Goal: Information Seeking & Learning: Learn about a topic

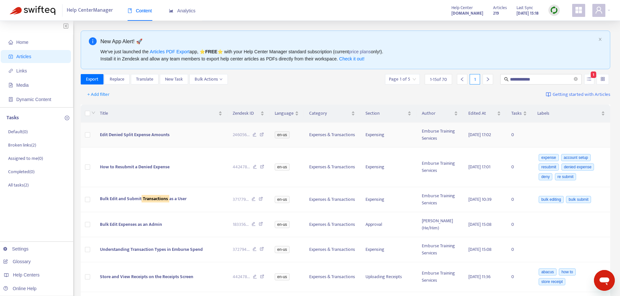
click at [146, 135] on span "Edit Denied Split Expense Amounts" at bounding box center [135, 134] width 70 height 7
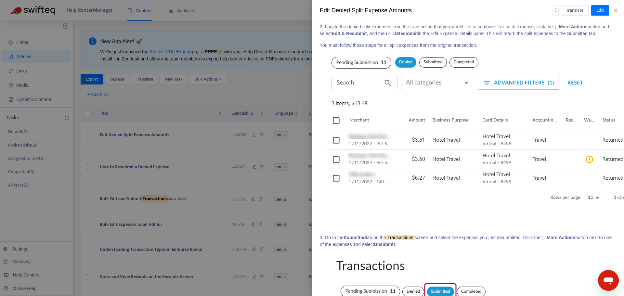
scroll to position [145, 0]
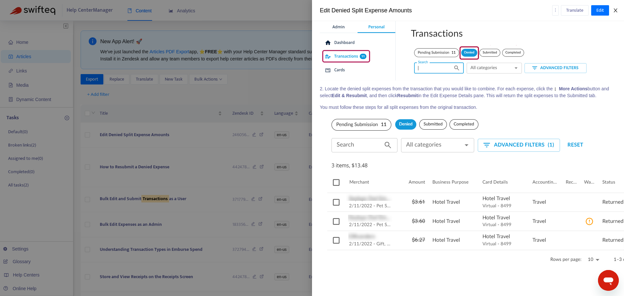
click at [617, 10] on icon "close" at bounding box center [615, 10] width 5 height 5
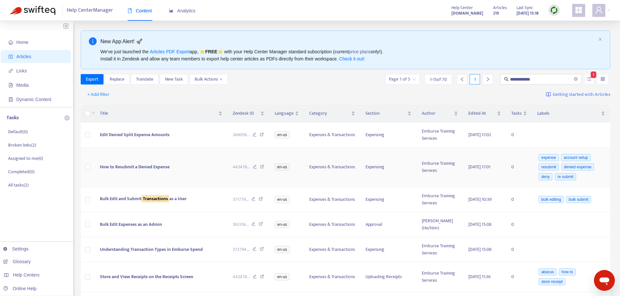
click at [124, 168] on span "How to Resubmit a Denied Expense" at bounding box center [135, 166] width 70 height 7
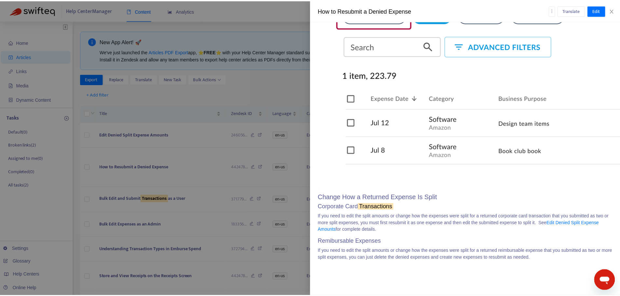
scroll to position [2052, 0]
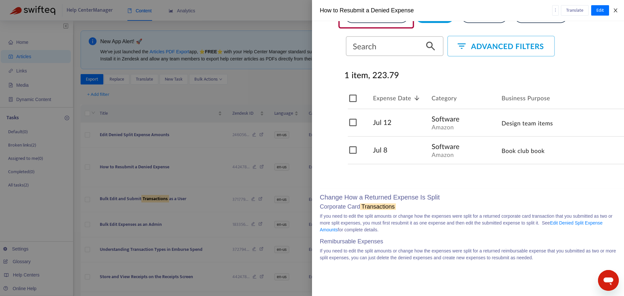
click at [617, 9] on icon "close" at bounding box center [616, 10] width 4 height 4
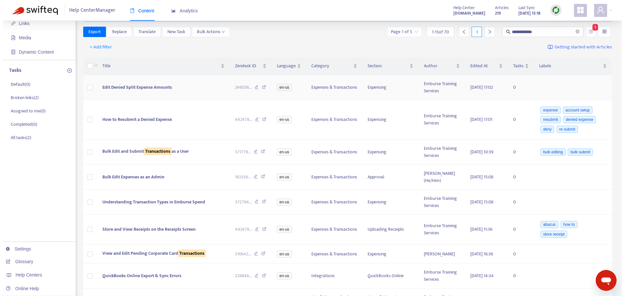
scroll to position [65, 0]
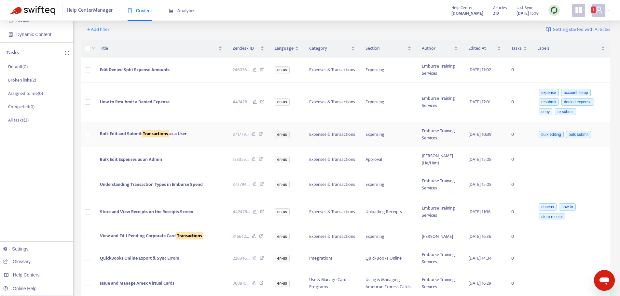
click at [206, 135] on div "Bulk Edit and Submit Transactions as a User" at bounding box center [161, 133] width 122 height 7
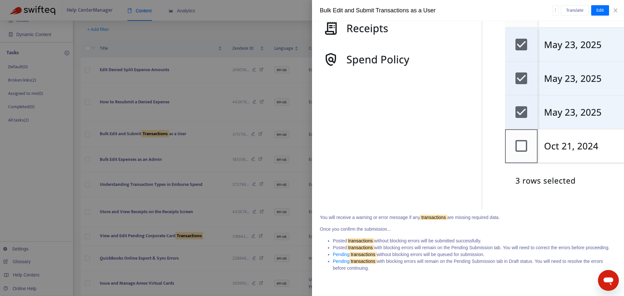
scroll to position [921, 0]
click at [617, 11] on icon "close" at bounding box center [615, 10] width 5 height 5
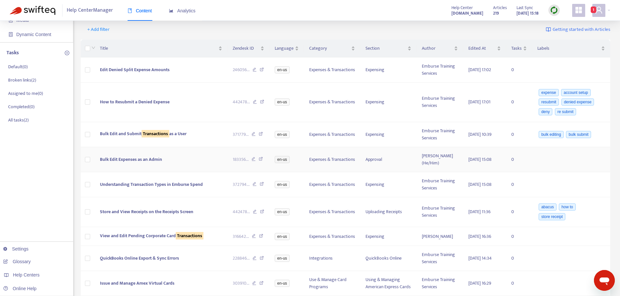
click at [187, 155] on td "Bulk Edit Expenses as an Admin" at bounding box center [161, 159] width 133 height 25
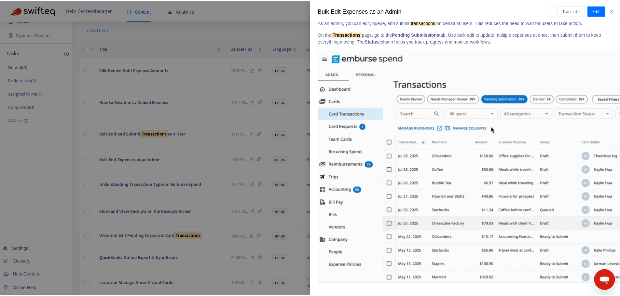
scroll to position [1154, 0]
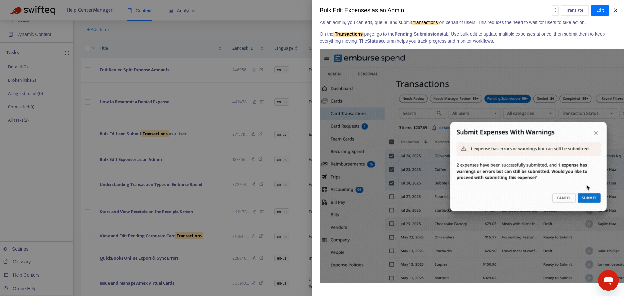
click at [614, 10] on icon "close" at bounding box center [615, 10] width 5 height 5
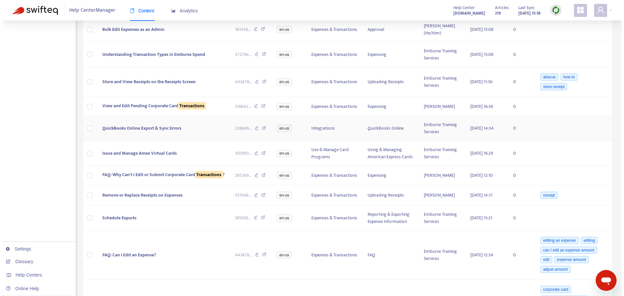
scroll to position [228, 0]
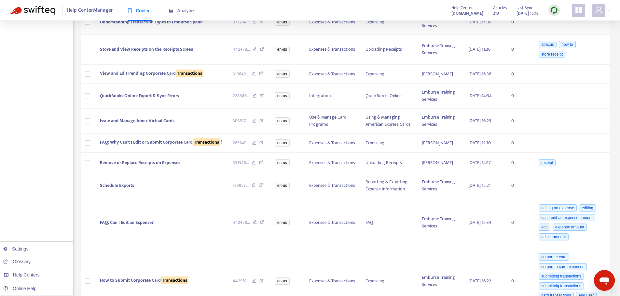
click at [204, 25] on td "Understanding Transaction Types in Emburse Spend" at bounding box center [161, 22] width 133 height 25
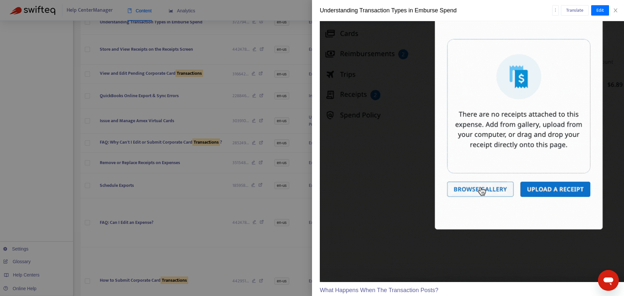
scroll to position [1456, 0]
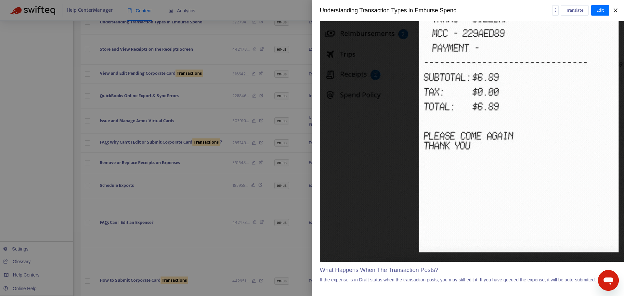
click at [615, 12] on icon "close" at bounding box center [615, 10] width 5 height 5
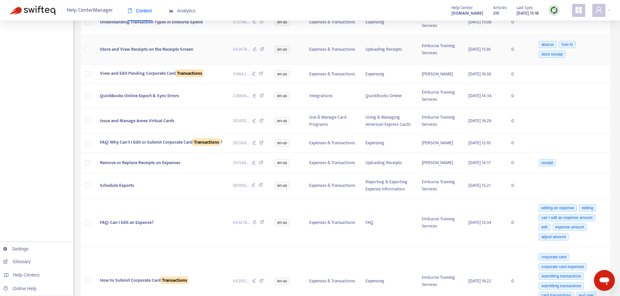
click at [176, 45] on td "Store and View Receipts on the Receipts Screen" at bounding box center [161, 50] width 133 height 30
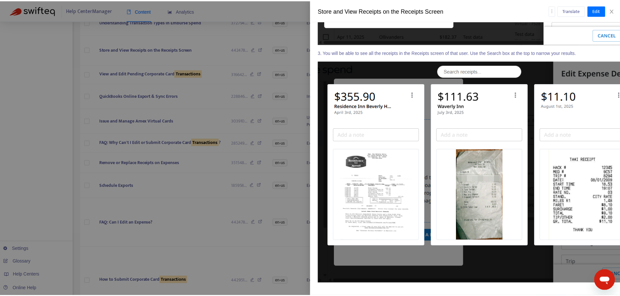
scroll to position [3162, 0]
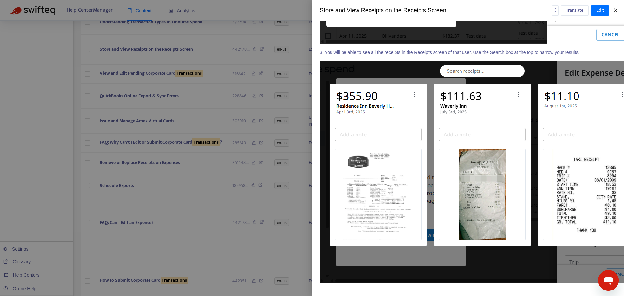
click at [618, 12] on icon "close" at bounding box center [615, 10] width 5 height 5
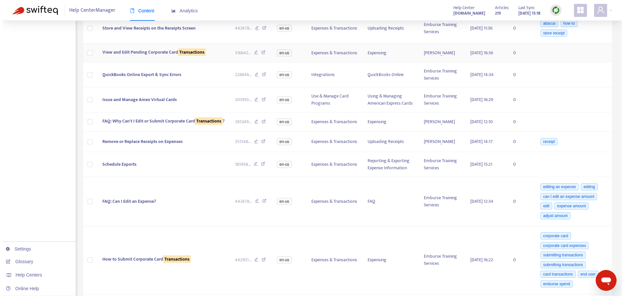
scroll to position [260, 0]
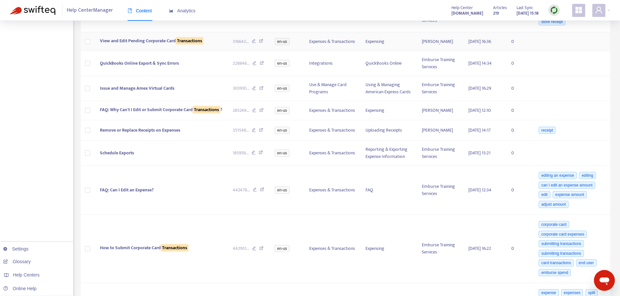
click at [216, 42] on div "View and Edit Pending Corporate Card Transactions" at bounding box center [161, 40] width 122 height 7
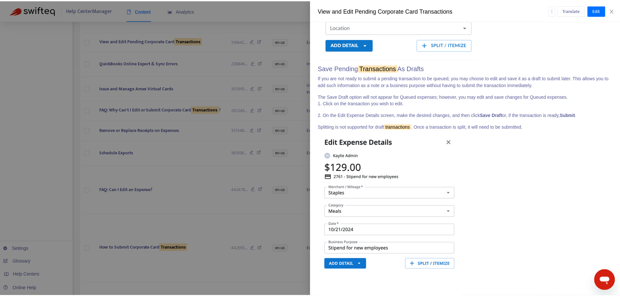
scroll to position [892, 0]
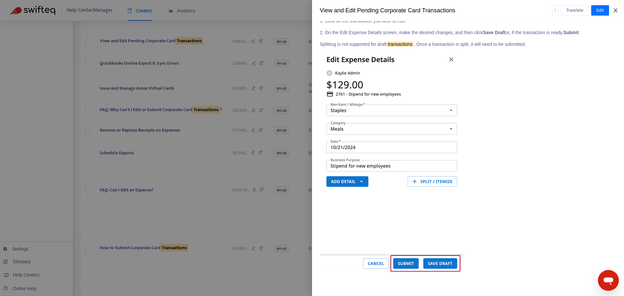
click at [616, 10] on icon "close" at bounding box center [616, 10] width 4 height 4
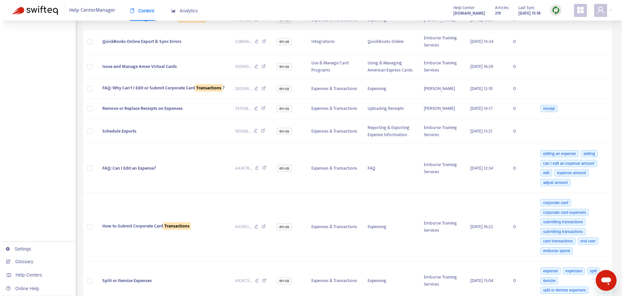
scroll to position [293, 0]
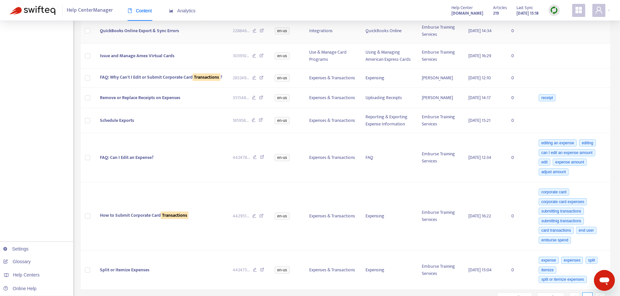
click at [199, 32] on td "QuickBooks Online Export & Sync Errors" at bounding box center [161, 31] width 133 height 25
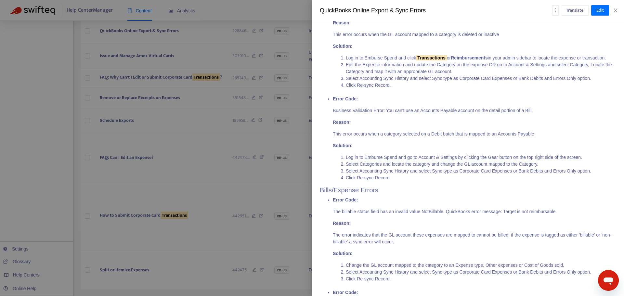
scroll to position [228, 0]
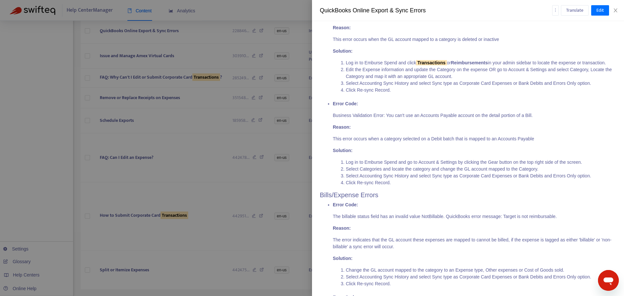
click at [417, 61] on sqkw "Transactions" at bounding box center [431, 62] width 31 height 5
click at [418, 63] on sqkw "Transactions" at bounding box center [431, 62] width 31 height 5
click at [596, 10] on button "Edit" at bounding box center [601, 10] width 18 height 10
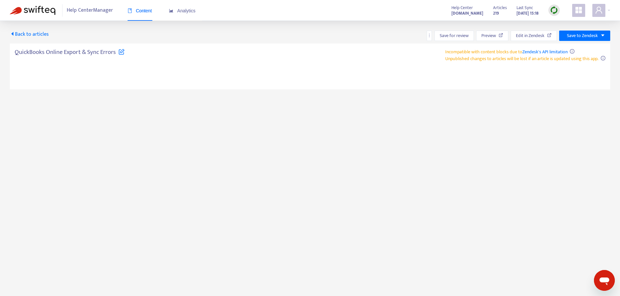
type textarea "**********"
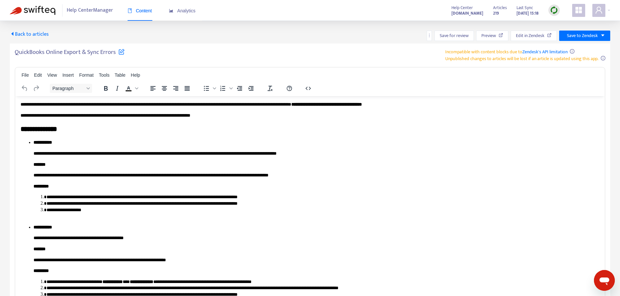
click at [24, 35] on span "Back to articles" at bounding box center [29, 34] width 39 height 9
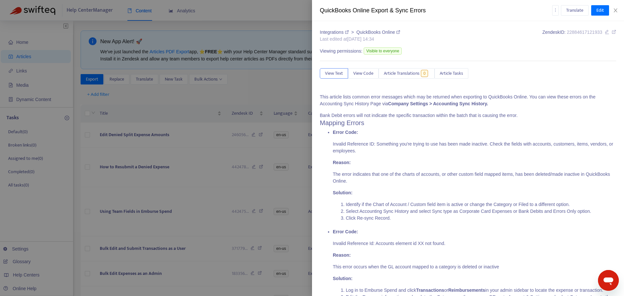
type input "**********"
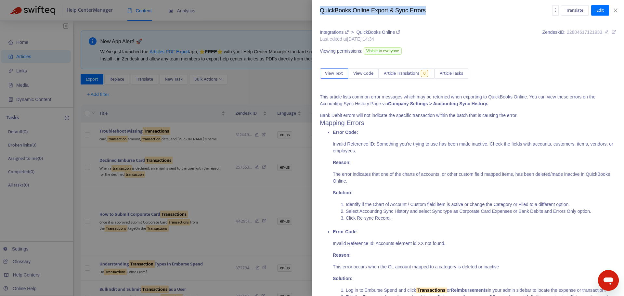
drag, startPoint x: 444, startPoint y: 9, endPoint x: 308, endPoint y: 7, distance: 136.0
click at [308, 7] on div "QuickBooks Online Export & Sync Errors Translate Edit Integrations > QuickBooks…" at bounding box center [312, 148] width 624 height 296
copy div "QuickBooks Online Export & Sync Errors"
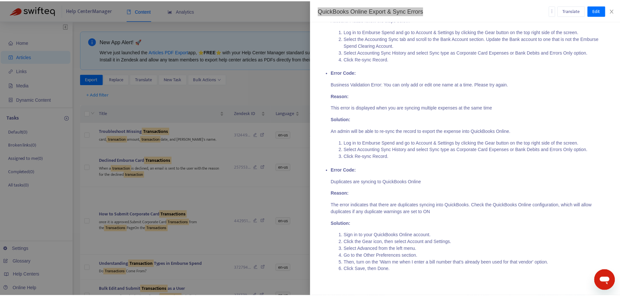
scroll to position [1598, 0]
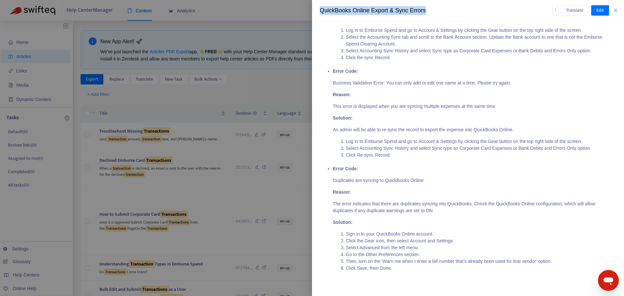
click at [615, 10] on icon "close" at bounding box center [615, 10] width 5 height 5
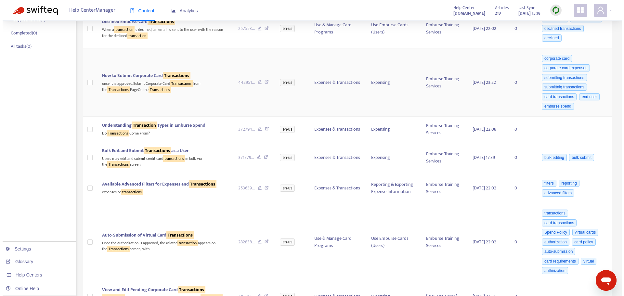
scroll to position [33, 0]
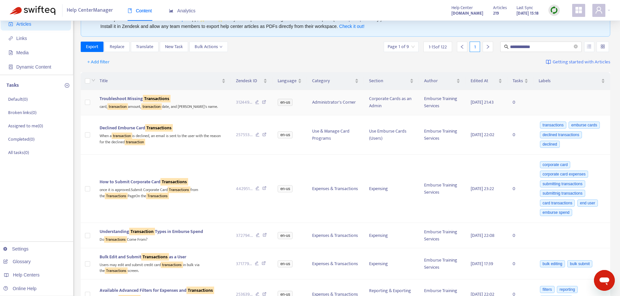
click at [202, 100] on div "Troubleshoot Missing Transactions" at bounding box center [163, 98] width 126 height 7
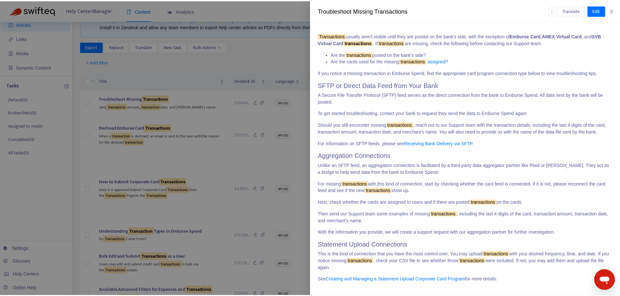
scroll to position [0, 0]
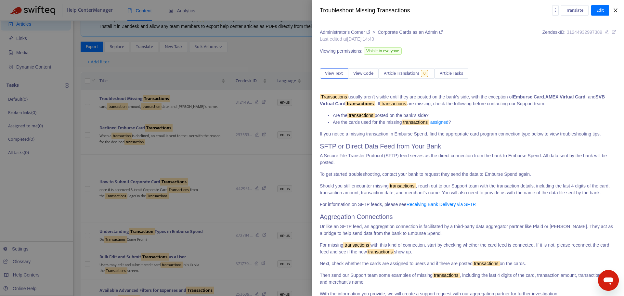
click at [618, 13] on icon "close" at bounding box center [615, 10] width 5 height 5
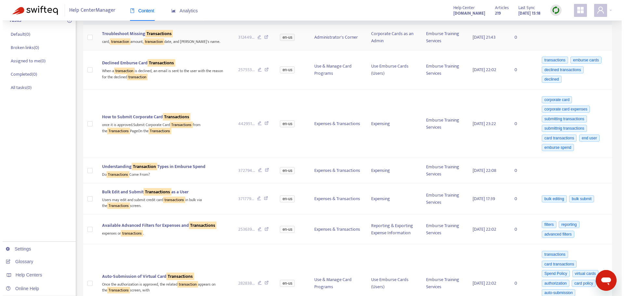
scroll to position [130, 0]
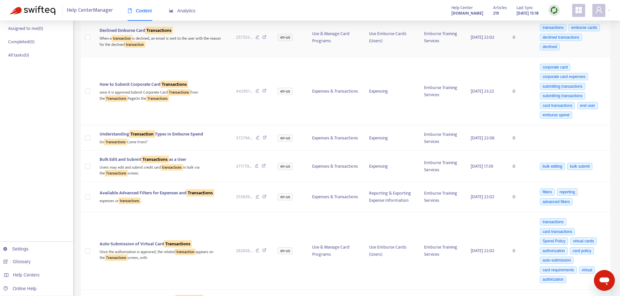
click at [188, 44] on div "When a transaction is declined, an email is sent to the user with the reason fo…" at bounding box center [163, 40] width 126 height 13
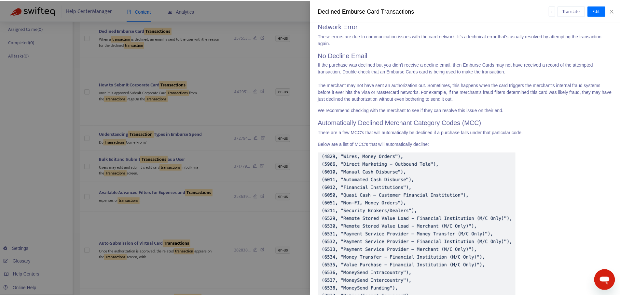
scroll to position [1716, 0]
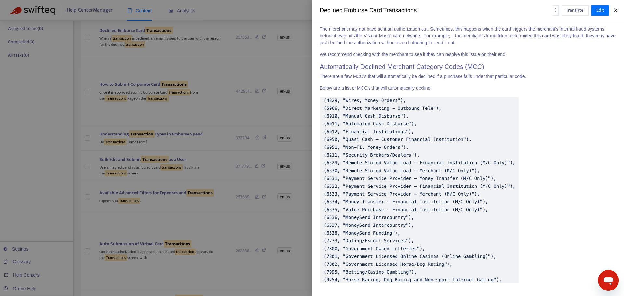
click at [617, 11] on icon "close" at bounding box center [615, 10] width 5 height 5
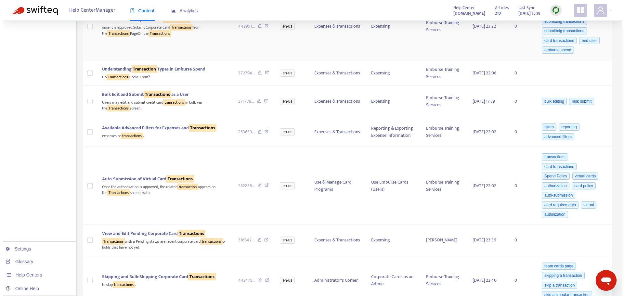
scroll to position [163, 0]
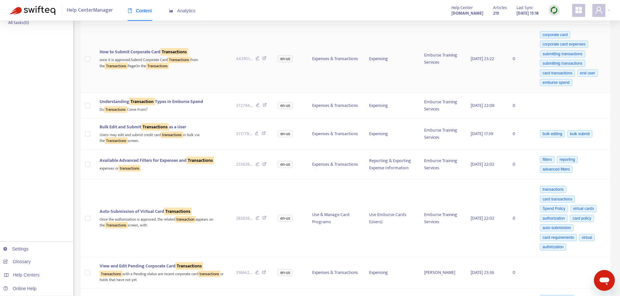
click at [208, 53] on div "How to Submit Corporate Card Transactions" at bounding box center [163, 51] width 126 height 7
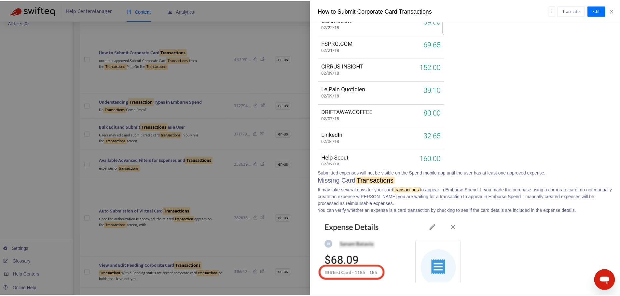
scroll to position [2825, 0]
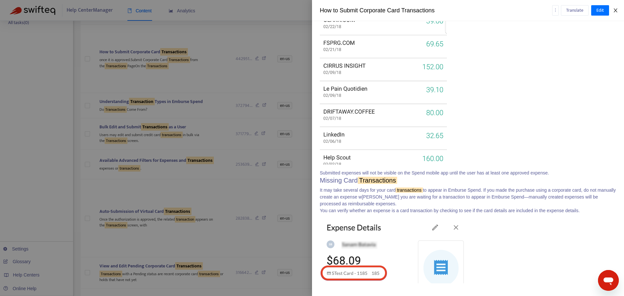
click at [617, 10] on icon "close" at bounding box center [616, 10] width 4 height 4
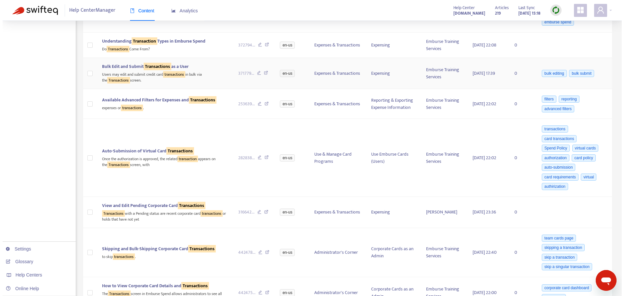
scroll to position [228, 0]
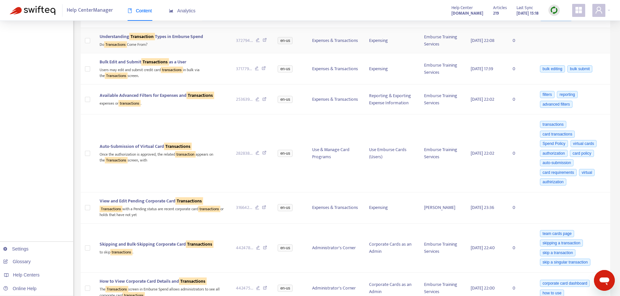
click at [205, 44] on div "Do Transactions Come From?" at bounding box center [163, 43] width 126 height 7
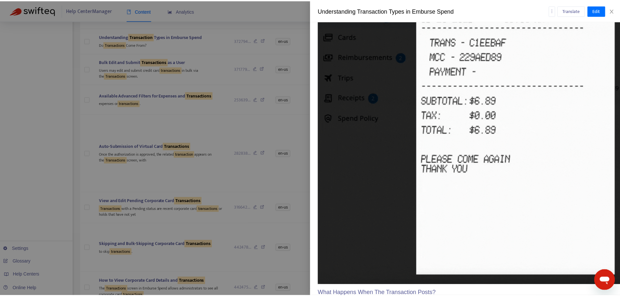
scroll to position [1456, 0]
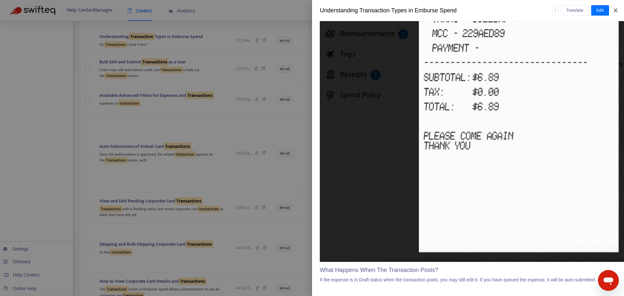
click at [616, 10] on icon "close" at bounding box center [615, 10] width 5 height 5
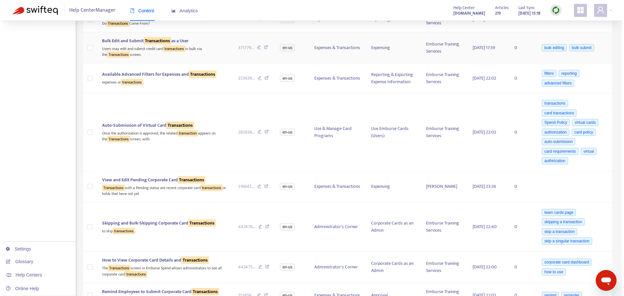
scroll to position [260, 0]
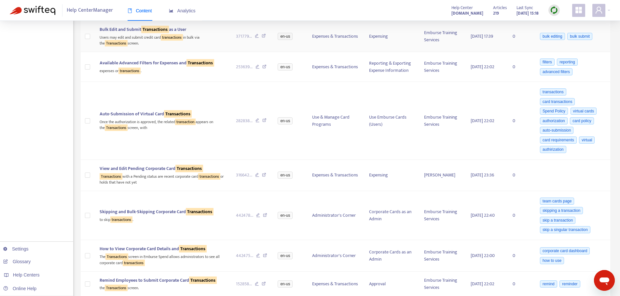
click at [219, 35] on div "Users may edit and submit credit card transactions in bulk via the Transactions…" at bounding box center [163, 39] width 126 height 13
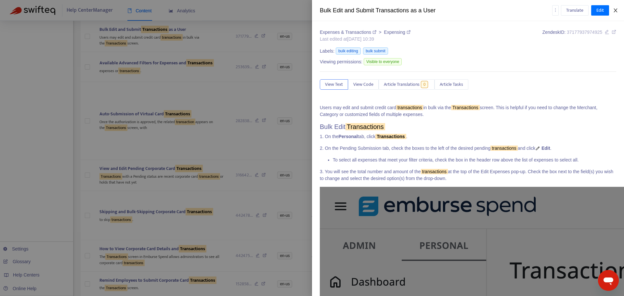
click at [616, 10] on icon "close" at bounding box center [615, 10] width 5 height 5
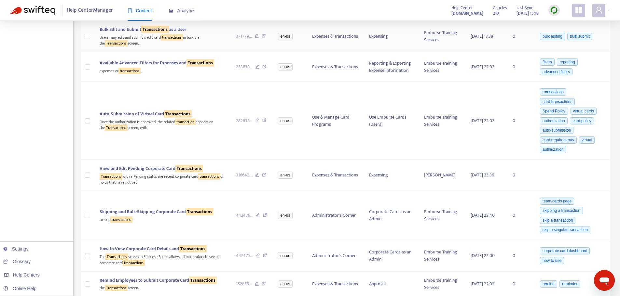
click at [219, 37] on div "Users may edit and submit credit card transactions in bulk via the Transactions…" at bounding box center [163, 39] width 126 height 13
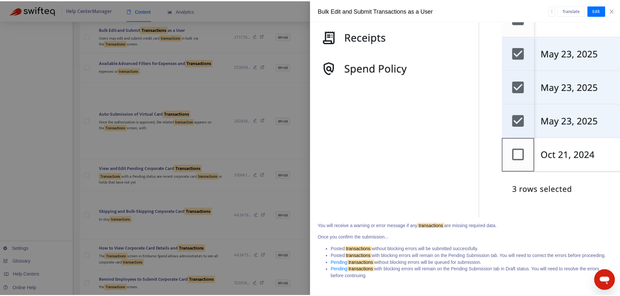
scroll to position [921, 0]
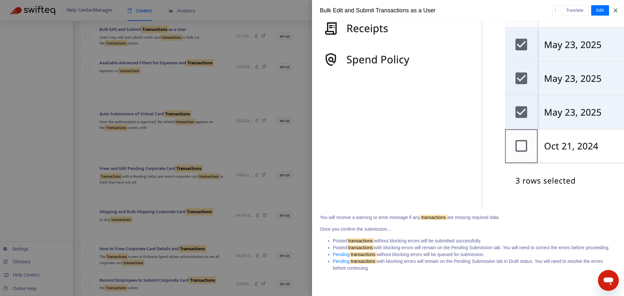
click at [618, 10] on icon "close" at bounding box center [615, 10] width 5 height 5
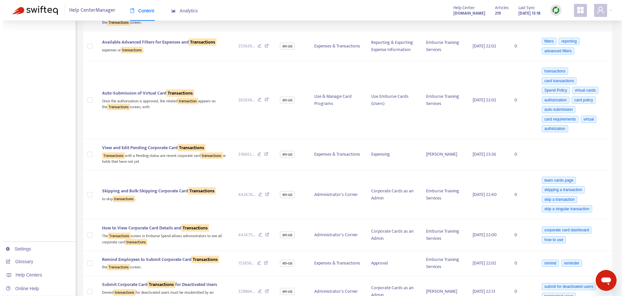
scroll to position [293, 0]
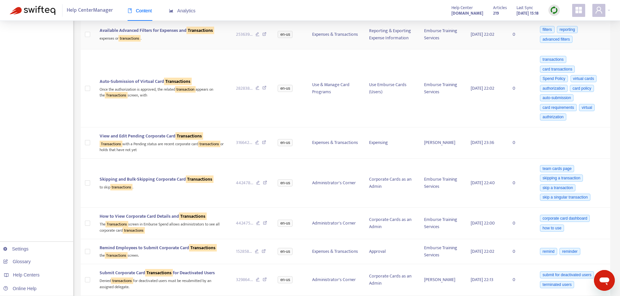
click at [195, 38] on div "expenses or transactions ." at bounding box center [163, 37] width 126 height 7
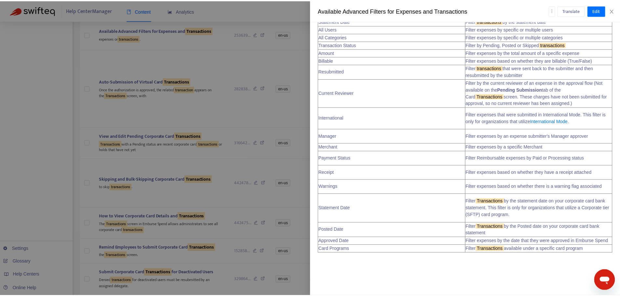
scroll to position [459, 0]
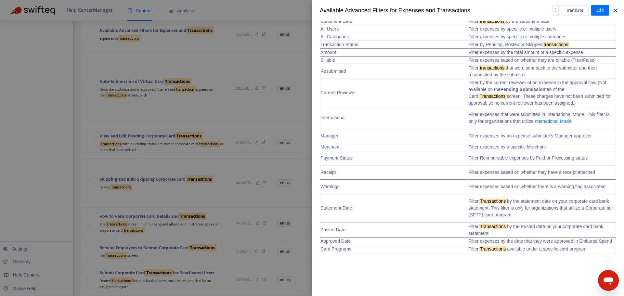
click at [615, 9] on icon "close" at bounding box center [616, 10] width 4 height 4
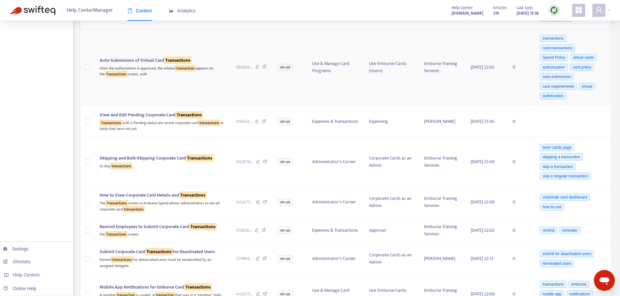
scroll to position [325, 0]
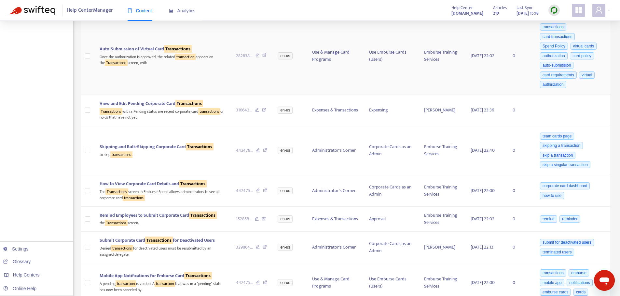
click at [210, 66] on div "Once the authorization is approved, the related transaction appears on the Tran…" at bounding box center [163, 59] width 126 height 13
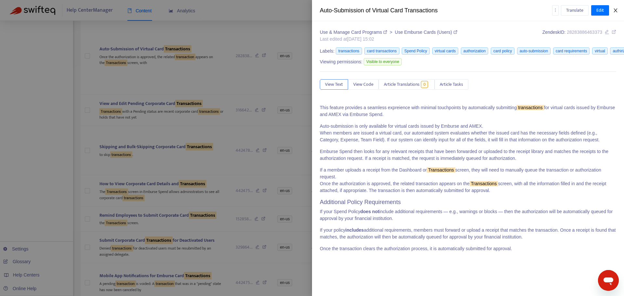
click at [617, 9] on icon "close" at bounding box center [615, 10] width 5 height 5
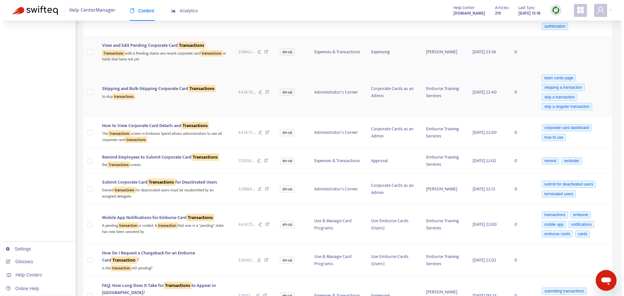
scroll to position [390, 0]
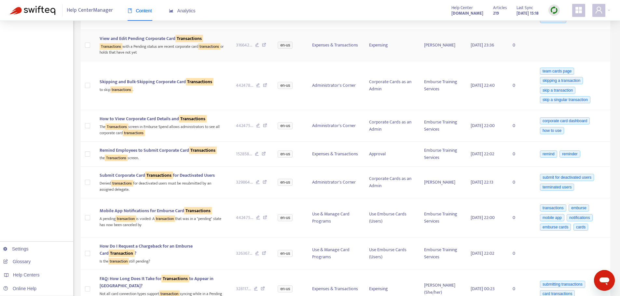
click at [170, 54] on div "Transactions with a Pending status are recent corporate card transactions or ho…" at bounding box center [163, 48] width 126 height 13
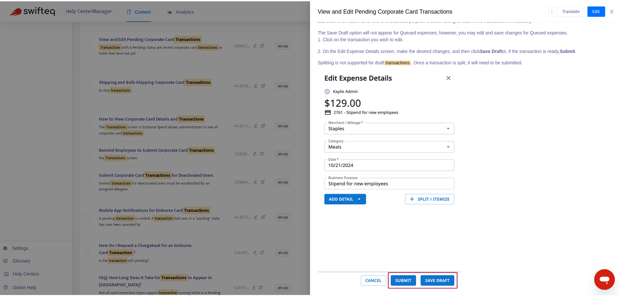
scroll to position [892, 0]
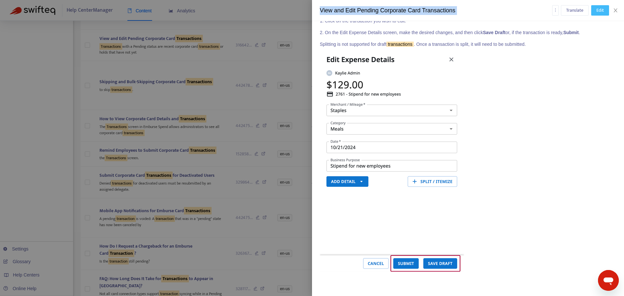
drag, startPoint x: 614, startPoint y: 7, endPoint x: 606, endPoint y: 9, distance: 8.3
click at [615, 7] on div "View and Edit Pending Corporate Card Transactions Translate Edit" at bounding box center [468, 10] width 312 height 21
click at [618, 11] on icon "close" at bounding box center [615, 10] width 5 height 5
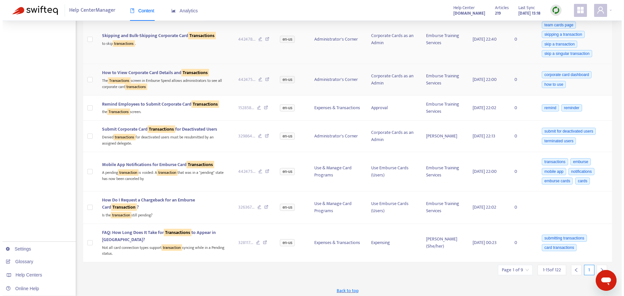
scroll to position [439, 0]
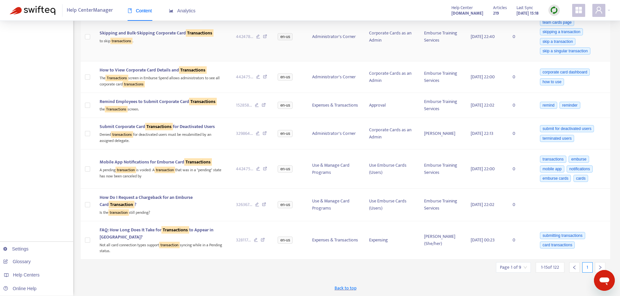
click at [163, 41] on div "to skip transactions ." at bounding box center [163, 40] width 126 height 7
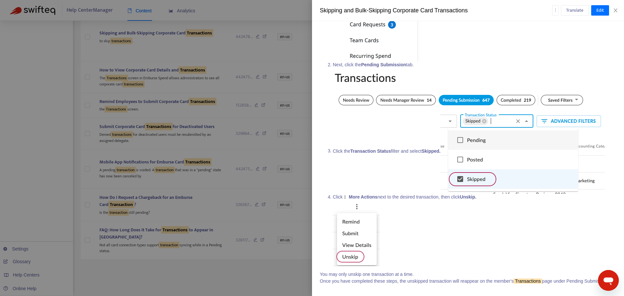
scroll to position [1273, 0]
click at [619, 9] on button "Close" at bounding box center [615, 10] width 9 height 6
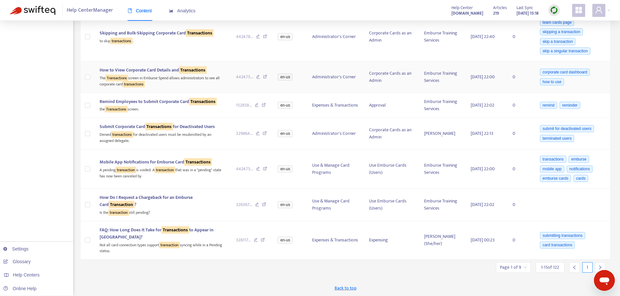
click at [203, 81] on div "The Transactions screen in Emburse Spend allows administrators to see all corpo…" at bounding box center [163, 80] width 126 height 13
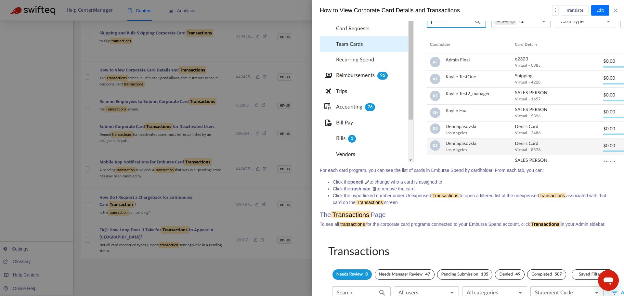
scroll to position [325, 0]
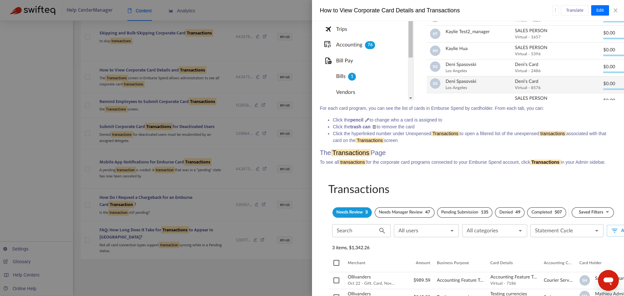
click at [533, 165] on sqkw "Transactions" at bounding box center [545, 162] width 31 height 5
click at [534, 165] on sqkw "Transactions" at bounding box center [545, 162] width 31 height 5
click at [389, 10] on div "How to View Corporate Card Details and Transactions" at bounding box center [436, 10] width 233 height 9
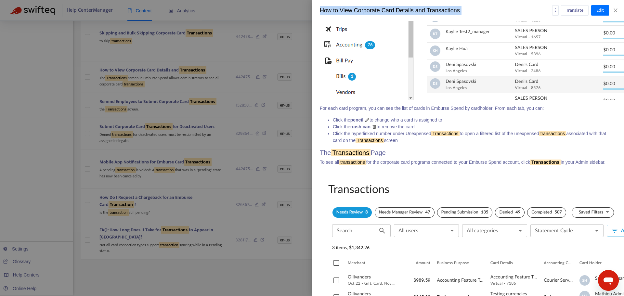
copy div "How to View Corporate Card Details and Transactions Translate Edit"
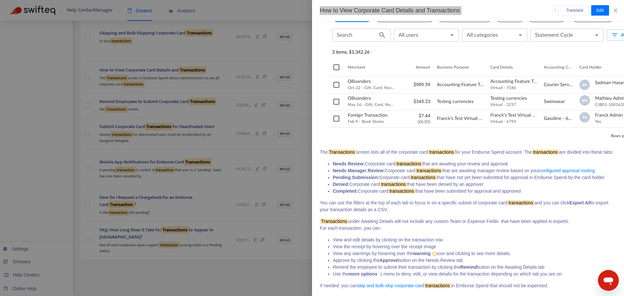
scroll to position [546, 0]
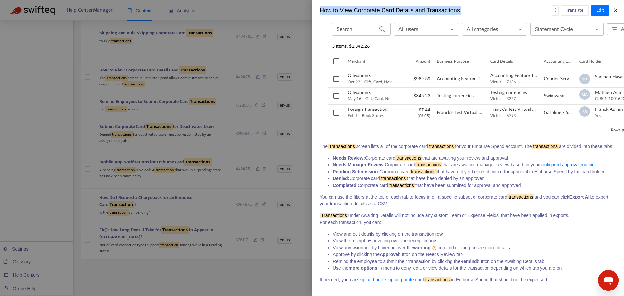
click at [615, 10] on icon "close" at bounding box center [615, 10] width 5 height 5
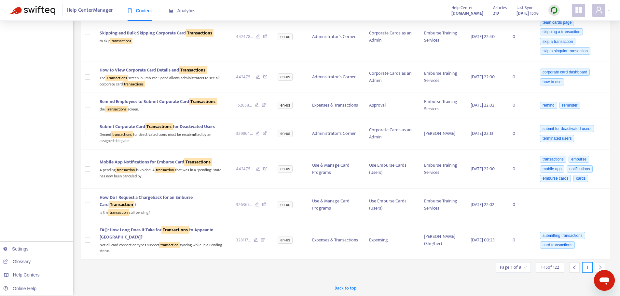
click at [142, 104] on span "Remind Employees to Submit Corporate Card Transactions" at bounding box center [158, 101] width 117 height 7
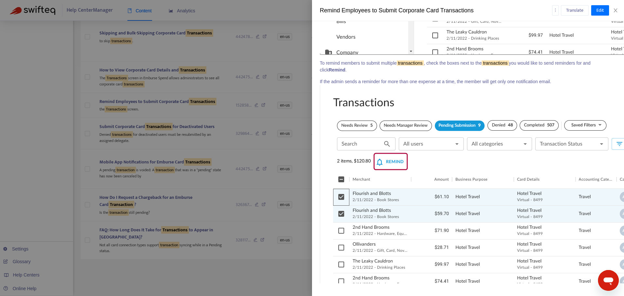
scroll to position [296, 0]
click at [615, 11] on icon "close" at bounding box center [615, 10] width 5 height 5
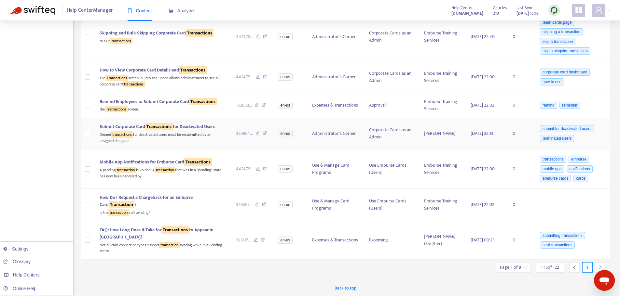
click at [158, 139] on div "Denied transactions for deactivated users must be resubmitted by an assigned de…" at bounding box center [163, 136] width 126 height 13
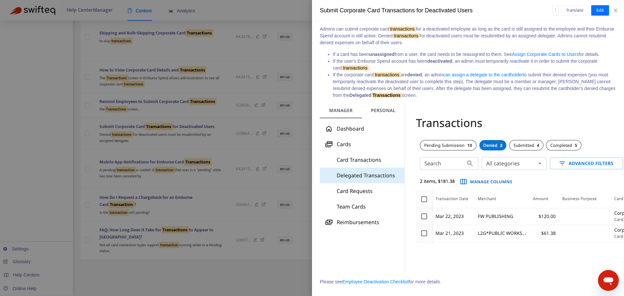
scroll to position [86, 0]
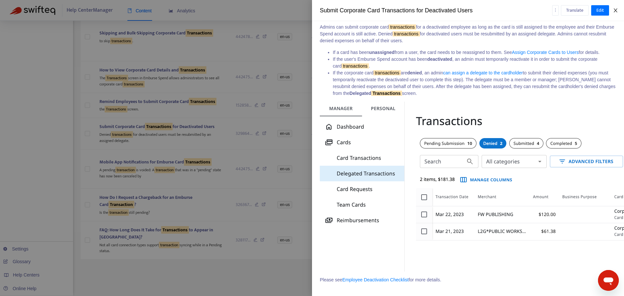
click at [614, 11] on icon "close" at bounding box center [615, 10] width 5 height 5
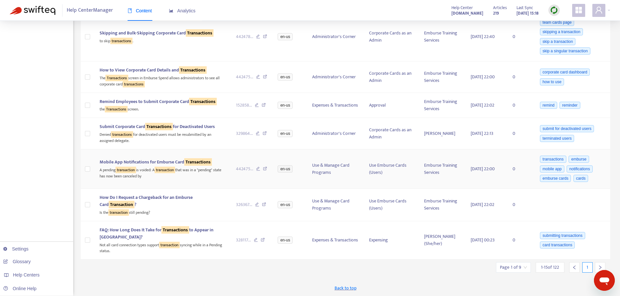
click at [210, 175] on div "A pending transaction is voided: A transaction that was in a "pending" state ha…" at bounding box center [163, 172] width 126 height 13
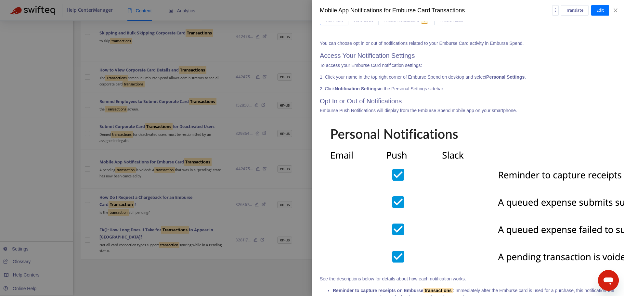
scroll to position [140, 0]
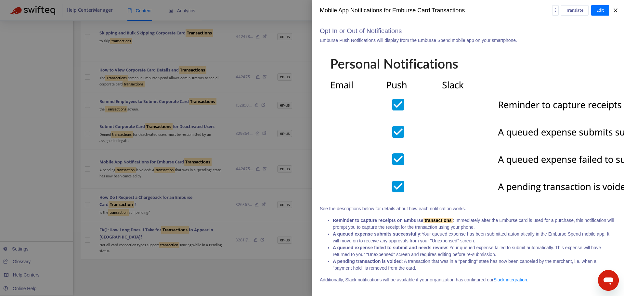
click at [617, 12] on icon "close" at bounding box center [615, 10] width 5 height 5
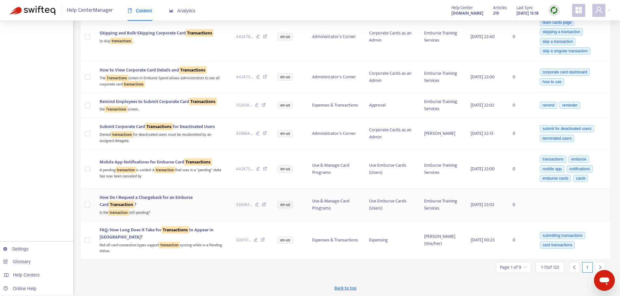
click at [172, 208] on div "How Do I Request a Chargeback for an Emburse Card Transaction ?" at bounding box center [163, 201] width 126 height 14
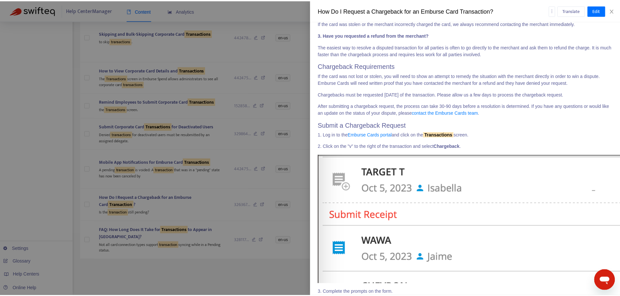
scroll to position [180, 0]
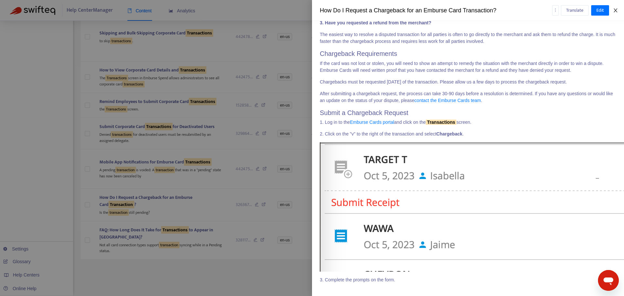
click at [618, 11] on icon "close" at bounding box center [615, 10] width 5 height 5
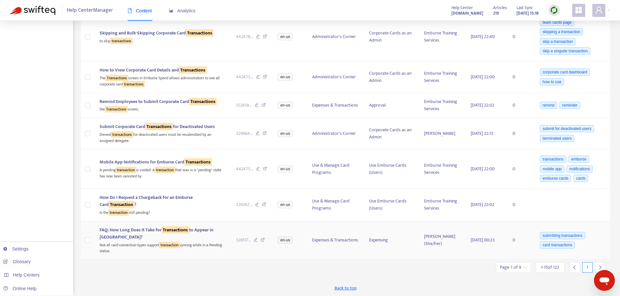
click at [137, 235] on div "FAQ: How Long Does It Take for Transactions to Appear in Spend?" at bounding box center [163, 234] width 126 height 14
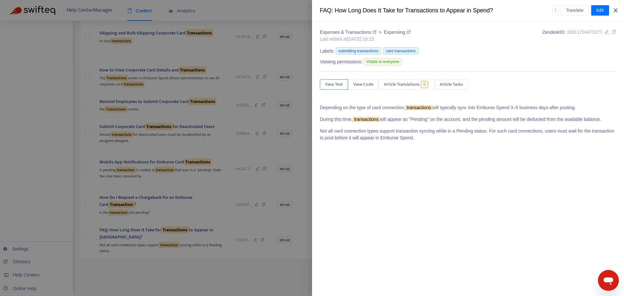
click at [616, 11] on icon "close" at bounding box center [616, 10] width 4 height 4
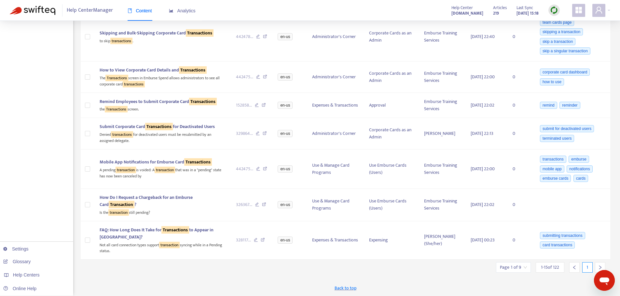
click at [600, 266] on icon "right" at bounding box center [599, 267] width 5 height 5
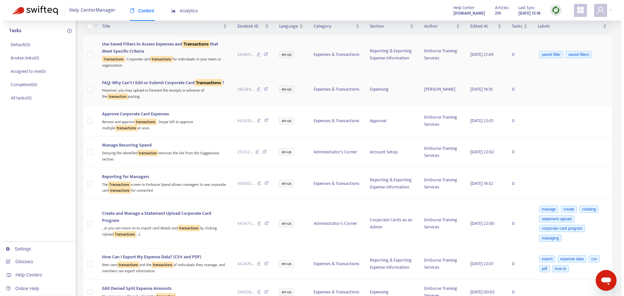
scroll to position [98, 0]
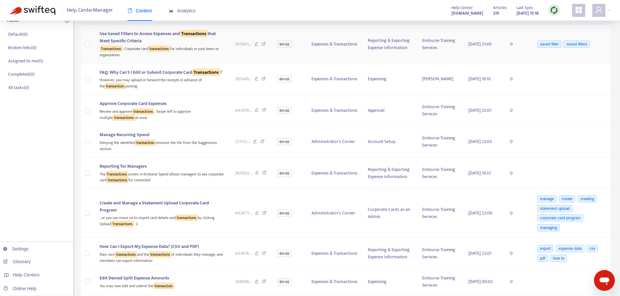
click at [148, 34] on span "Use Saved Filters to Access Expenses and Transactions that Meet Specific Criter…" at bounding box center [158, 37] width 116 height 15
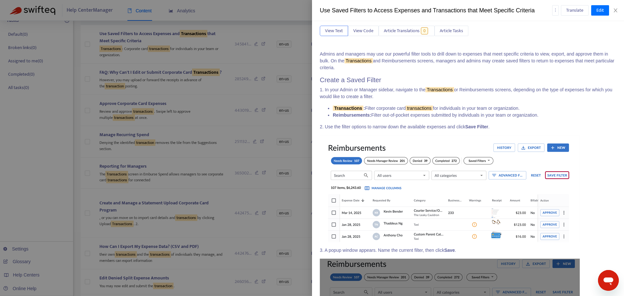
scroll to position [0, 0]
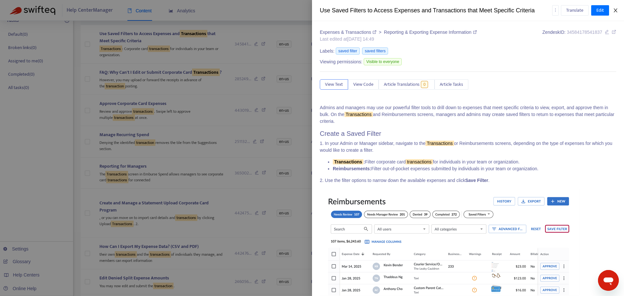
click at [616, 9] on icon "close" at bounding box center [615, 10] width 5 height 5
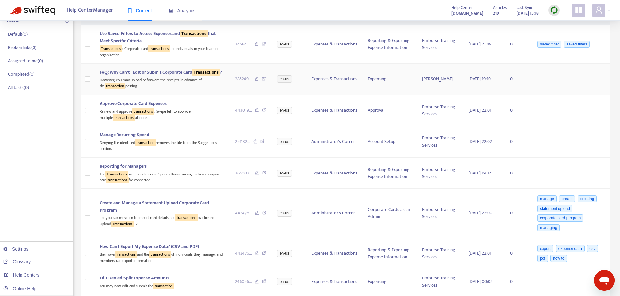
click at [178, 76] on div "FAQ: Why Can't I Edit or Submit Corporate Card Transactions ?" at bounding box center [162, 72] width 125 height 7
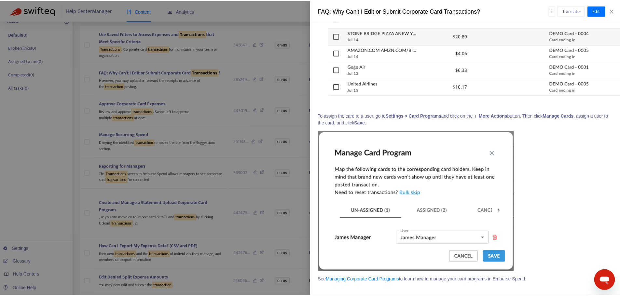
scroll to position [554, 0]
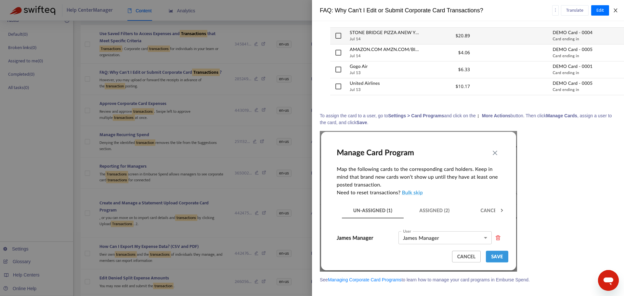
click at [618, 9] on icon "close" at bounding box center [615, 10] width 5 height 5
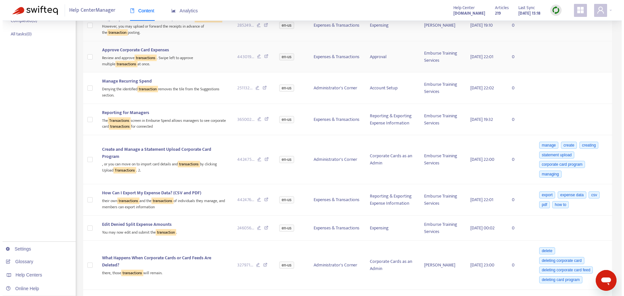
scroll to position [163, 0]
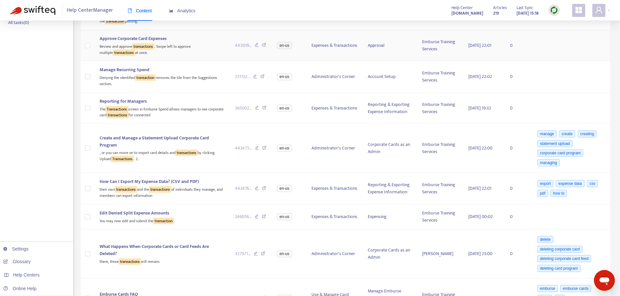
click at [178, 42] on div "Approve Corporate Card Expenses" at bounding box center [162, 38] width 125 height 7
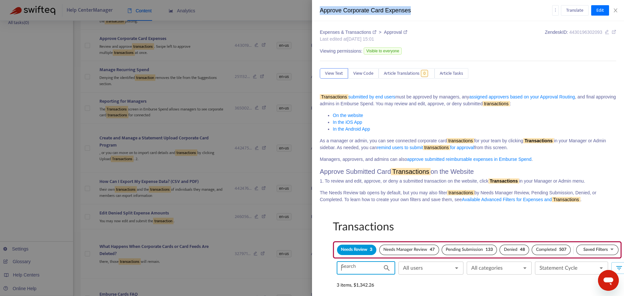
drag, startPoint x: 420, startPoint y: 10, endPoint x: 318, endPoint y: 13, distance: 101.5
click at [318, 13] on div "Approve Corporate Card Expenses Translate Edit" at bounding box center [468, 10] width 312 height 21
copy div "Approve Corporate Card Expenses"
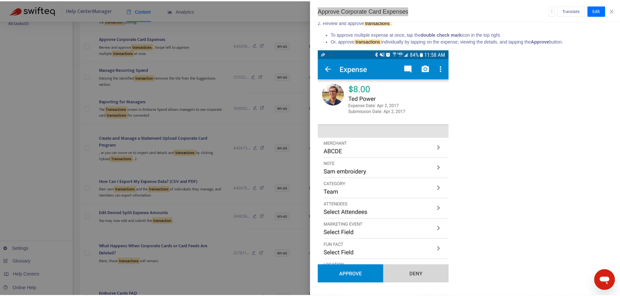
scroll to position [2062, 0]
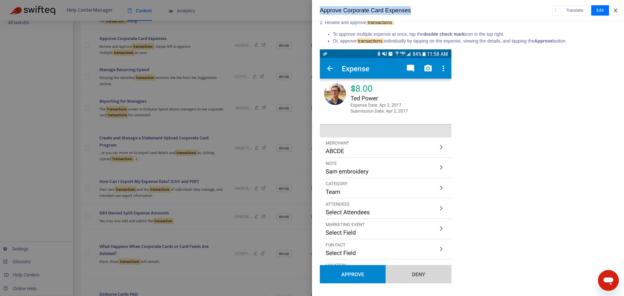
click at [616, 11] on icon "close" at bounding box center [616, 10] width 4 height 4
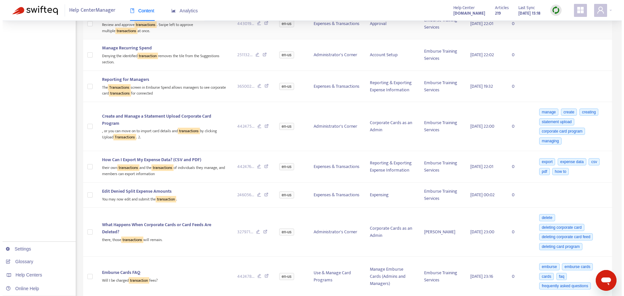
scroll to position [195, 0]
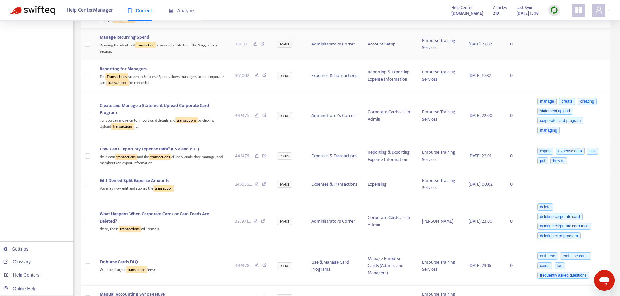
click at [157, 41] on div "Manage Recurring Spend" at bounding box center [162, 37] width 125 height 7
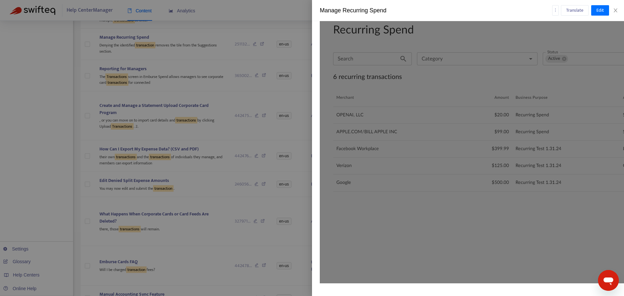
scroll to position [1436, 0]
click at [618, 11] on icon "close" at bounding box center [615, 10] width 5 height 5
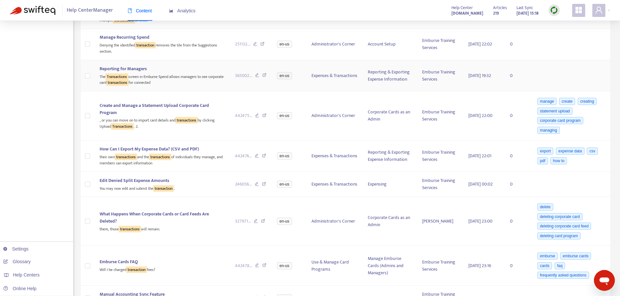
click at [182, 71] on td "Reporting for Managers The Transactions screen in Emburse Spend allows managers…" at bounding box center [161, 75] width 135 height 31
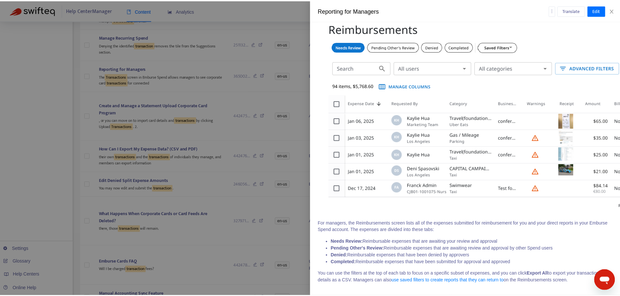
scroll to position [569, 0]
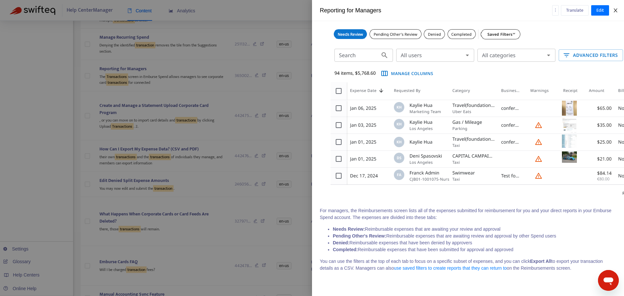
click at [616, 11] on icon "close" at bounding box center [615, 10] width 5 height 5
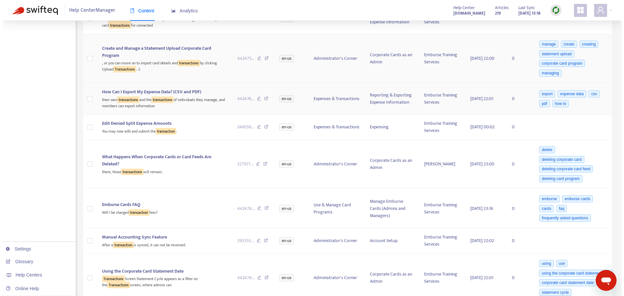
scroll to position [260, 0]
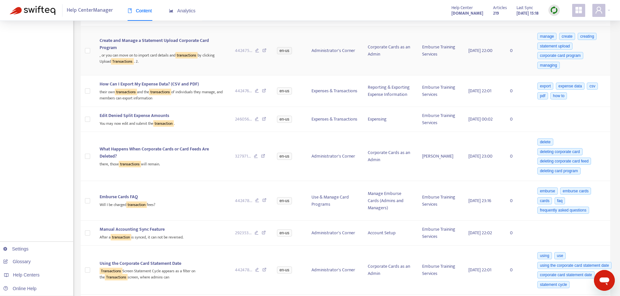
click at [158, 51] on div "Create and Manage a Statement Upload Corporate Card Program" at bounding box center [162, 44] width 125 height 14
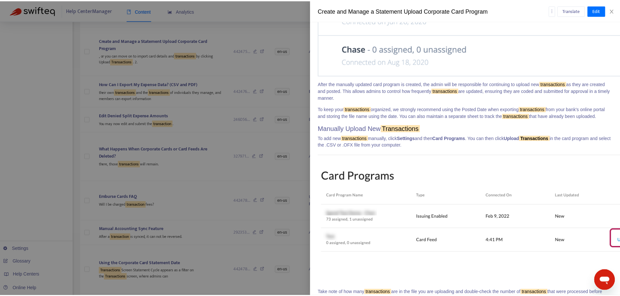
scroll to position [2033, 0]
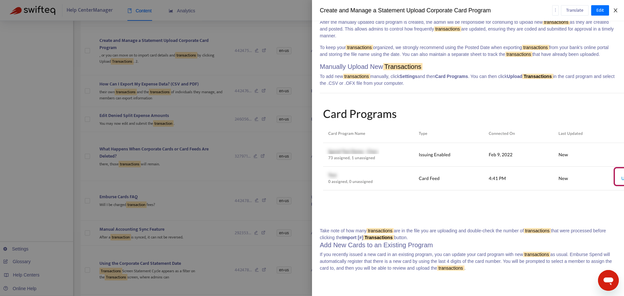
click at [615, 10] on icon "close" at bounding box center [615, 10] width 5 height 5
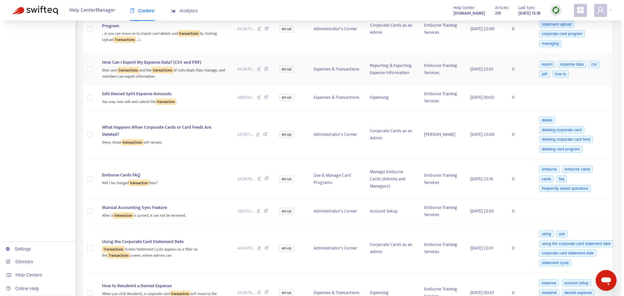
scroll to position [293, 0]
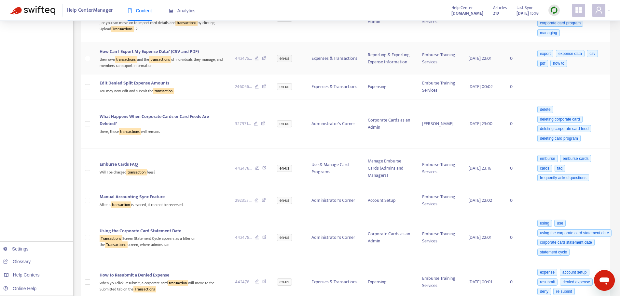
click at [207, 74] on td "How Can I Export My Expense Data? (CSV and PDF) their own transactions and the …" at bounding box center [161, 58] width 135 height 31
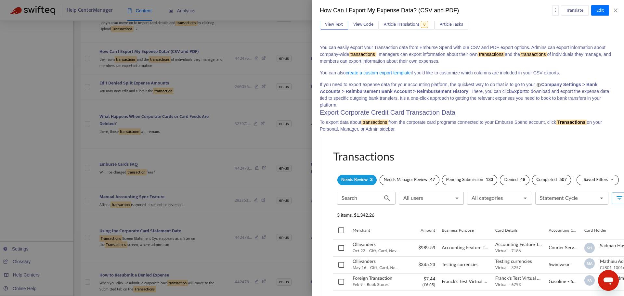
scroll to position [65, 0]
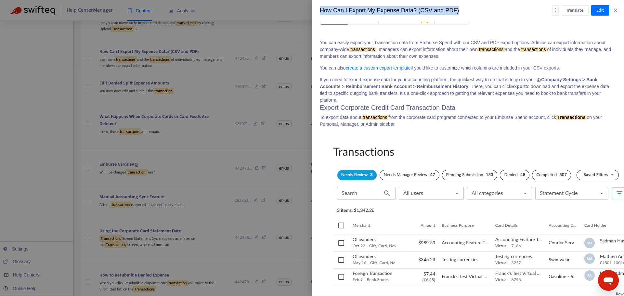
drag, startPoint x: 463, startPoint y: 10, endPoint x: 308, endPoint y: 5, distance: 154.9
click at [308, 5] on div "How Can I Export My Expense Data? (CSV and PDF) Translate Edit Expenses & Trans…" at bounding box center [312, 148] width 624 height 296
copy div "How Can I Export My Expense Data? (CSV and PDF)"
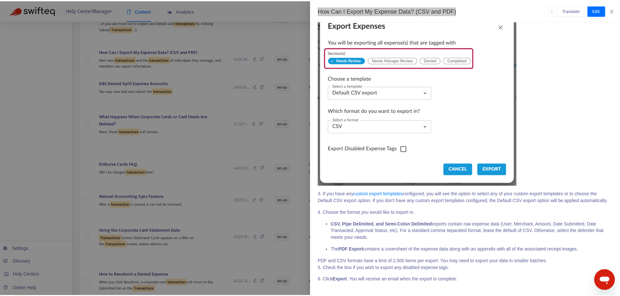
scroll to position [1923, 0]
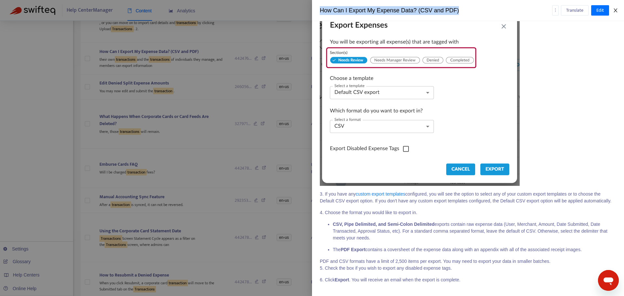
click at [615, 11] on icon "close" at bounding box center [615, 10] width 5 height 5
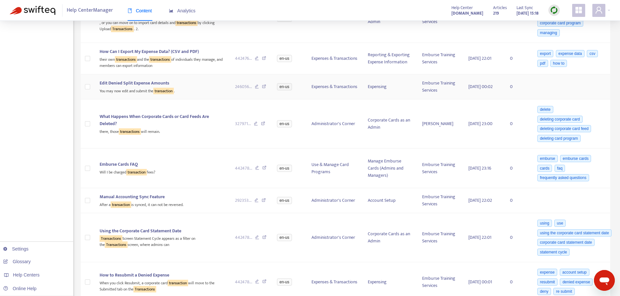
click at [190, 87] on div "Edit Denied Split Expense Amounts" at bounding box center [162, 83] width 125 height 7
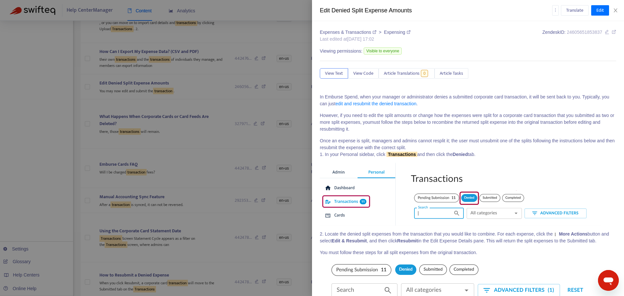
click at [616, 13] on div "Translate Edit" at bounding box center [585, 10] width 64 height 10
click at [618, 11] on icon "close" at bounding box center [615, 10] width 5 height 5
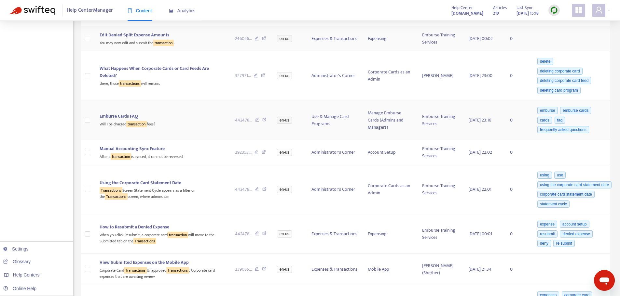
scroll to position [358, 0]
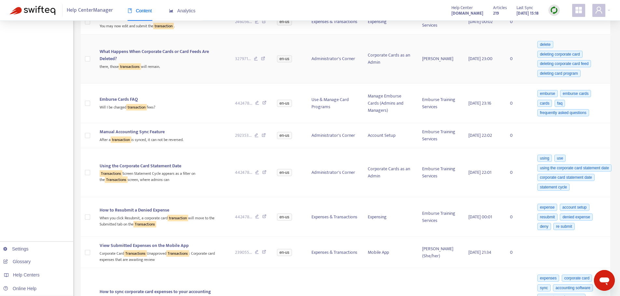
click at [170, 70] on div "there, those transactions will remain." at bounding box center [162, 65] width 125 height 7
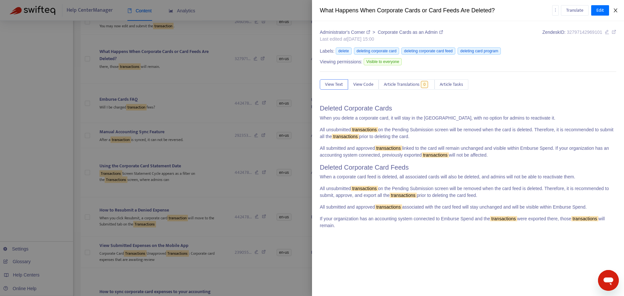
click at [617, 9] on icon "close" at bounding box center [615, 10] width 5 height 5
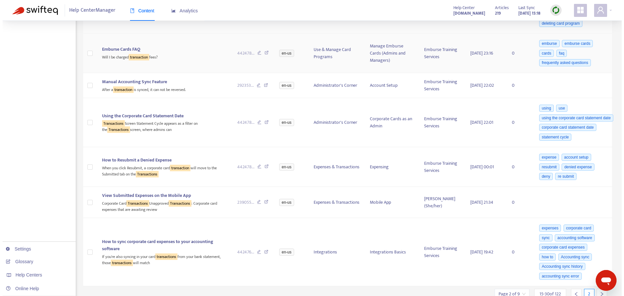
scroll to position [423, 0]
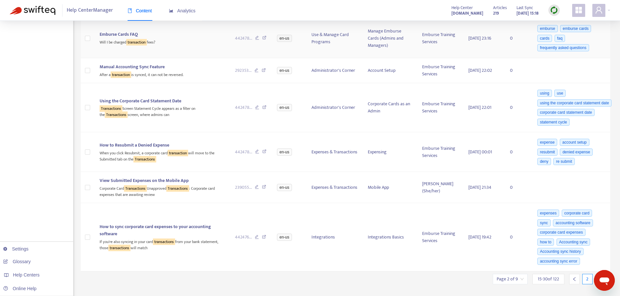
click at [178, 38] on div "Emburse Cards FAQ" at bounding box center [162, 34] width 125 height 7
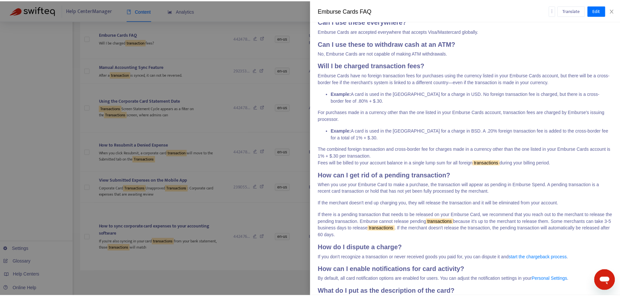
scroll to position [357, 0]
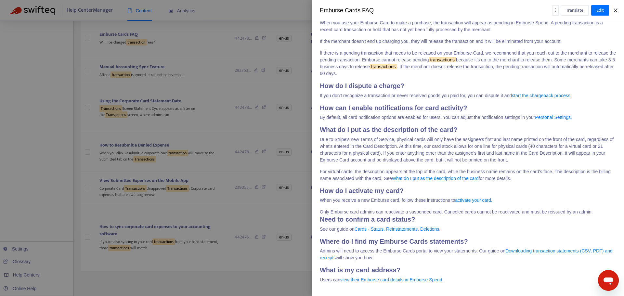
click at [614, 10] on icon "close" at bounding box center [615, 10] width 5 height 5
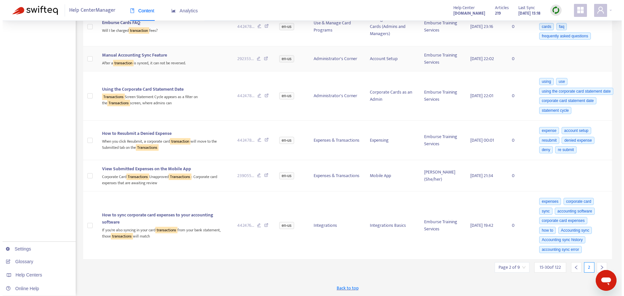
scroll to position [442, 0]
click at [207, 63] on div "After a transaction is synced, it can not be reversed." at bounding box center [162, 62] width 125 height 7
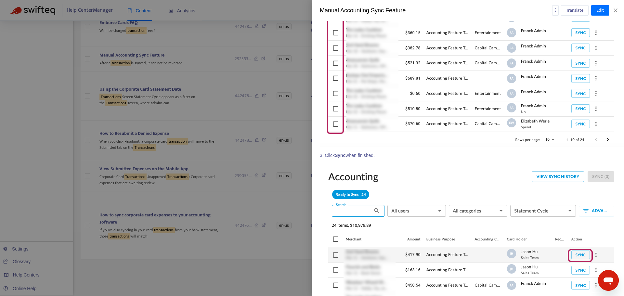
scroll to position [703, 0]
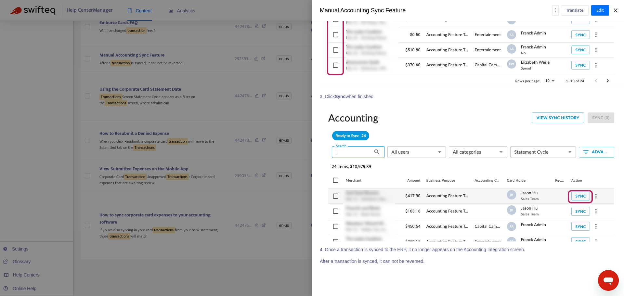
click at [615, 10] on icon "close" at bounding box center [615, 10] width 5 height 5
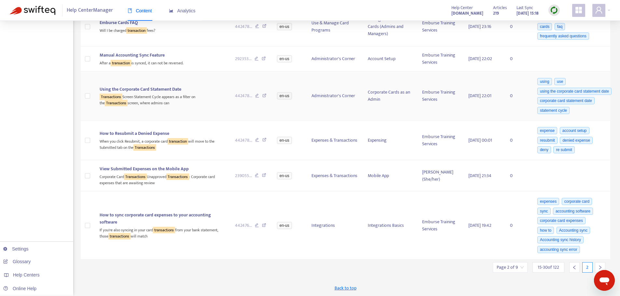
click at [213, 94] on div "Transactions Screen Statement Cycle appears as a filter on the Transactions scr…" at bounding box center [162, 99] width 125 height 13
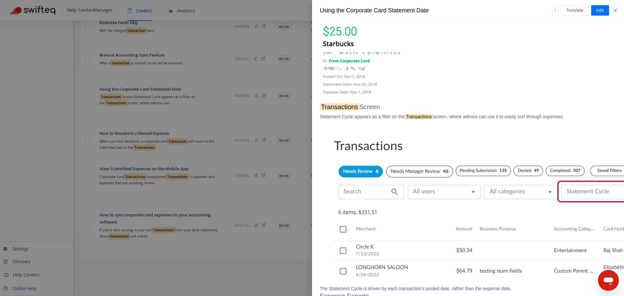
scroll to position [452, 0]
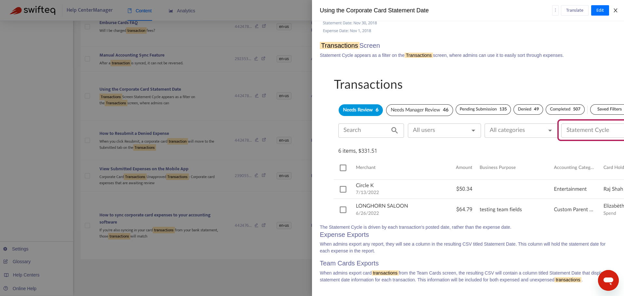
click at [615, 11] on icon "close" at bounding box center [615, 10] width 5 height 5
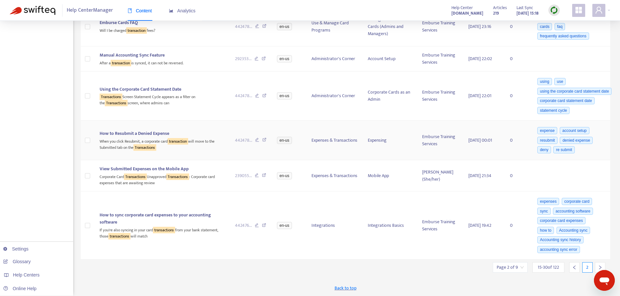
click at [192, 133] on div "How to Resubmit a Denied Expense" at bounding box center [162, 133] width 125 height 7
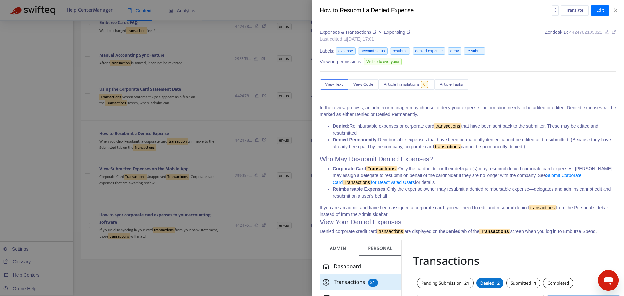
click at [618, 7] on div "How to Resubmit a Denied Expense Translate Edit" at bounding box center [468, 10] width 312 height 21
click at [616, 9] on icon "close" at bounding box center [615, 10] width 5 height 5
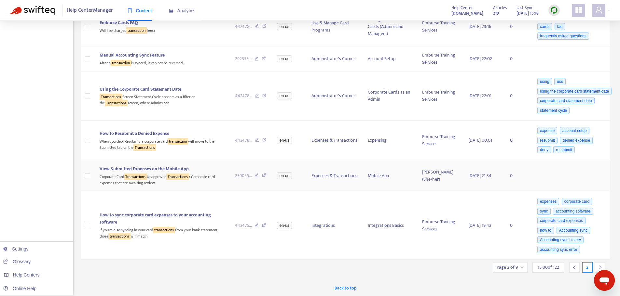
click at [112, 176] on div "Corporate Card Transactions Unapproved Transactions : Corporate card expenses t…" at bounding box center [162, 179] width 125 height 13
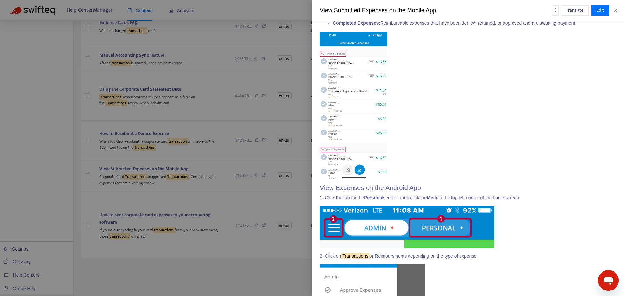
scroll to position [781, 0]
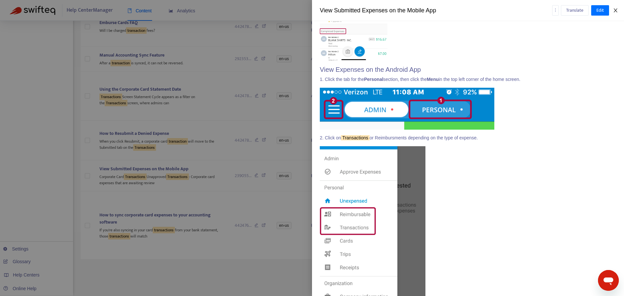
click at [618, 11] on icon "close" at bounding box center [615, 10] width 5 height 5
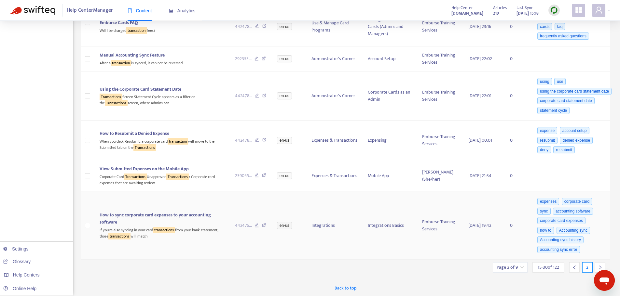
click at [210, 228] on div "If you're also syncing in your card transactions from your bank statement, thos…" at bounding box center [162, 232] width 125 height 13
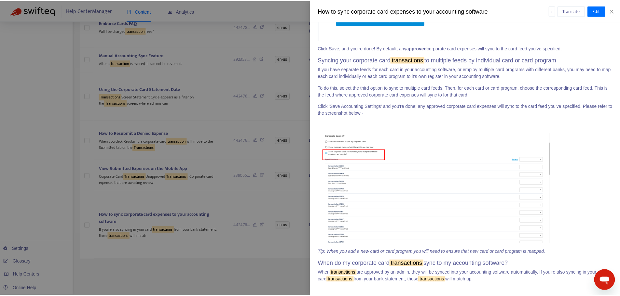
scroll to position [306, 0]
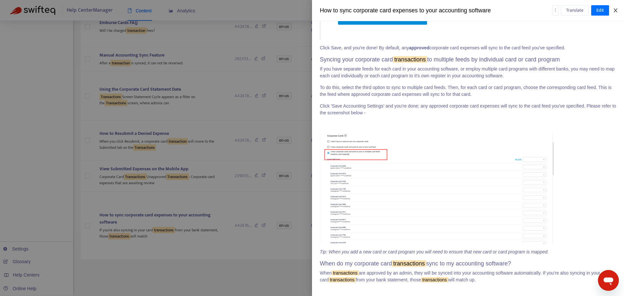
click at [616, 10] on icon "close" at bounding box center [615, 10] width 5 height 5
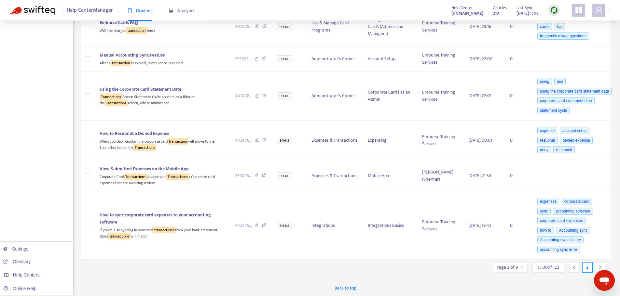
click at [599, 268] on icon "right" at bounding box center [599, 267] width 5 height 5
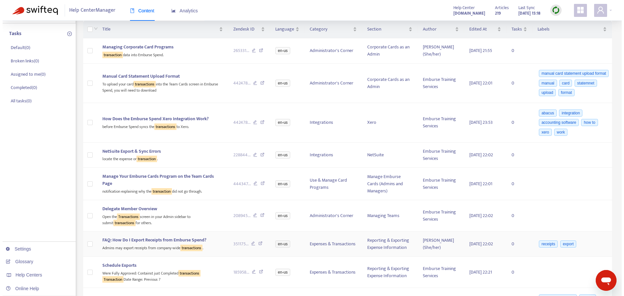
scroll to position [2, 0]
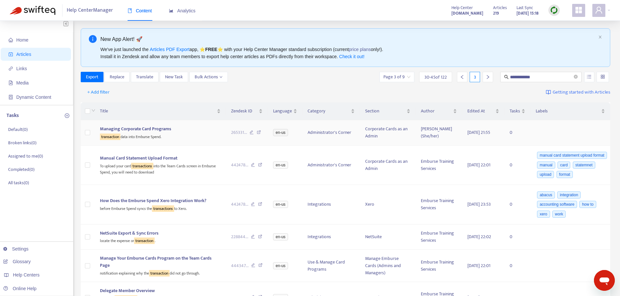
click at [160, 139] on div "transaction data into Emburse Spend." at bounding box center [160, 136] width 121 height 7
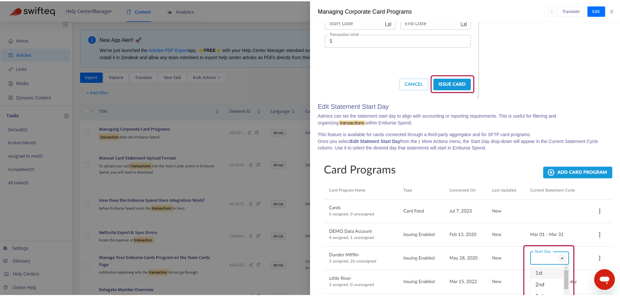
scroll to position [2005, 0]
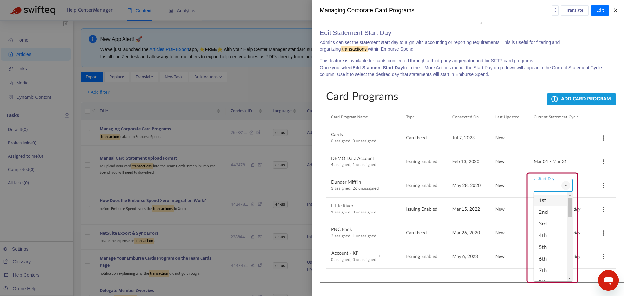
click at [614, 11] on icon "close" at bounding box center [615, 10] width 5 height 5
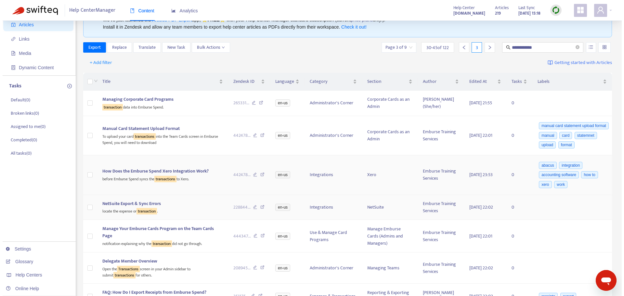
scroll to position [100, 0]
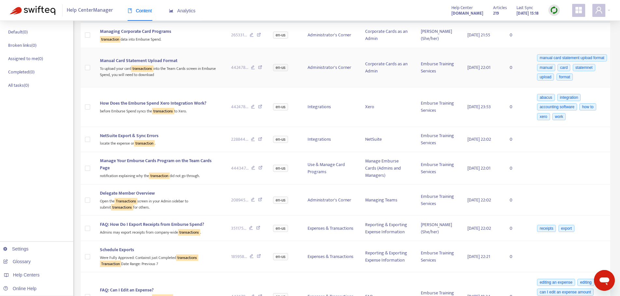
click at [184, 72] on div "To upload your card transactions into the Team Cards screen in Emburse Spend, y…" at bounding box center [160, 70] width 121 height 13
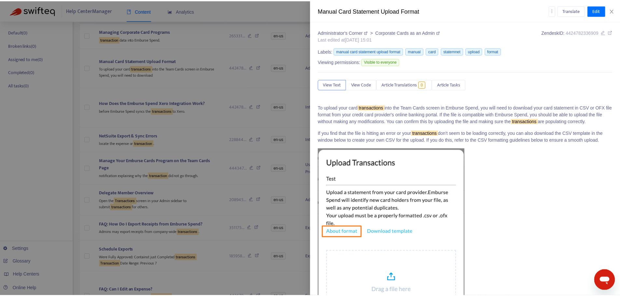
scroll to position [161, 0]
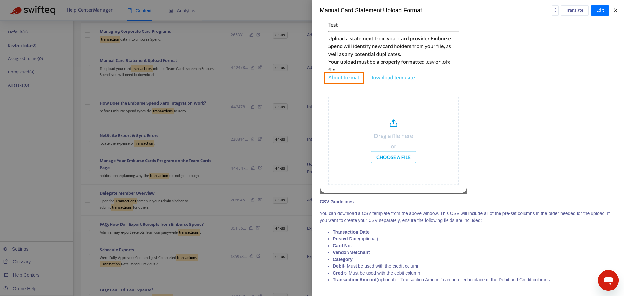
click at [616, 11] on icon "close" at bounding box center [616, 10] width 4 height 4
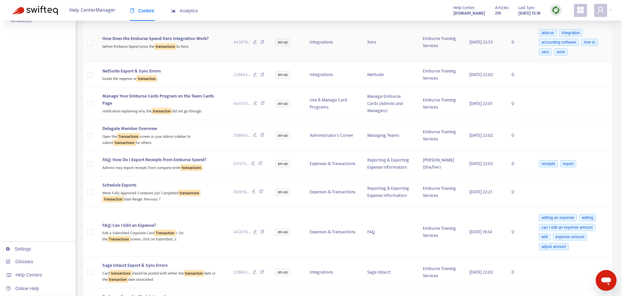
scroll to position [165, 0]
click at [201, 47] on div "before Emburse Spend syncs the transactions to Xero." at bounding box center [160, 45] width 121 height 7
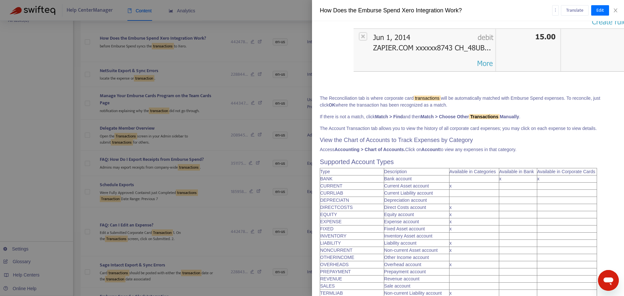
scroll to position [1469, 0]
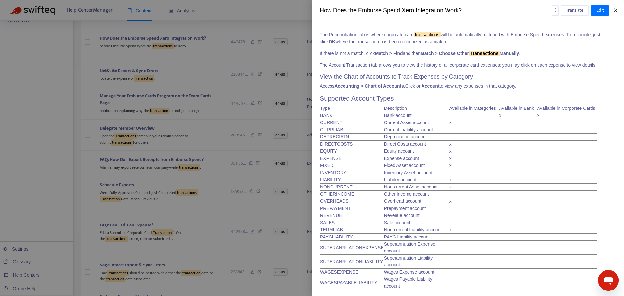
click at [615, 11] on icon "close" at bounding box center [616, 10] width 4 height 4
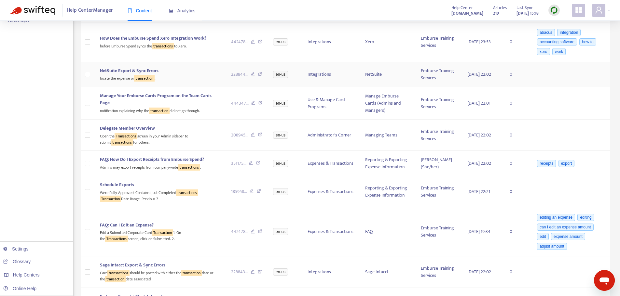
click at [197, 74] on div "locate the expense or transaction ." at bounding box center [160, 77] width 121 height 7
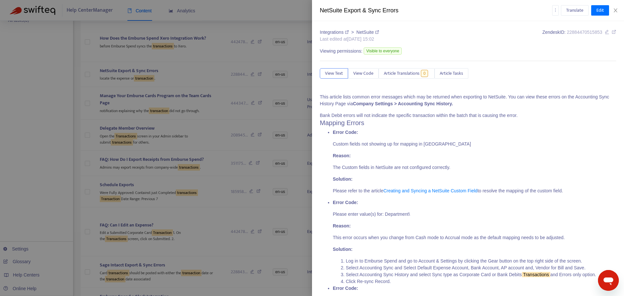
scroll to position [195, 0]
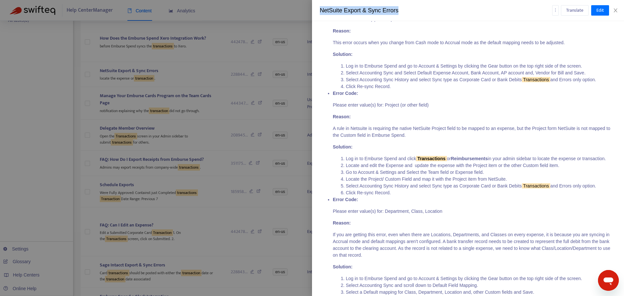
drag, startPoint x: 403, startPoint y: 9, endPoint x: 314, endPoint y: 11, distance: 89.1
click at [314, 11] on div "NetSuite Export & Sync Errors Translate Edit" at bounding box center [468, 10] width 312 height 21
copy div "NetSuite Export & Sync Errors"
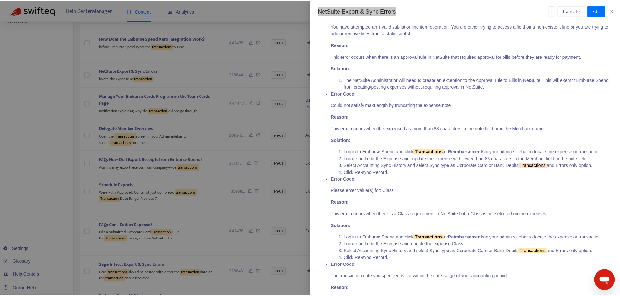
scroll to position [748, 0]
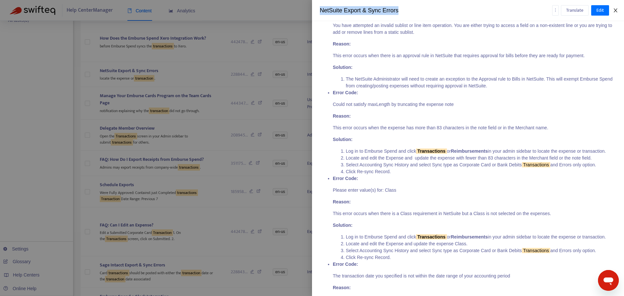
click at [615, 11] on icon "close" at bounding box center [615, 10] width 5 height 5
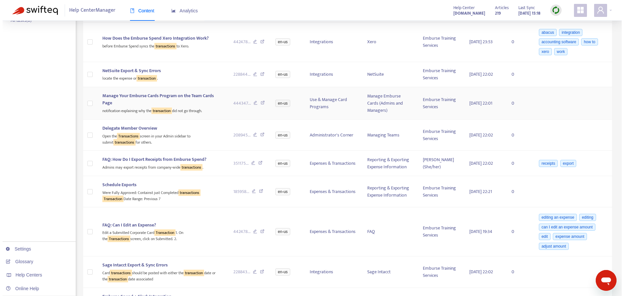
scroll to position [197, 0]
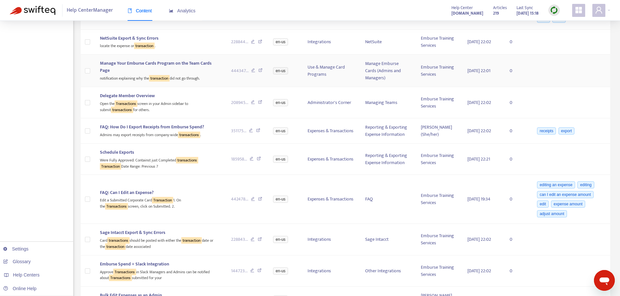
click at [168, 62] on span "Manage Your Emburse Cards Program on the Team Cards Page" at bounding box center [156, 67] width 112 height 15
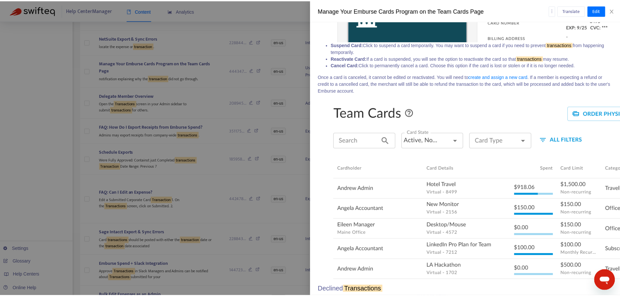
scroll to position [969, 0]
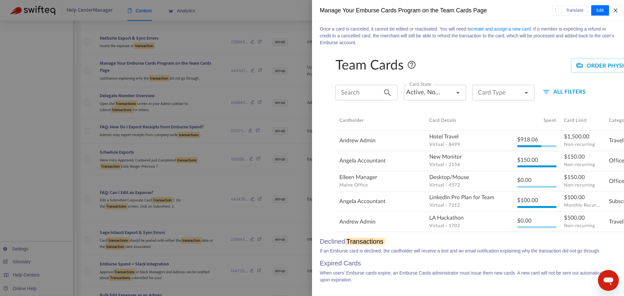
click at [615, 10] on icon "close" at bounding box center [615, 10] width 5 height 5
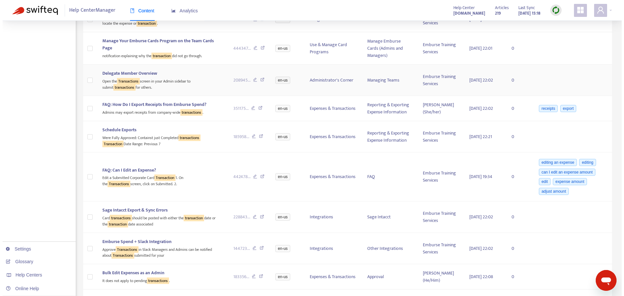
scroll to position [230, 0]
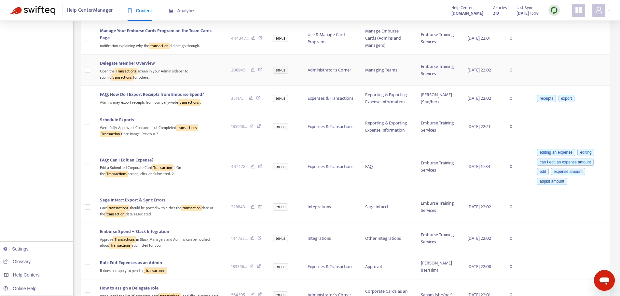
click at [172, 66] on div "Delegate Member Overview" at bounding box center [160, 63] width 121 height 7
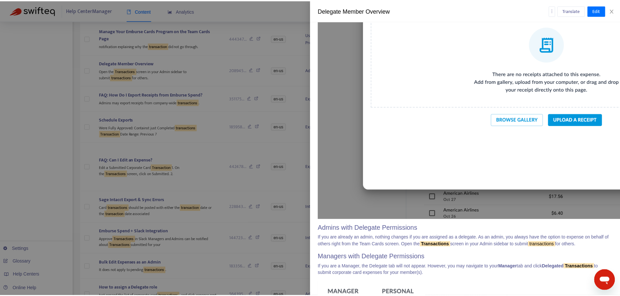
scroll to position [781, 0]
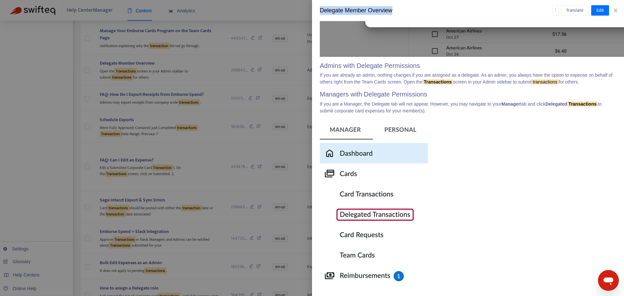
drag, startPoint x: 395, startPoint y: 11, endPoint x: 320, endPoint y: 11, distance: 74.5
click at [320, 11] on div "Delegate Member Overview" at bounding box center [436, 10] width 233 height 9
copy div "Delegate Member Overview"
click at [618, 10] on icon "close" at bounding box center [615, 10] width 5 height 5
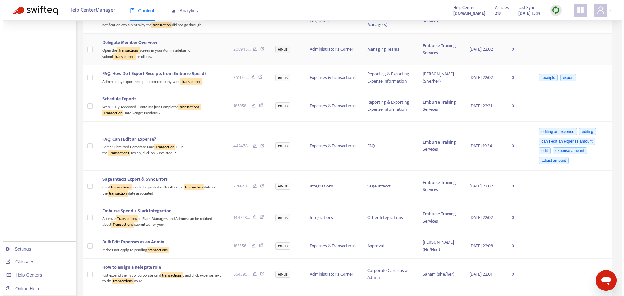
scroll to position [262, 0]
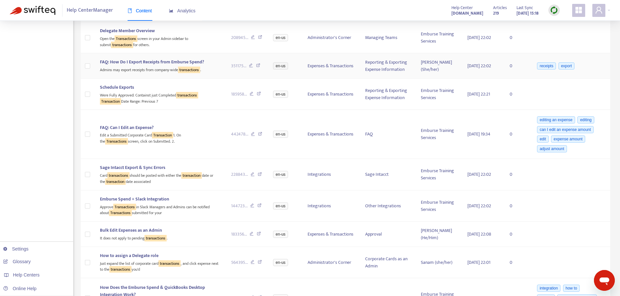
click at [130, 69] on div "Admins may export receipts from company-wide transactions ." at bounding box center [160, 69] width 121 height 7
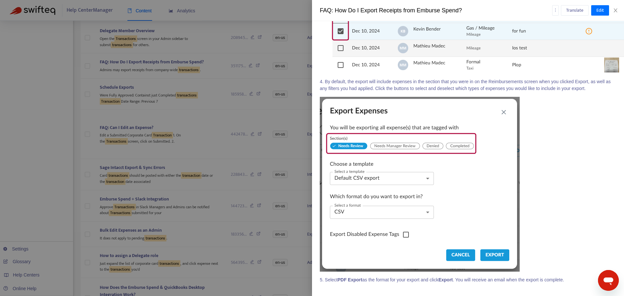
scroll to position [735, 0]
click at [614, 10] on icon "close" at bounding box center [615, 10] width 5 height 5
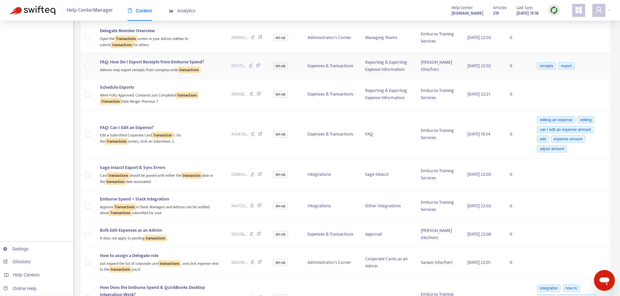
click at [159, 60] on span "FAQ: How Do I Export Receipts from Emburse Spend?" at bounding box center [152, 61] width 104 height 7
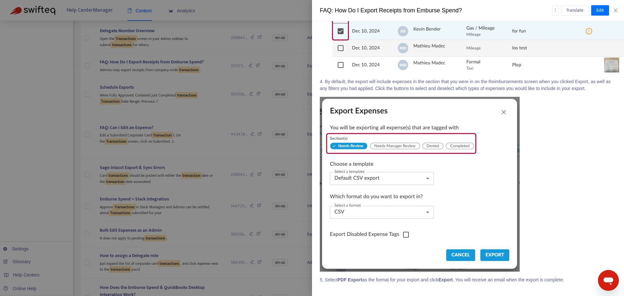
click at [616, 15] on div "Translate Edit" at bounding box center [585, 10] width 64 height 10
click at [614, 10] on icon "close" at bounding box center [615, 10] width 5 height 5
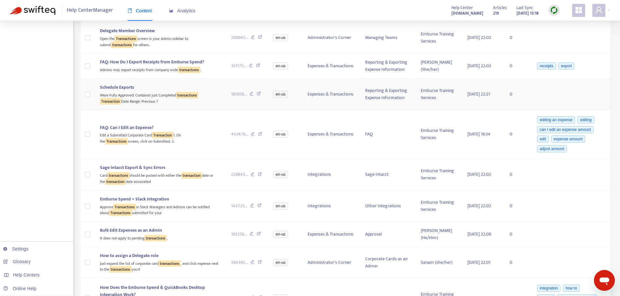
click at [150, 90] on div "Schedule Exports" at bounding box center [160, 87] width 121 height 7
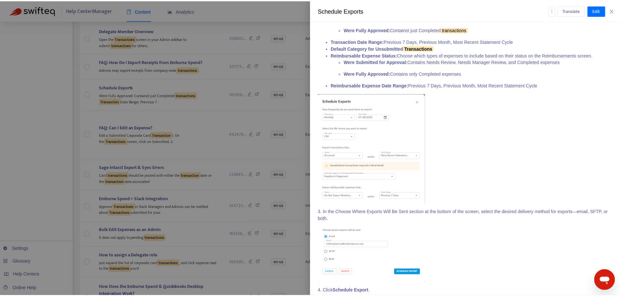
scroll to position [648, 0]
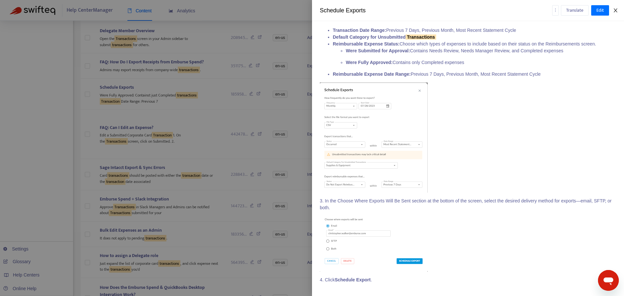
click at [614, 11] on icon "close" at bounding box center [615, 10] width 5 height 5
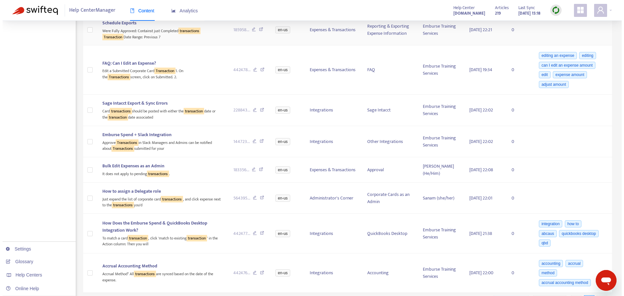
scroll to position [328, 0]
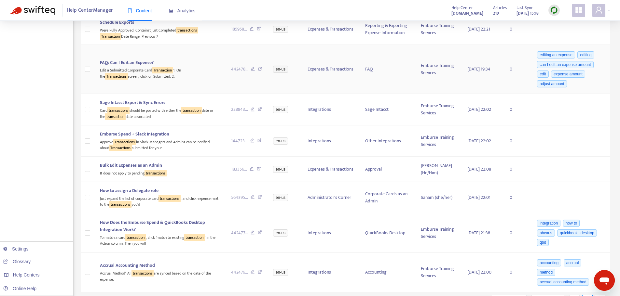
click at [159, 59] on td "FAQ: Can I Edit an Expense? Edit a Submitted Corporate Card Transaction 1. On t…" at bounding box center [160, 69] width 131 height 49
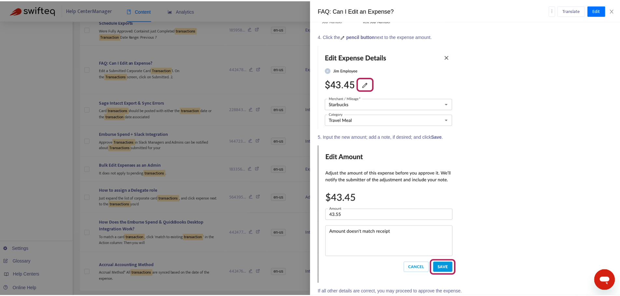
scroll to position [863, 0]
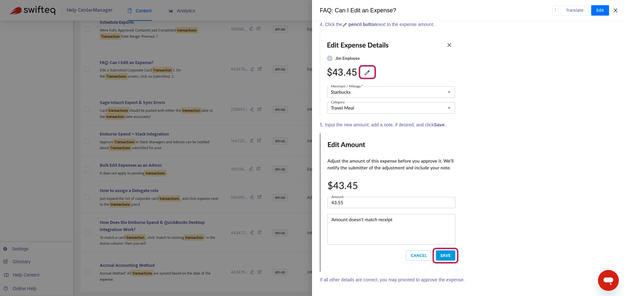
click at [618, 8] on icon "close" at bounding box center [615, 10] width 5 height 5
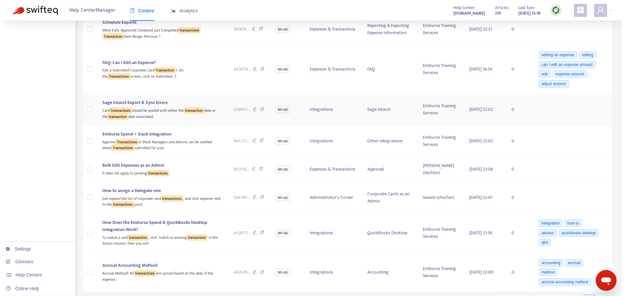
scroll to position [360, 0]
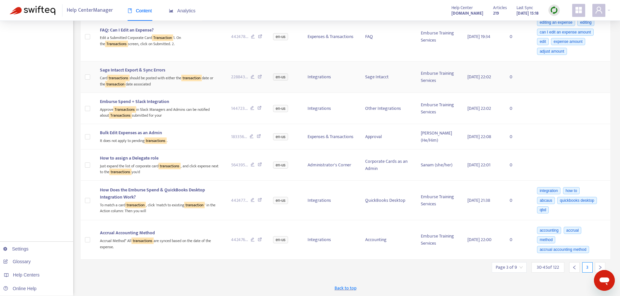
click at [174, 77] on div "Card transactions should be posted with either the transaction date or the tran…" at bounding box center [160, 80] width 121 height 13
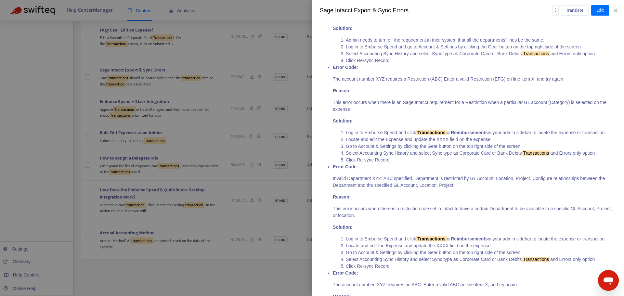
scroll to position [976, 0]
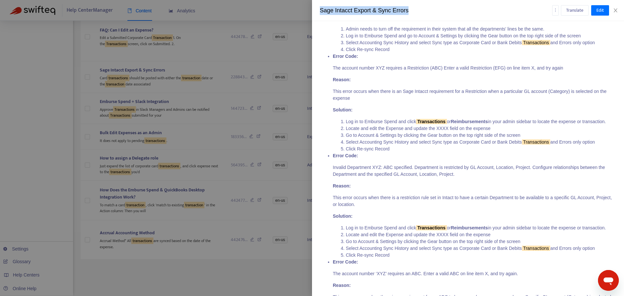
drag, startPoint x: 414, startPoint y: 10, endPoint x: 311, endPoint y: 8, distance: 102.5
click at [311, 8] on div "Sage Intacct Export & Sync Errors Translate Edit Integrations > Sage Intacct La…" at bounding box center [312, 148] width 624 height 296
copy div "Sage Intacct Export & Sync Errors"
click at [619, 12] on button "Close" at bounding box center [615, 10] width 9 height 6
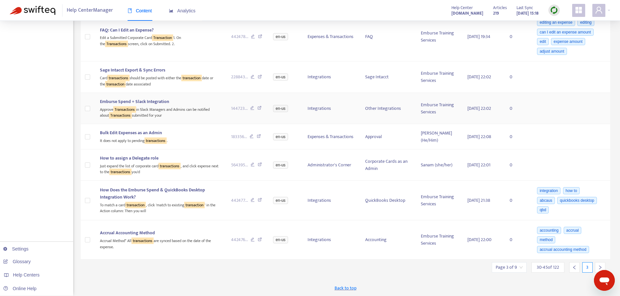
click at [202, 101] on div "Emburse Spend + Slack Integration" at bounding box center [160, 101] width 121 height 7
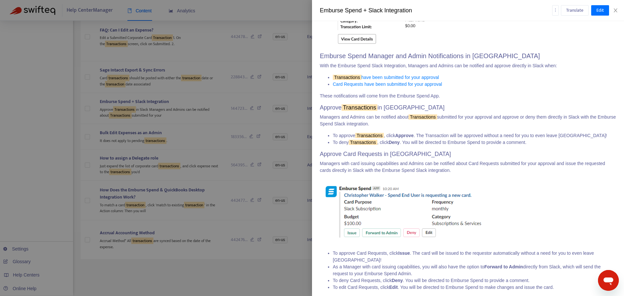
scroll to position [888, 0]
click at [613, 12] on icon "close" at bounding box center [615, 10] width 5 height 5
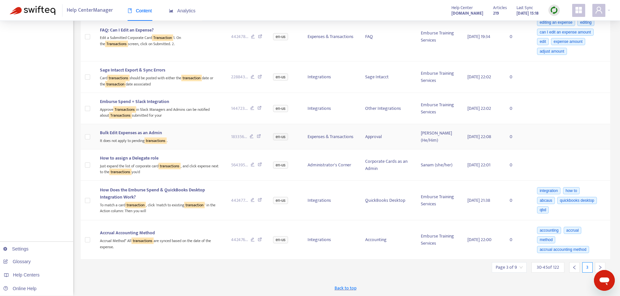
click at [190, 135] on div "Bulk Edit Expenses as an Admin" at bounding box center [160, 132] width 121 height 7
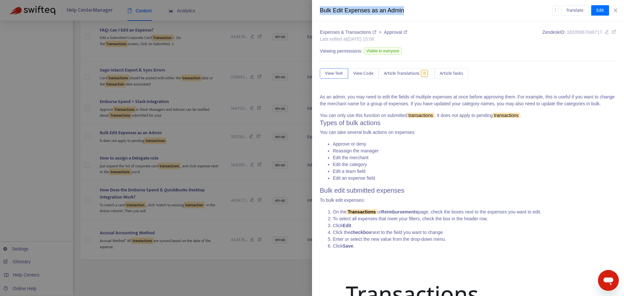
drag, startPoint x: 406, startPoint y: 8, endPoint x: 316, endPoint y: 13, distance: 90.2
click at [316, 13] on div "Bulk Edit Expenses as an Admin Translate Edit" at bounding box center [468, 10] width 312 height 21
copy div "Bulk Edit Expenses as an Admin"
click at [617, 9] on icon "close" at bounding box center [616, 10] width 4 height 4
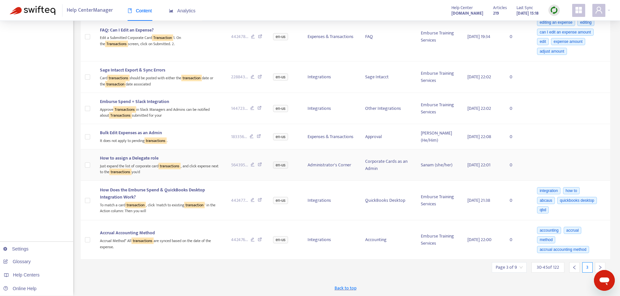
click at [154, 158] on span "How to assign a Delegate role" at bounding box center [129, 157] width 59 height 7
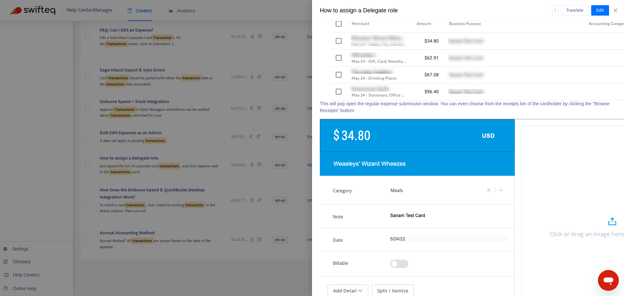
scroll to position [1095, 0]
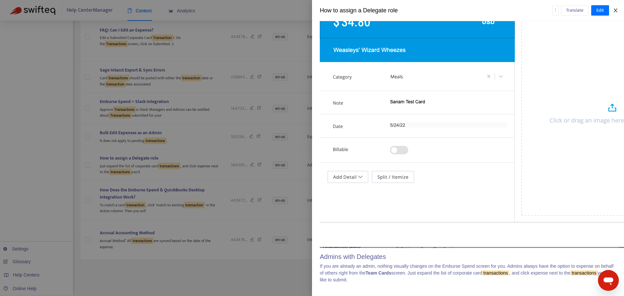
click at [613, 11] on icon "close" at bounding box center [615, 10] width 5 height 5
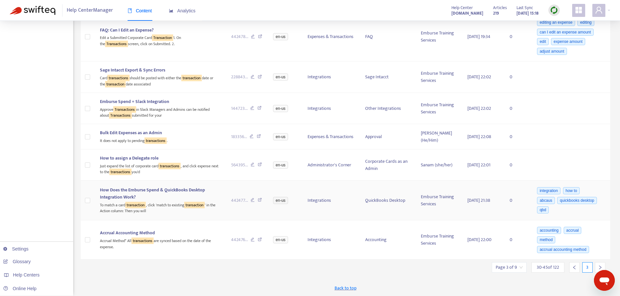
click at [176, 192] on span "How Does the Emburse Spend & QuickBooks Desktop Integration Work?" at bounding box center [152, 193] width 105 height 15
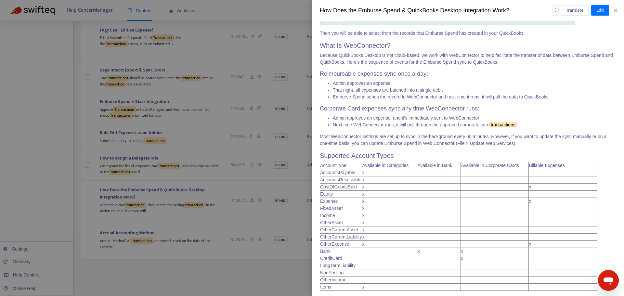
scroll to position [1179, 0]
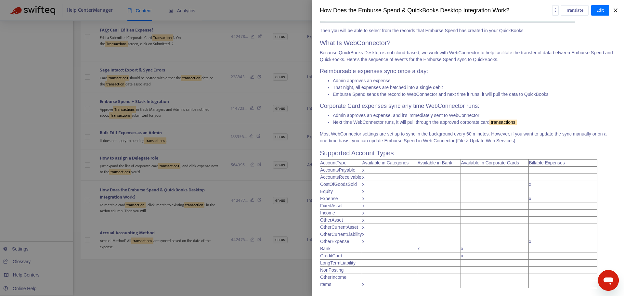
click at [618, 9] on icon "close" at bounding box center [615, 10] width 5 height 5
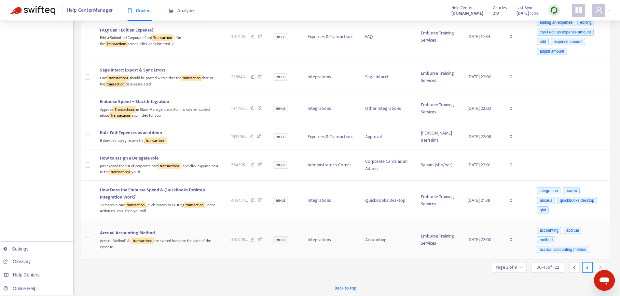
click at [163, 234] on div "Accrual Accounting Method" at bounding box center [160, 233] width 121 height 7
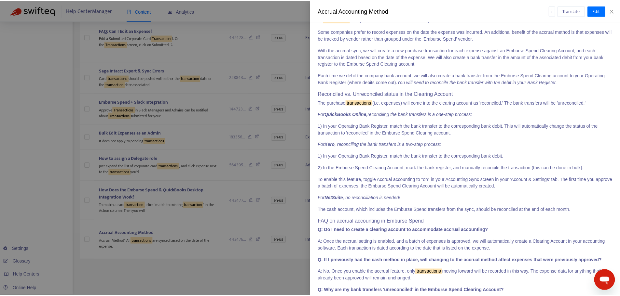
scroll to position [222, 0]
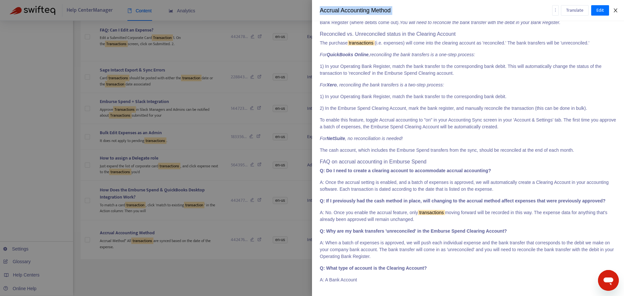
click at [616, 8] on div "Accrual Accounting Method Translate Edit" at bounding box center [468, 10] width 312 height 21
click at [616, 9] on icon "close" at bounding box center [615, 10] width 5 height 5
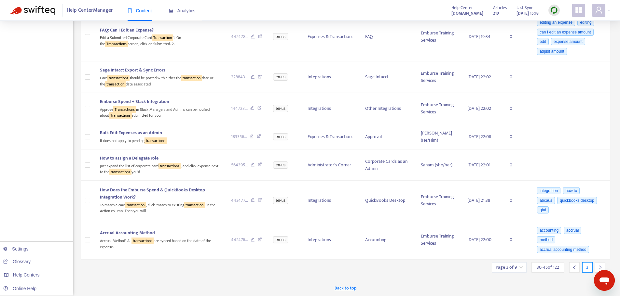
click at [597, 267] on div at bounding box center [600, 267] width 10 height 10
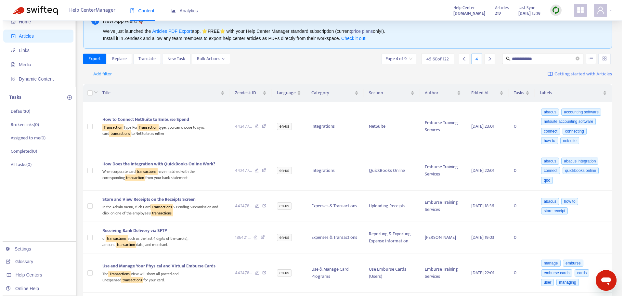
scroll to position [98, 0]
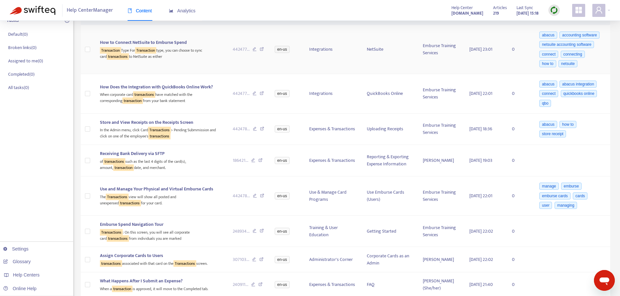
click at [166, 54] on div "Transaction Type For Transaction type, you can choose to sync card transactions…" at bounding box center [161, 52] width 122 height 13
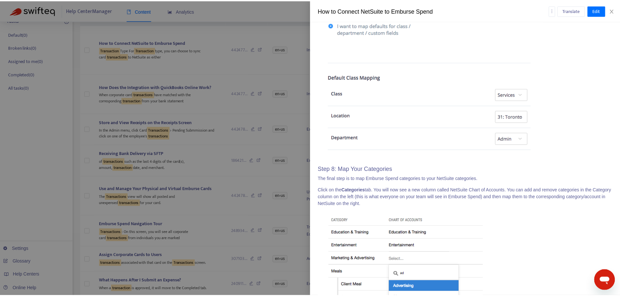
scroll to position [2635, 0]
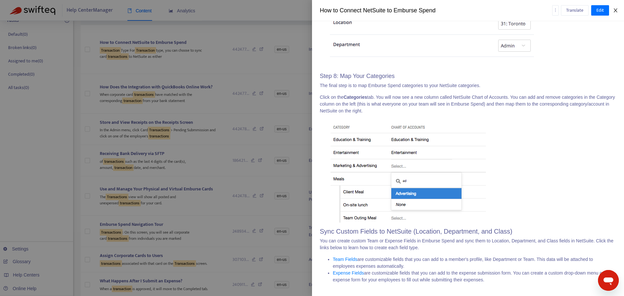
click at [614, 9] on icon "close" at bounding box center [615, 10] width 5 height 5
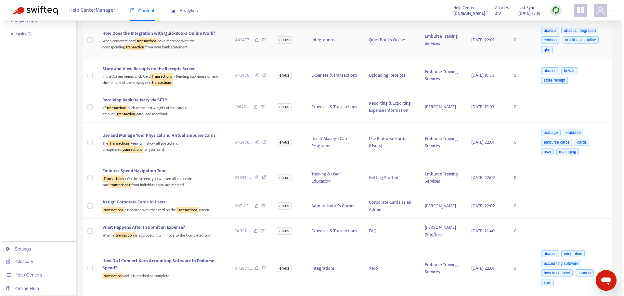
scroll to position [163, 0]
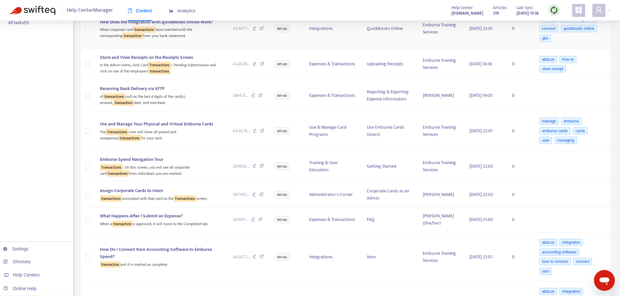
click at [195, 31] on div "When corporate card transactions have matched with the corresponding transactio…" at bounding box center [161, 32] width 122 height 13
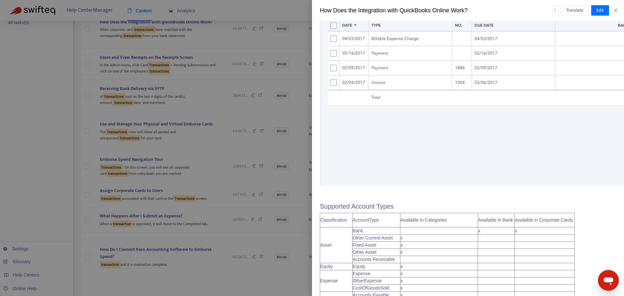
scroll to position [3088, 0]
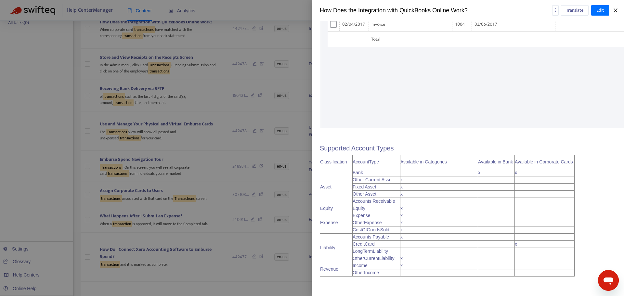
click at [617, 12] on icon "close" at bounding box center [615, 10] width 5 height 5
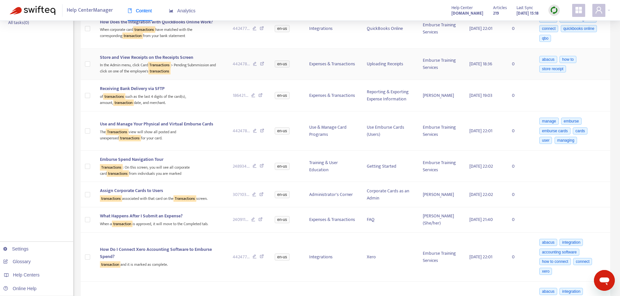
click at [212, 64] on div "In the Admin menu, click Card Transactions > Pending Submmission and click on o…" at bounding box center [161, 67] width 122 height 13
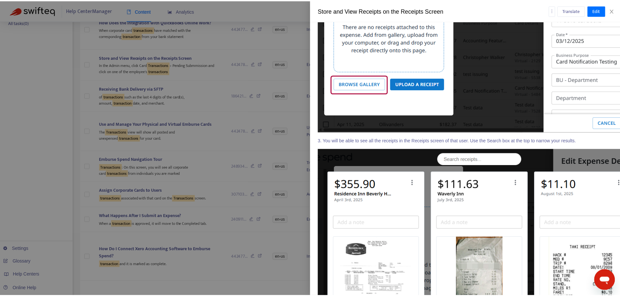
scroll to position [3162, 0]
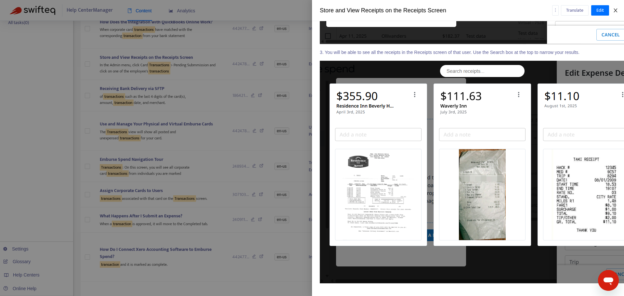
click at [617, 9] on icon "close" at bounding box center [615, 10] width 5 height 5
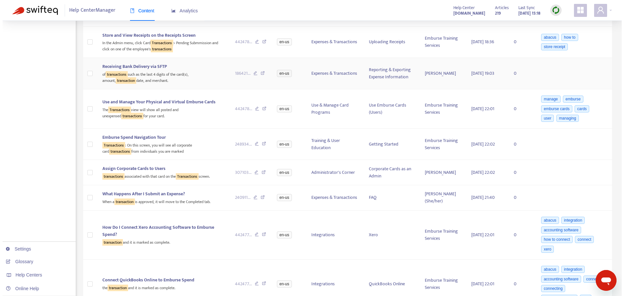
scroll to position [195, 0]
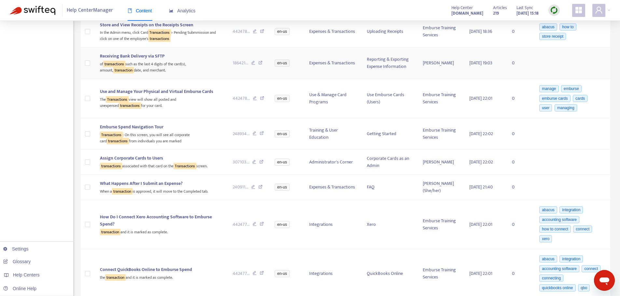
click at [191, 64] on div "of transactions such as the last 4 digits of the card(s), amount, transaction d…" at bounding box center [161, 66] width 122 height 13
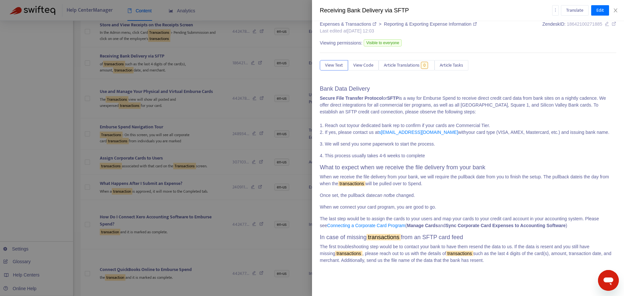
scroll to position [12, 0]
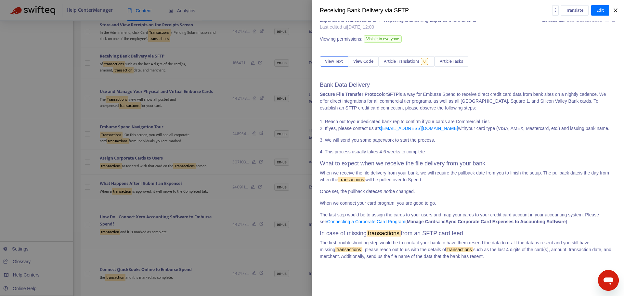
click at [617, 12] on icon "close" at bounding box center [615, 10] width 5 height 5
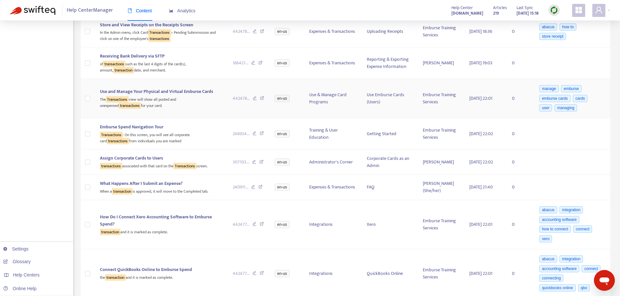
click at [161, 99] on div "The Transactions view will show all posted and unexpensed transactions for your…" at bounding box center [161, 101] width 122 height 13
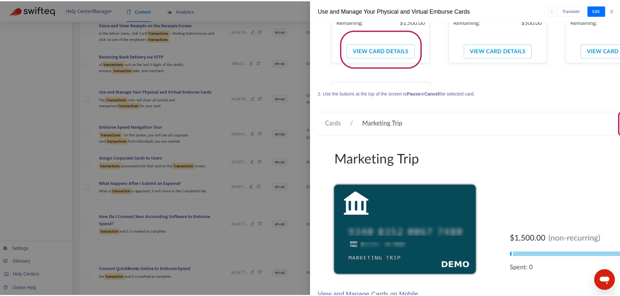
scroll to position [1988, 0]
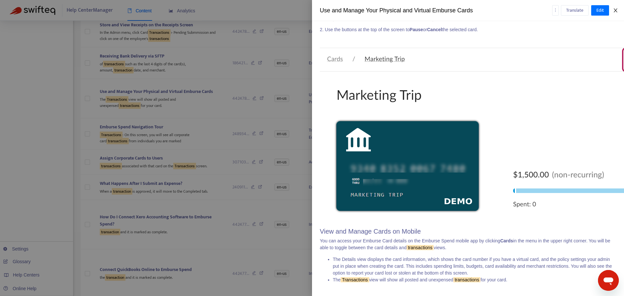
click at [618, 11] on icon "close" at bounding box center [615, 10] width 5 height 5
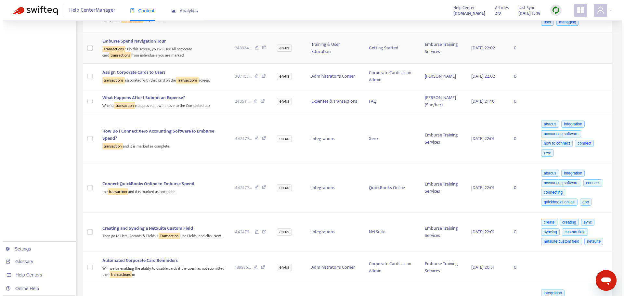
scroll to position [293, 0]
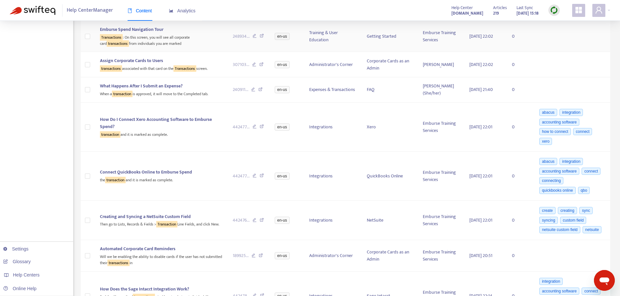
click at [177, 39] on div "Transactions : On this screen, you will see all corporate card transactions fro…" at bounding box center [161, 39] width 122 height 13
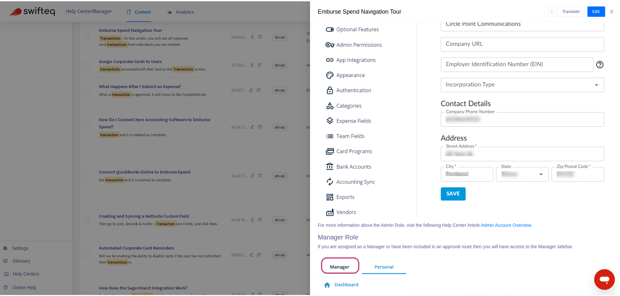
scroll to position [1300, 0]
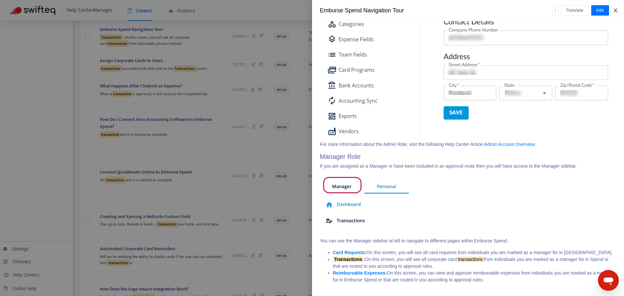
click at [615, 9] on icon "close" at bounding box center [615, 10] width 5 height 5
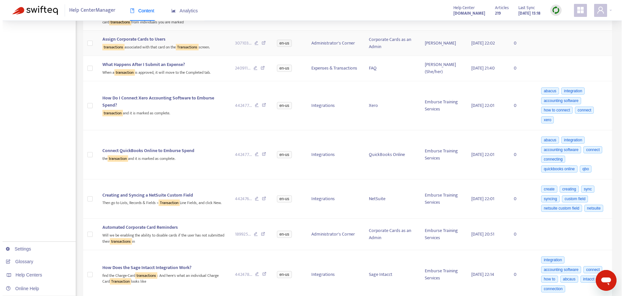
scroll to position [325, 0]
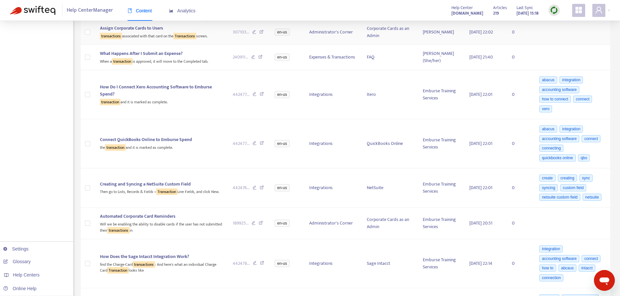
click at [159, 36] on div "transactions associated with that card on the Transactions screen." at bounding box center [161, 35] width 122 height 7
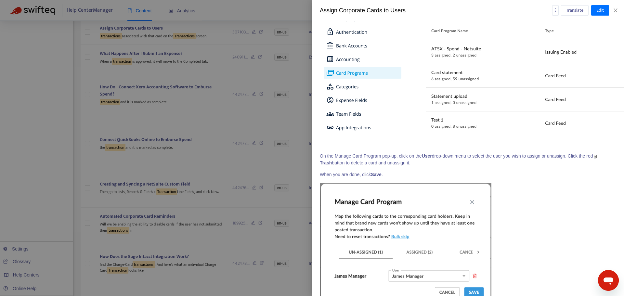
scroll to position [545, 0]
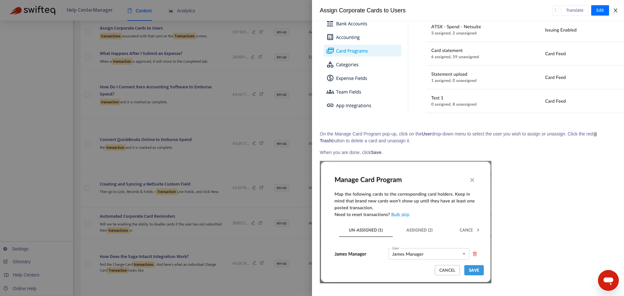
click at [614, 10] on icon "close" at bounding box center [615, 10] width 5 height 5
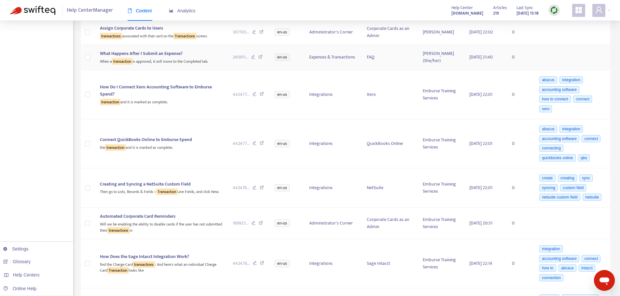
click at [193, 60] on div "When a transaction is approved, it will move to the Completed tab." at bounding box center [161, 60] width 122 height 7
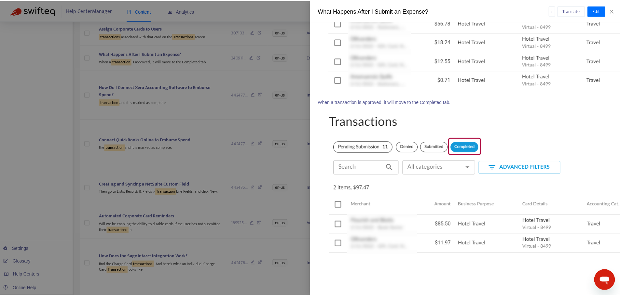
scroll to position [713, 0]
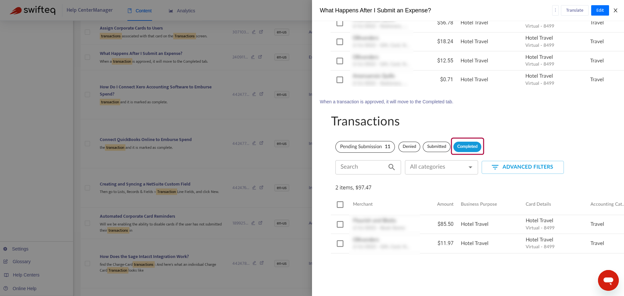
click at [619, 11] on button "Close" at bounding box center [615, 10] width 9 height 6
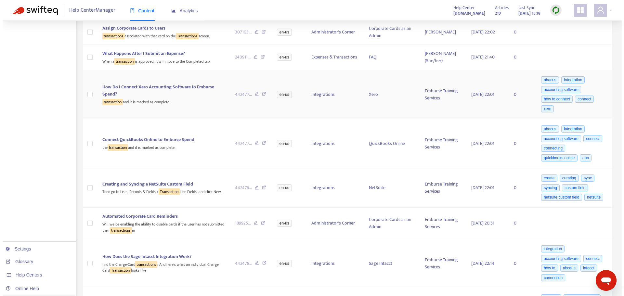
scroll to position [358, 0]
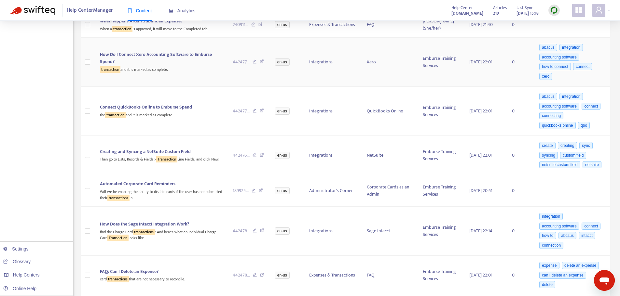
click at [211, 78] on td "How Do I Connect Xero Accounting Software to Emburse Spend? transaction and it …" at bounding box center [161, 62] width 133 height 49
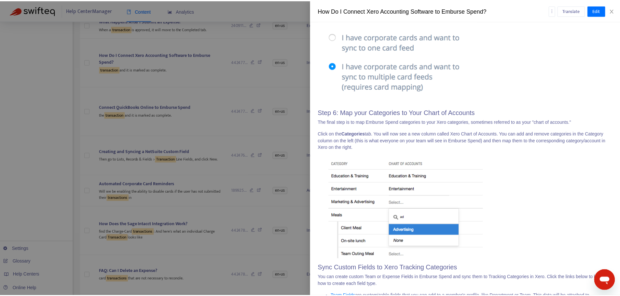
scroll to position [1007, 0]
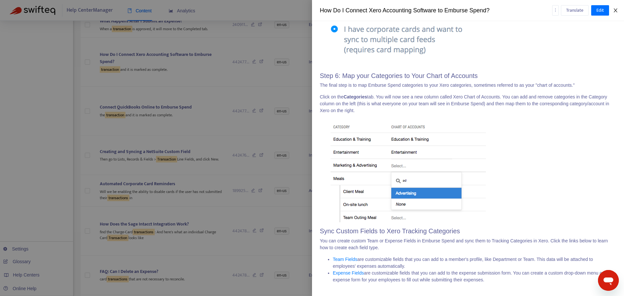
click at [615, 10] on icon "close" at bounding box center [615, 10] width 5 height 5
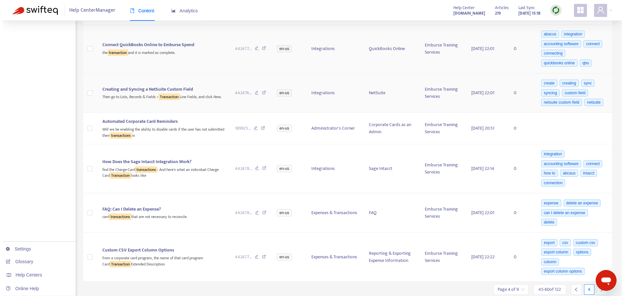
scroll to position [423, 0]
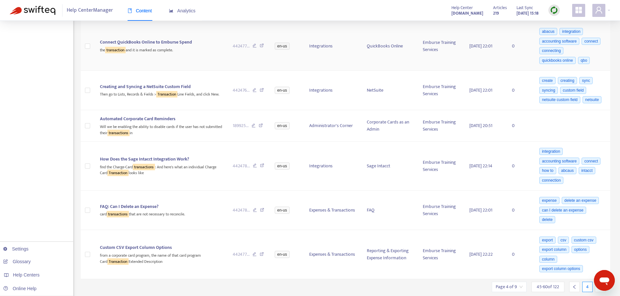
click at [197, 60] on td "Connect QuickBooks Online to Emburse Spend the transaction and it is marked as …" at bounding box center [161, 46] width 133 height 49
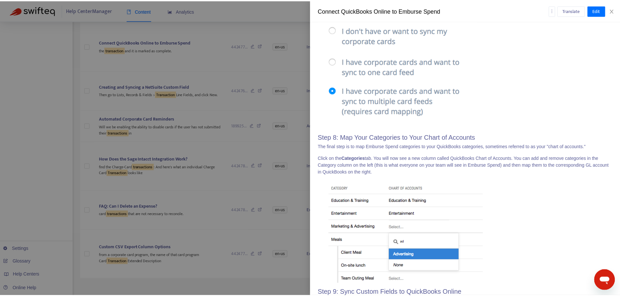
scroll to position [1514, 0]
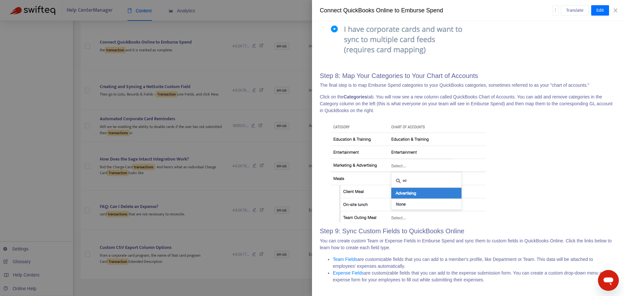
click at [618, 13] on div "Connect QuickBooks Online to Emburse Spend Translate Edit" at bounding box center [468, 10] width 312 height 21
click at [618, 12] on icon "close" at bounding box center [615, 10] width 5 height 5
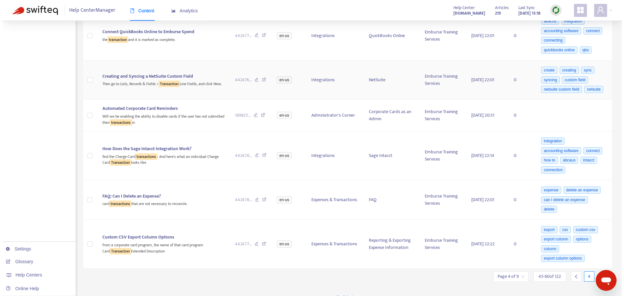
scroll to position [442, 0]
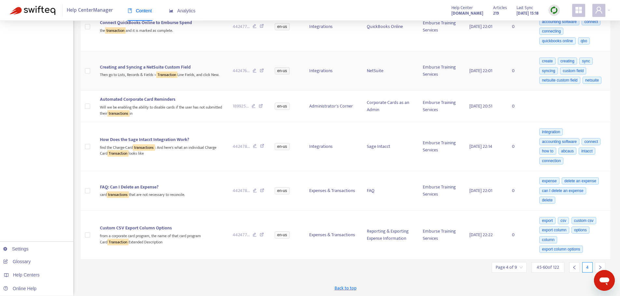
click at [198, 73] on div "Then go to Lists, Records & Fields > Transaction Line Fields, and click New." at bounding box center [161, 74] width 122 height 7
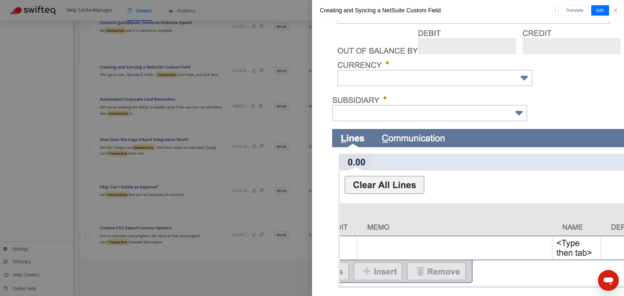
scroll to position [2580, 0]
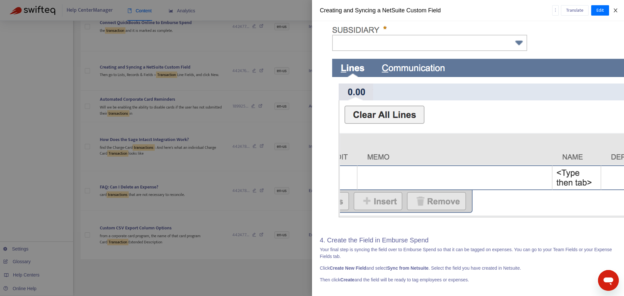
click at [619, 10] on button "Close" at bounding box center [615, 10] width 9 height 6
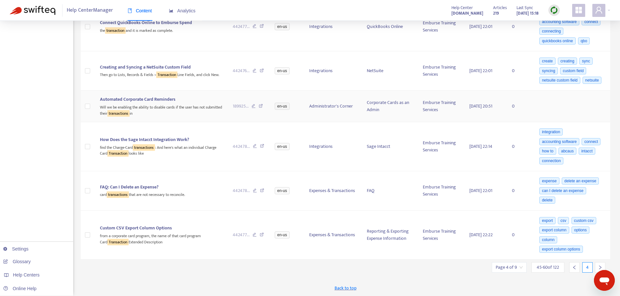
click at [207, 110] on div "Will we be enabling the ability to disable cards if the user has not submitted …" at bounding box center [161, 109] width 122 height 13
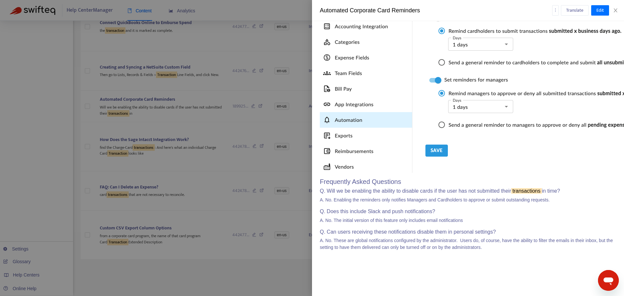
scroll to position [216, 0]
click at [615, 11] on icon "close" at bounding box center [615, 10] width 5 height 5
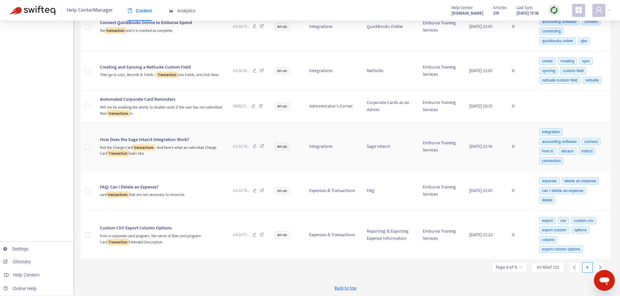
click at [167, 143] on span "How Does the Sage Intacct Integration Work?" at bounding box center [144, 139] width 89 height 7
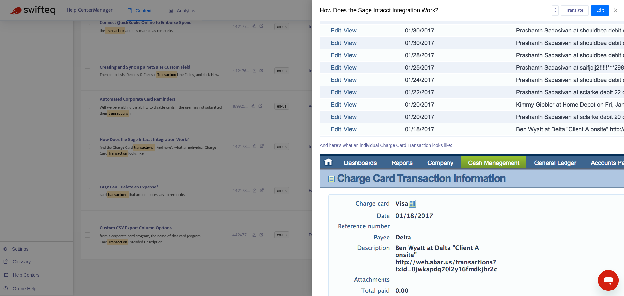
scroll to position [1293, 0]
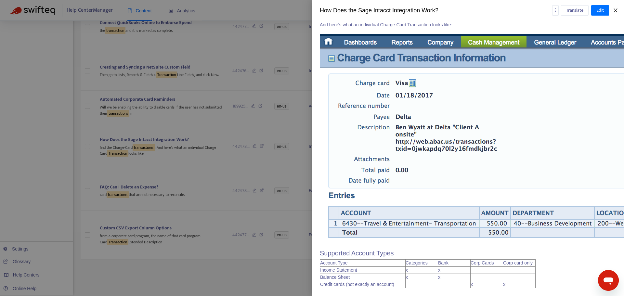
click at [615, 9] on icon "close" at bounding box center [615, 10] width 5 height 5
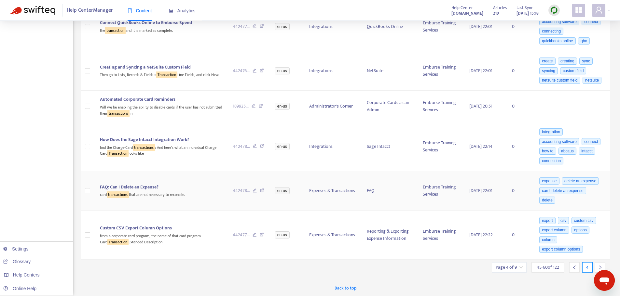
click at [203, 184] on div "FAQ: Can I Delete an Expense?" at bounding box center [161, 187] width 122 height 7
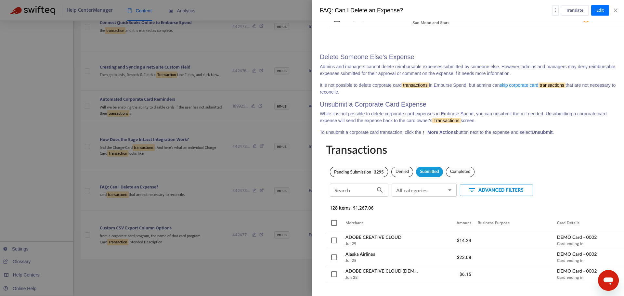
scroll to position [643, 0]
click at [617, 10] on icon "close" at bounding box center [615, 10] width 5 height 5
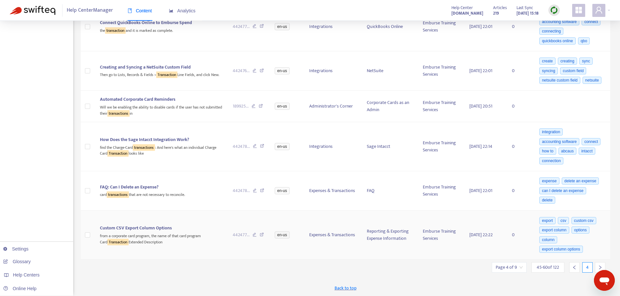
click at [189, 232] on div "Custom CSV Export Column Options" at bounding box center [161, 228] width 122 height 7
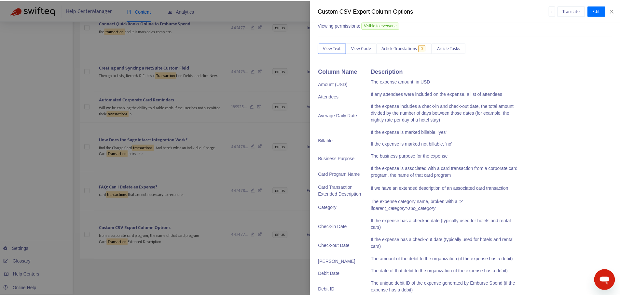
scroll to position [0, 0]
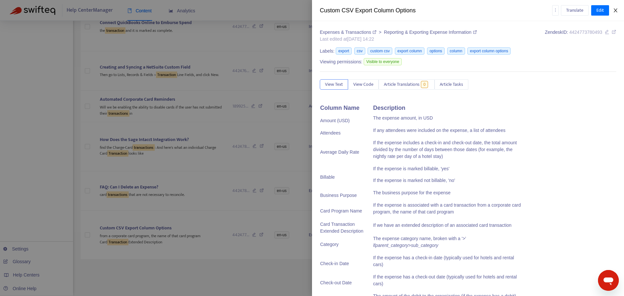
click at [618, 7] on button "Close" at bounding box center [615, 10] width 9 height 6
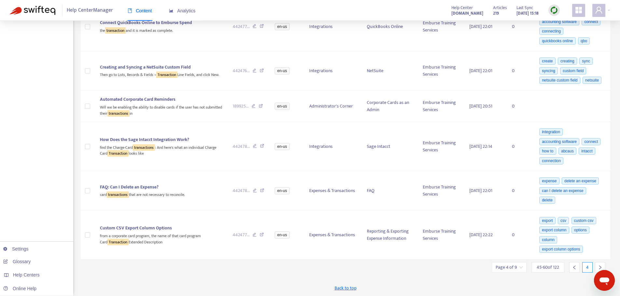
click at [597, 268] on div at bounding box center [600, 267] width 10 height 10
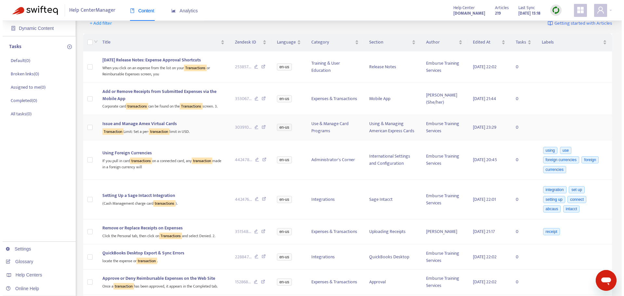
scroll to position [83, 0]
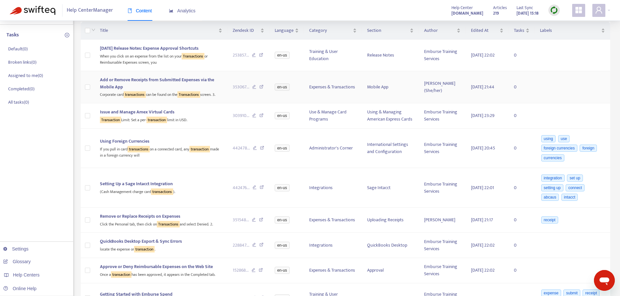
click at [160, 80] on span "Add or Remove Receipts from Submitted Expenses via the Mobile App" at bounding box center [157, 83] width 114 height 15
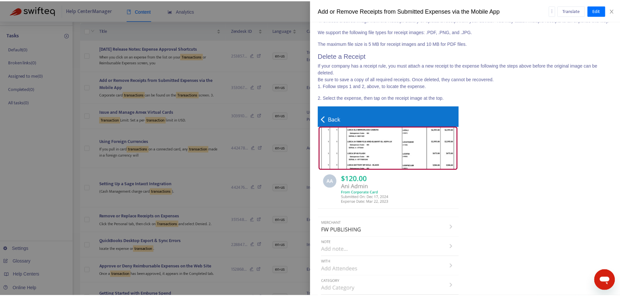
scroll to position [1208, 0]
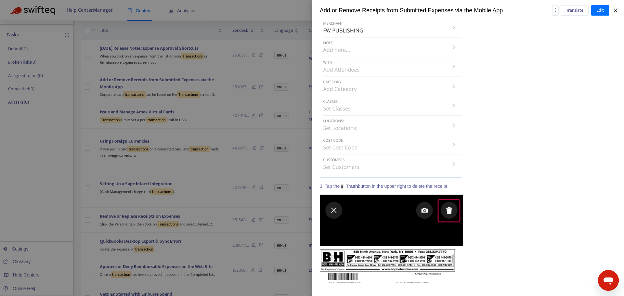
click at [614, 12] on icon "close" at bounding box center [616, 10] width 4 height 4
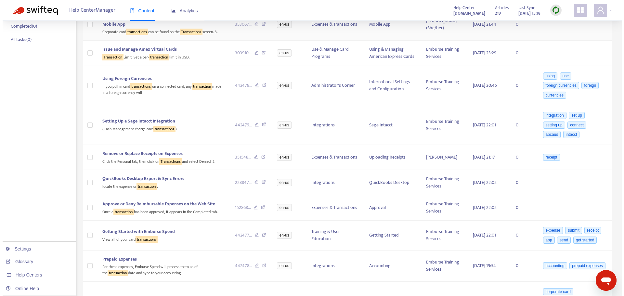
scroll to position [148, 0]
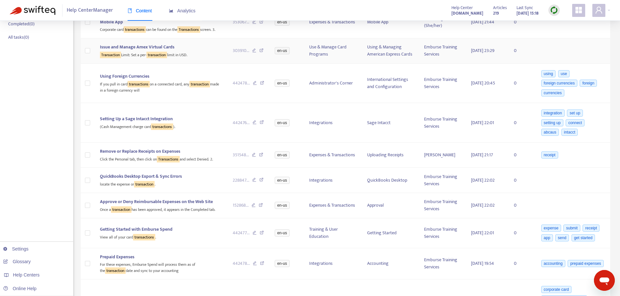
click at [200, 54] on div "Transaction Limit: Set a per- transaction limit in USD." at bounding box center [161, 54] width 122 height 7
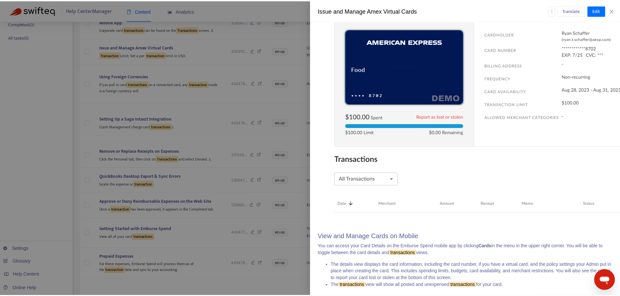
scroll to position [1918, 0]
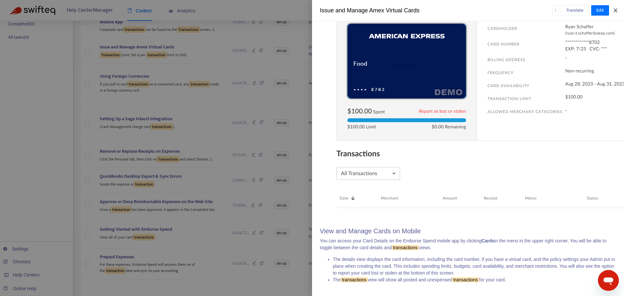
click at [617, 10] on icon "close" at bounding box center [615, 10] width 5 height 5
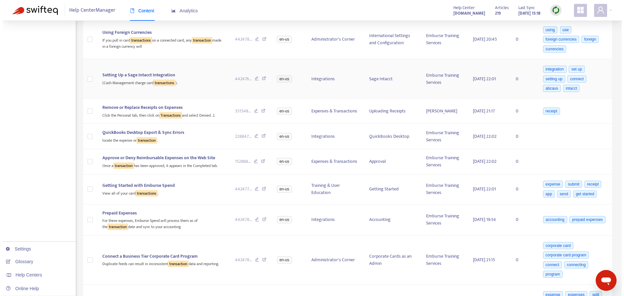
scroll to position [181, 0]
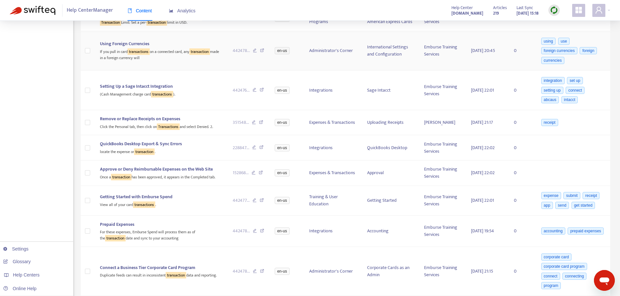
click at [168, 52] on div "If you pull in card transactions on a connected card, any transaction made in a…" at bounding box center [161, 53] width 122 height 13
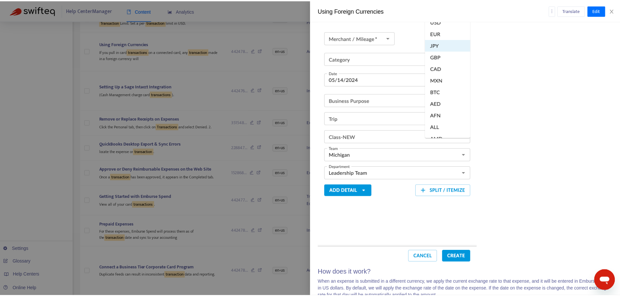
scroll to position [1255, 0]
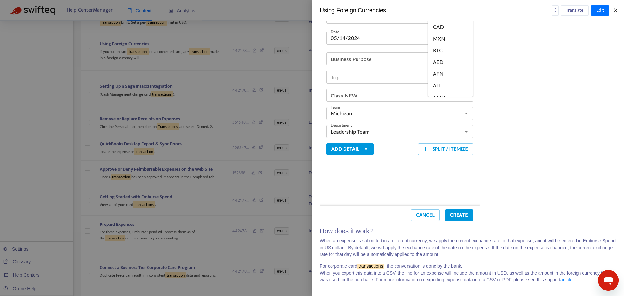
click at [617, 12] on icon "close" at bounding box center [616, 10] width 4 height 4
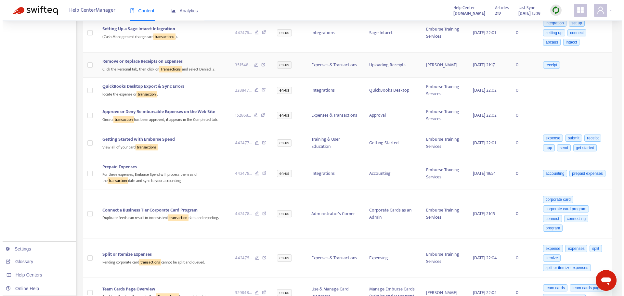
scroll to position [213, 0]
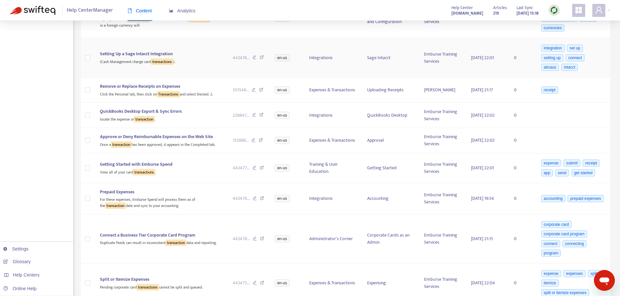
click at [183, 63] on div "(Cash Management charge card transactions )." at bounding box center [161, 61] width 122 height 7
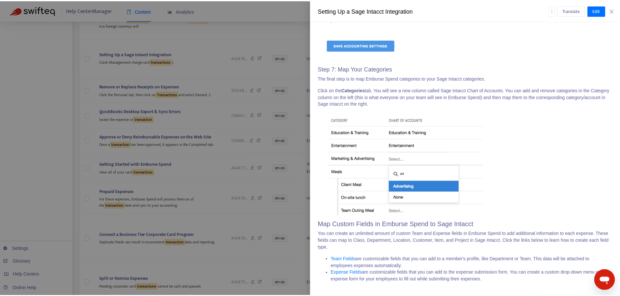
scroll to position [4826, 0]
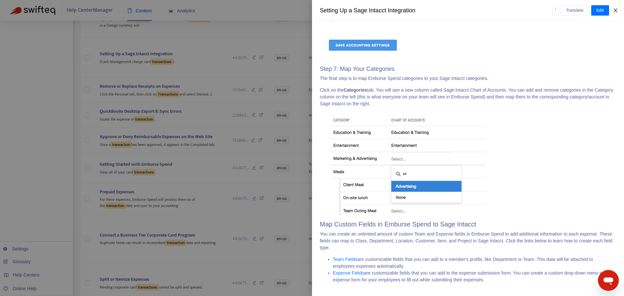
click at [618, 12] on icon "close" at bounding box center [616, 10] width 4 height 4
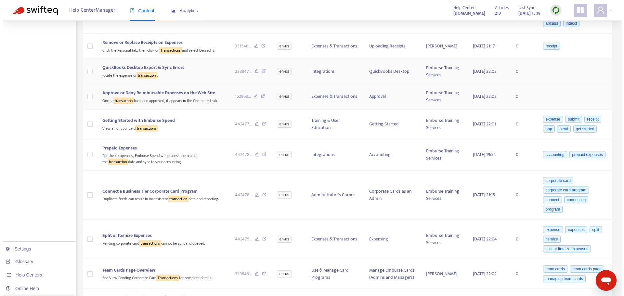
scroll to position [246, 0]
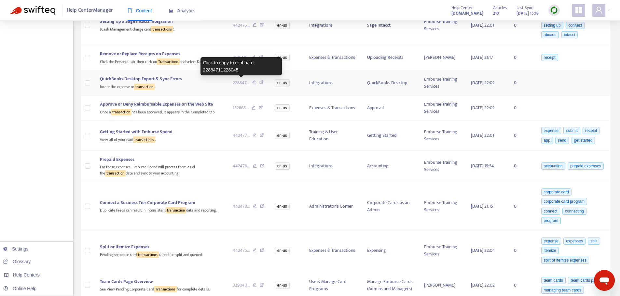
click at [216, 67] on div "Click to copy to clipboard: 22884711228045" at bounding box center [240, 66] width 81 height 18
click at [198, 64] on div "Click the Personal tab, then click on Transactions and select Denied. 2." at bounding box center [161, 61] width 122 height 7
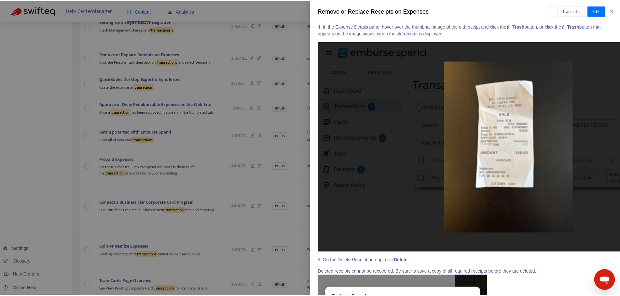
scroll to position [2343, 0]
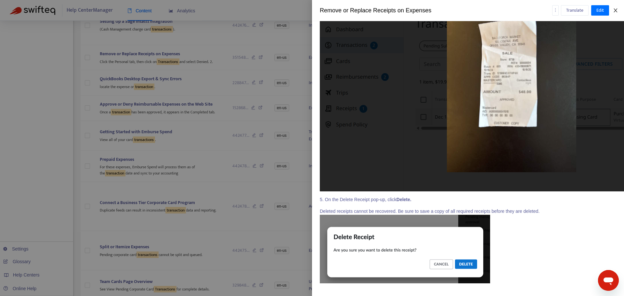
click at [618, 13] on icon "close" at bounding box center [615, 10] width 5 height 5
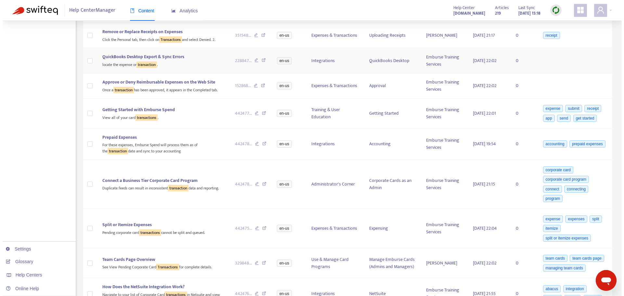
scroll to position [278, 0]
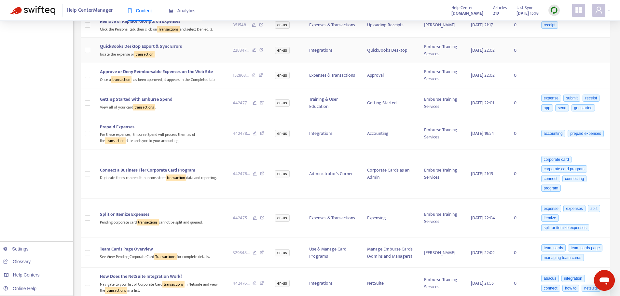
click at [189, 50] on div "QuickBooks Desktop Export & Sync Errors" at bounding box center [161, 46] width 122 height 7
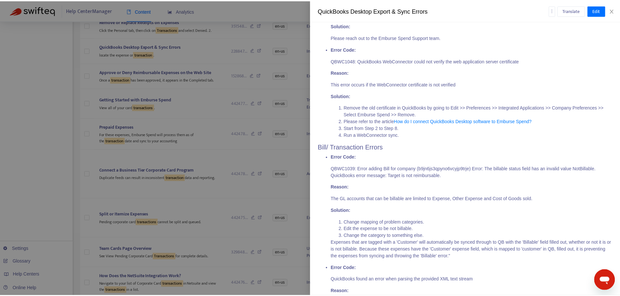
scroll to position [1496, 0]
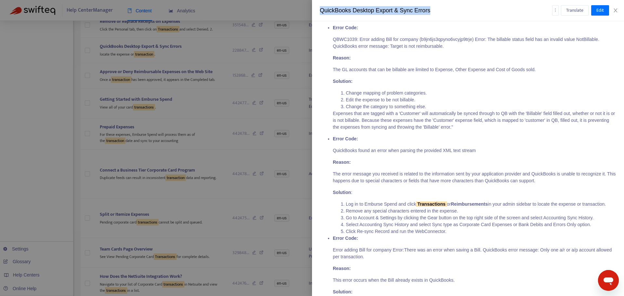
drag, startPoint x: 447, startPoint y: 11, endPoint x: 315, endPoint y: 9, distance: 131.4
click at [315, 9] on div "QuickBooks Desktop Export & Sync Errors Translate Edit" at bounding box center [468, 10] width 312 height 21
copy div "QuickBooks Desktop Export & Sync Errors"
click at [618, 9] on icon "close" at bounding box center [615, 10] width 5 height 5
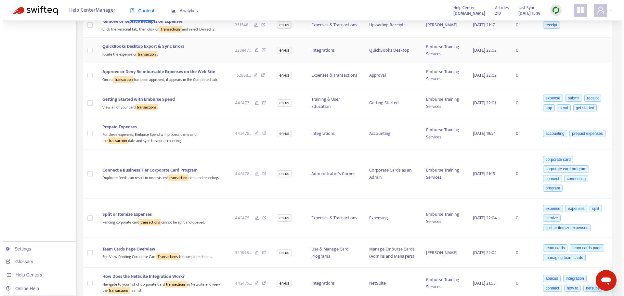
scroll to position [311, 0]
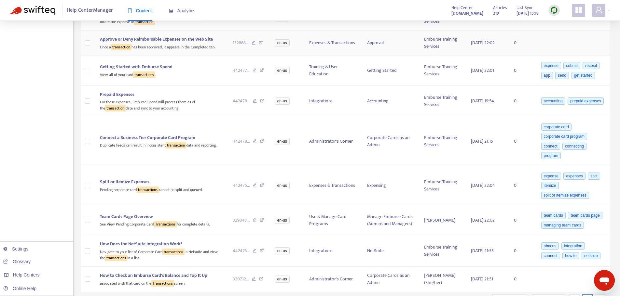
click at [155, 42] on span "Approve or Deny Reimbursable Expenses on the Web Site" at bounding box center [156, 38] width 113 height 7
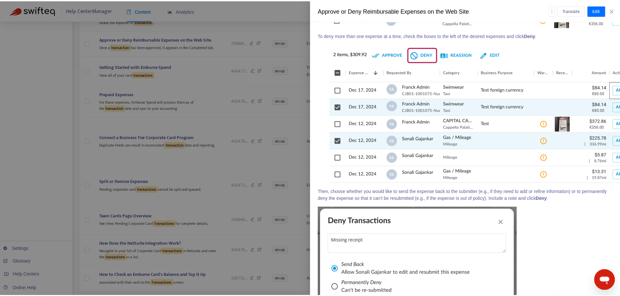
scroll to position [2189, 0]
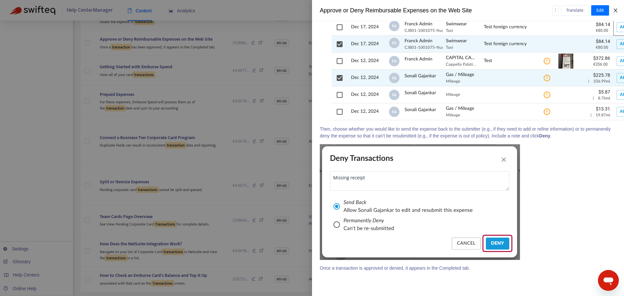
click at [617, 8] on icon "close" at bounding box center [615, 10] width 5 height 5
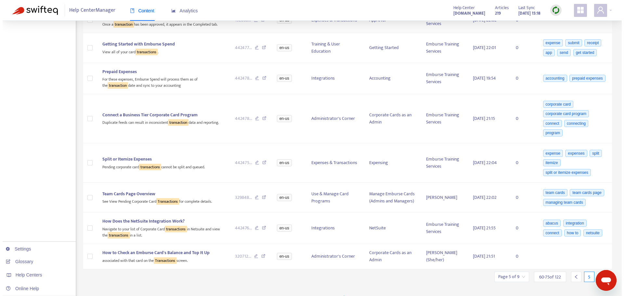
scroll to position [343, 0]
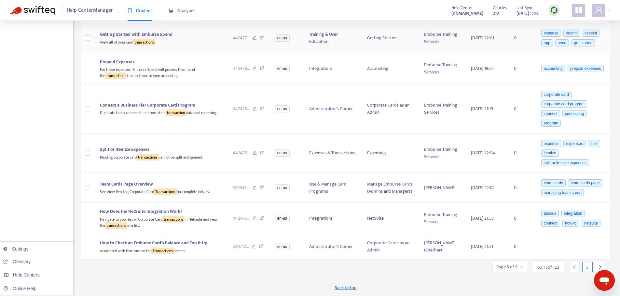
click at [189, 38] on div "View all of your card transactions ." at bounding box center [161, 41] width 122 height 7
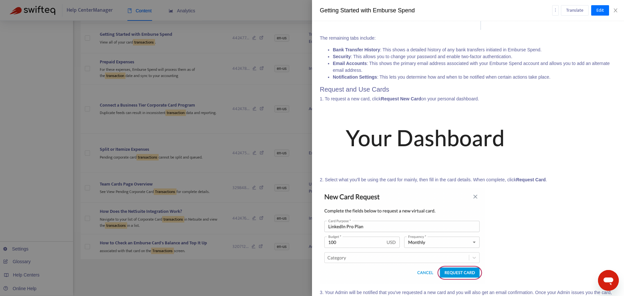
scroll to position [1808, 0]
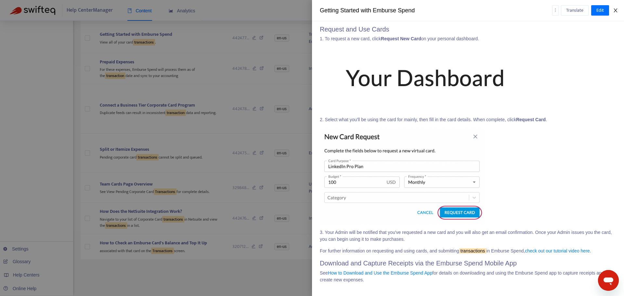
click at [617, 10] on icon "close" at bounding box center [616, 10] width 4 height 4
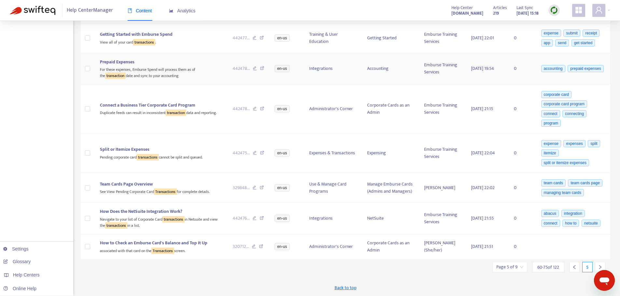
click at [168, 70] on div "For these expenses, Emburse Spend will process them as of the transaction date …" at bounding box center [161, 72] width 122 height 13
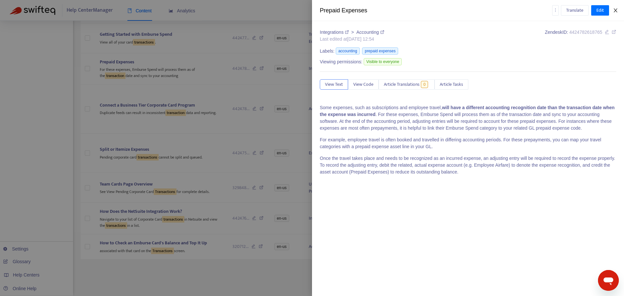
click at [613, 9] on button "Close" at bounding box center [615, 10] width 9 height 6
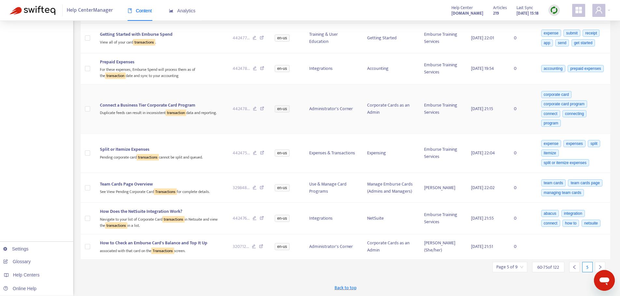
click at [141, 99] on td "Connect a Business Tier Corporate Card Program Duplicate feeds can result in in…" at bounding box center [161, 109] width 133 height 49
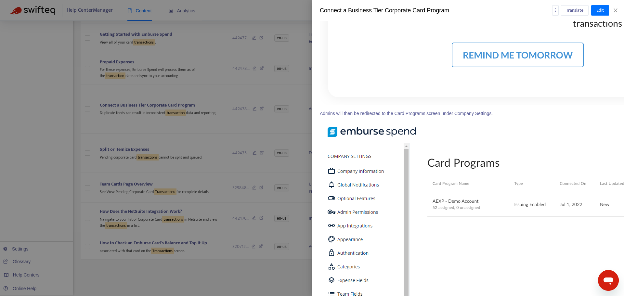
scroll to position [2580, 0]
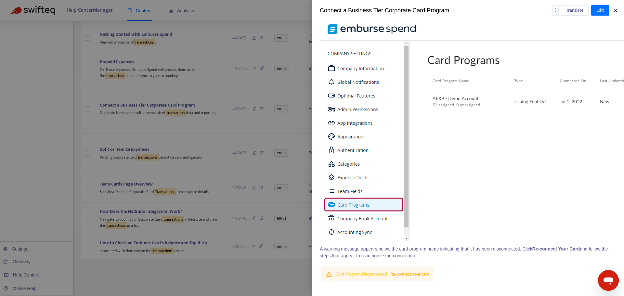
click at [616, 10] on icon "close" at bounding box center [616, 10] width 4 height 4
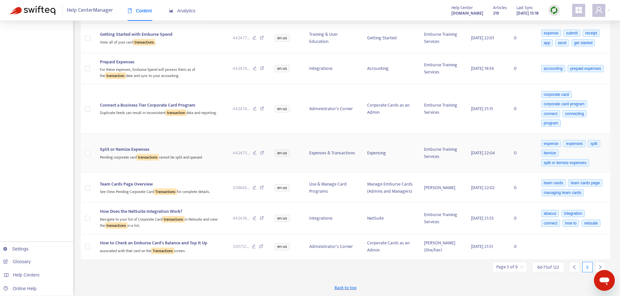
click at [206, 146] on div "Split or Itemize Expenses" at bounding box center [161, 149] width 122 height 7
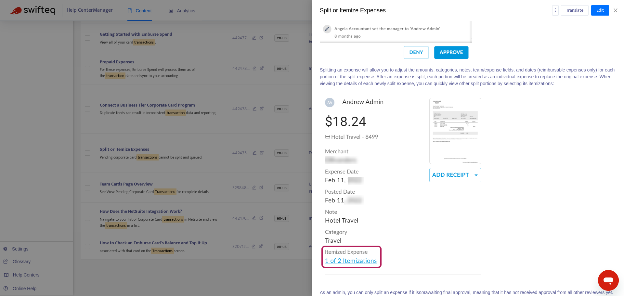
scroll to position [2679, 0]
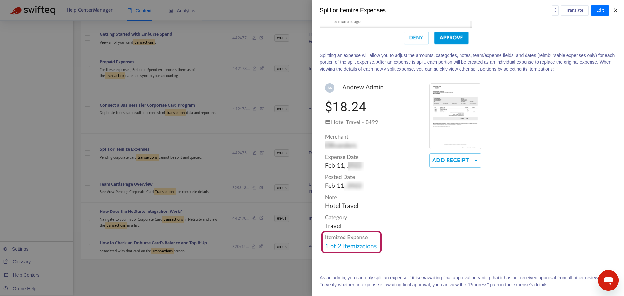
click at [616, 8] on icon "close" at bounding box center [615, 10] width 5 height 5
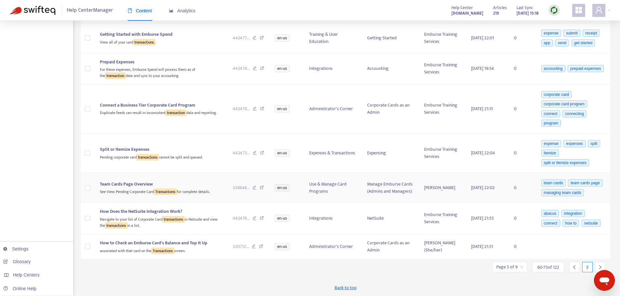
click at [191, 184] on div "Team Cards Page Overview" at bounding box center [161, 184] width 122 height 7
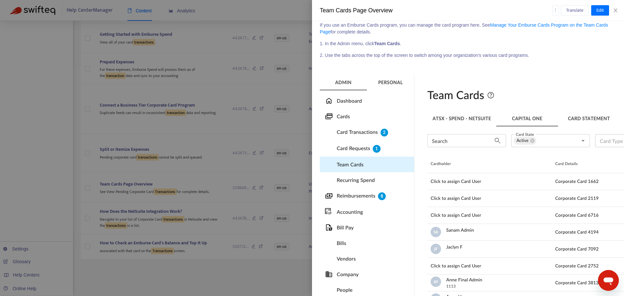
scroll to position [209, 0]
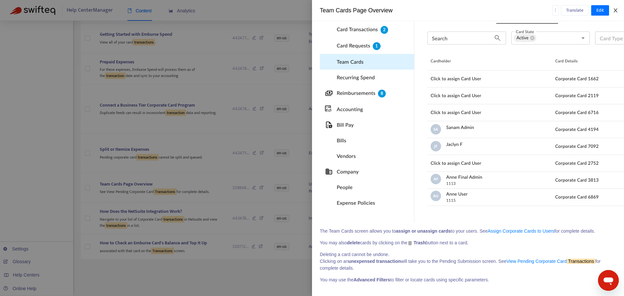
click at [617, 12] on icon "close" at bounding box center [615, 10] width 5 height 5
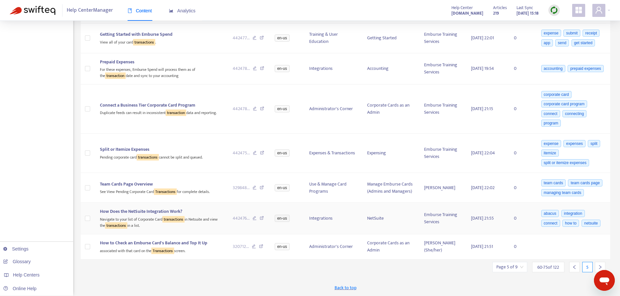
click at [197, 215] on div "How Does the NetSuite Integration Work?" at bounding box center [161, 211] width 122 height 7
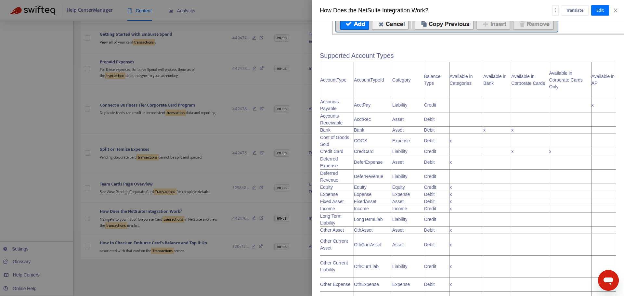
scroll to position [4362, 0]
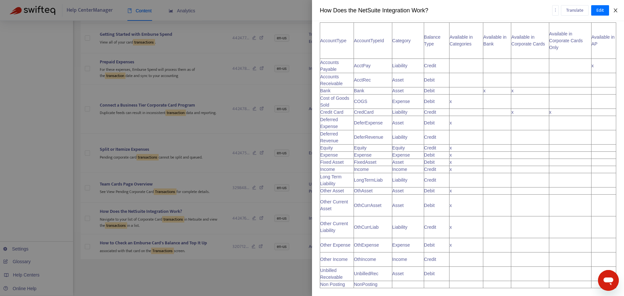
click at [615, 10] on icon "close" at bounding box center [616, 10] width 4 height 4
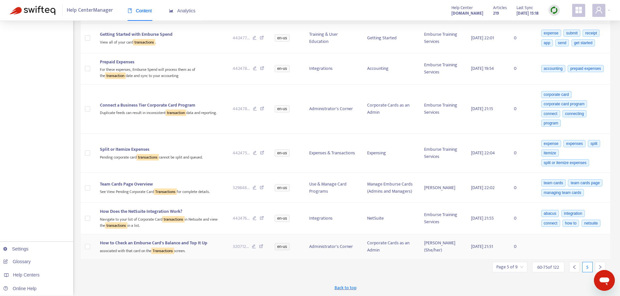
click at [202, 240] on span "How to Check an Emburse Card's Balance and Top It Up" at bounding box center [153, 242] width 107 height 7
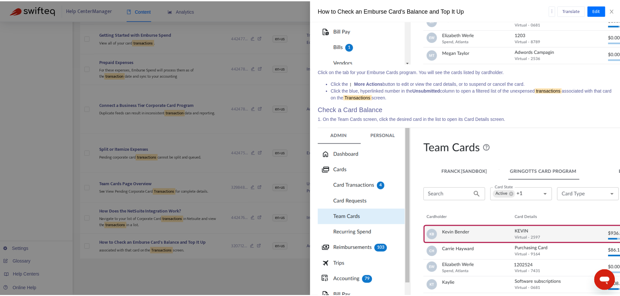
scroll to position [260, 0]
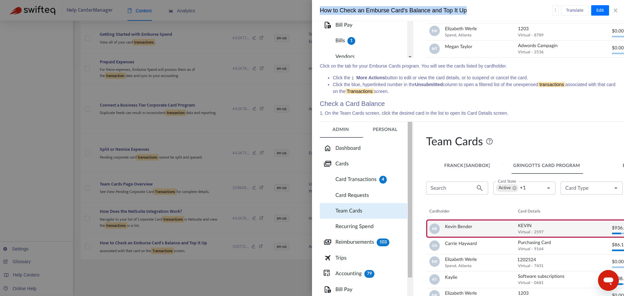
drag, startPoint x: 472, startPoint y: 10, endPoint x: 319, endPoint y: 10, distance: 152.5
click at [319, 10] on div "How to Check an Emburse Card's Balance and Top It Up Translate Edit" at bounding box center [468, 10] width 312 height 21
copy div "How to Check an Emburse Card's Balance and Top It Up"
click at [615, 9] on icon "close" at bounding box center [615, 10] width 5 height 5
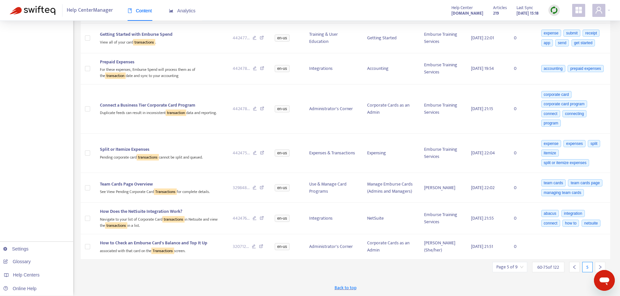
click at [599, 267] on icon "right" at bounding box center [599, 267] width 5 height 5
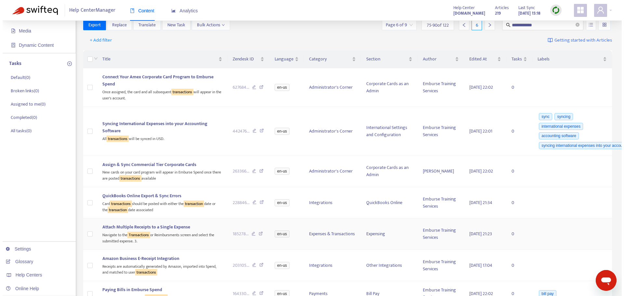
scroll to position [50, 0]
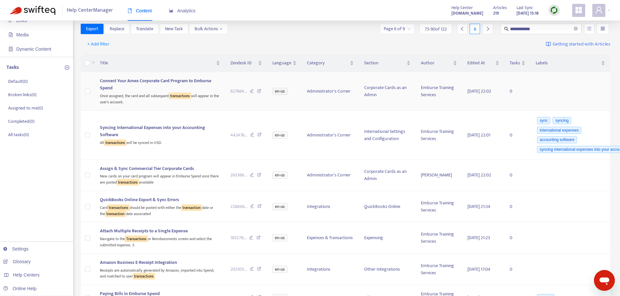
click at [184, 86] on div "Connect Your Amex Corporate Card Program to Emburse Spend" at bounding box center [160, 84] width 120 height 14
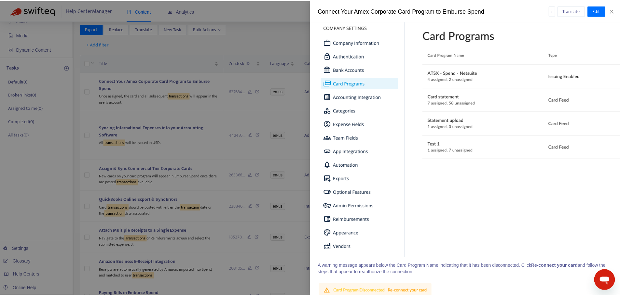
scroll to position [2505, 0]
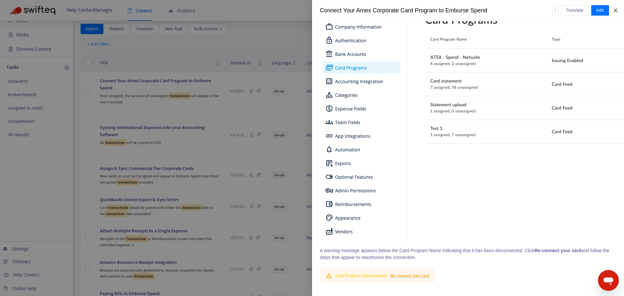
click at [615, 13] on button "Close" at bounding box center [615, 10] width 9 height 6
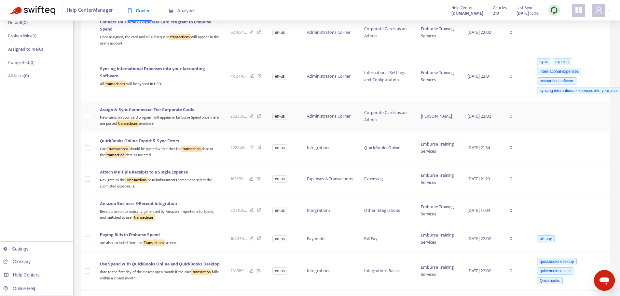
scroll to position [115, 0]
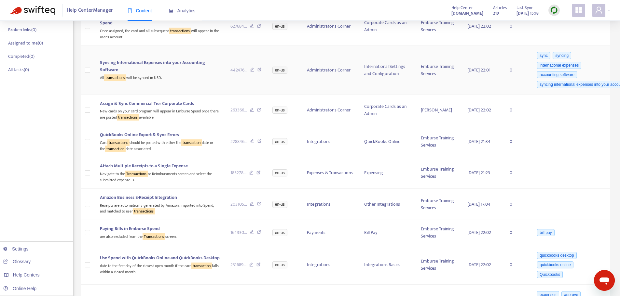
click at [183, 68] on div "Syncing International Expenses into your Accounting Software" at bounding box center [160, 66] width 120 height 14
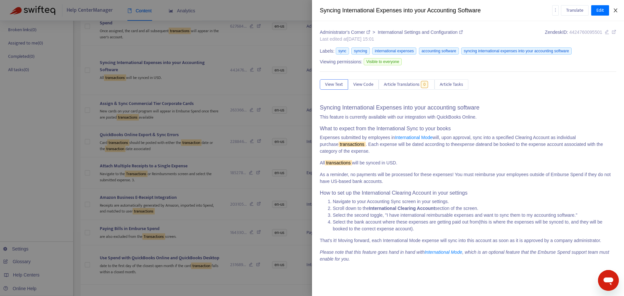
click at [618, 11] on icon "close" at bounding box center [615, 10] width 5 height 5
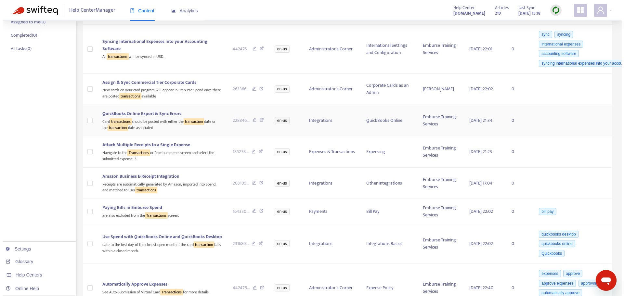
scroll to position [148, 0]
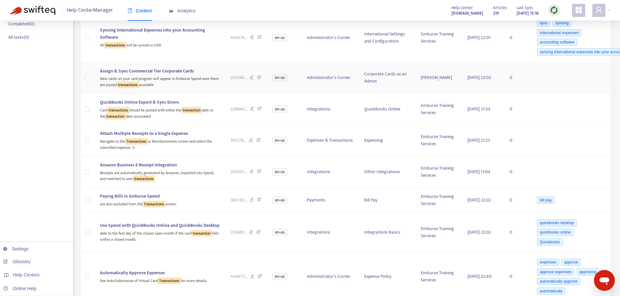
click at [151, 80] on div "New cards on your card program will appear in Emburse Spend once there are post…" at bounding box center [160, 81] width 120 height 13
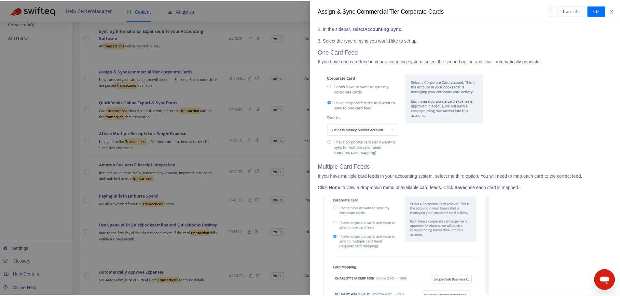
scroll to position [289, 0]
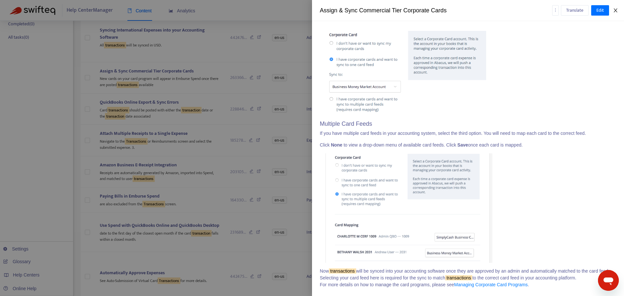
click at [615, 10] on icon "close" at bounding box center [615, 10] width 5 height 5
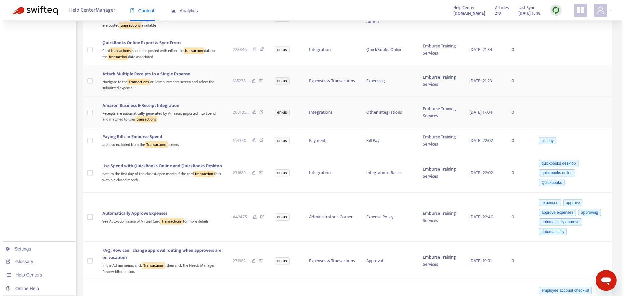
scroll to position [213, 0]
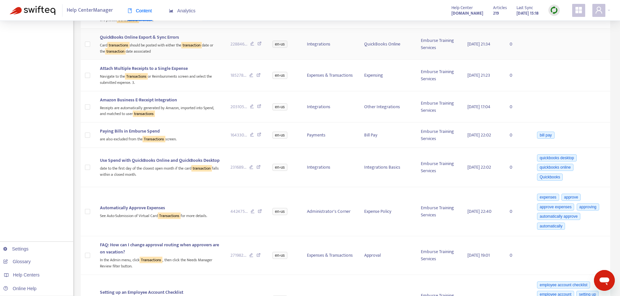
click at [158, 47] on div "Card transactions should be posted with either the transaction date or the tran…" at bounding box center [160, 47] width 120 height 13
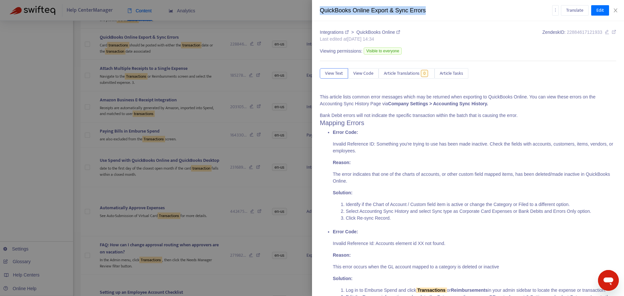
drag, startPoint x: 430, startPoint y: 10, endPoint x: 318, endPoint y: 11, distance: 111.6
click at [318, 11] on div "QuickBooks Online Export & Sync Errors Translate Edit" at bounding box center [468, 10] width 312 height 21
click at [618, 10] on icon "close" at bounding box center [615, 10] width 5 height 5
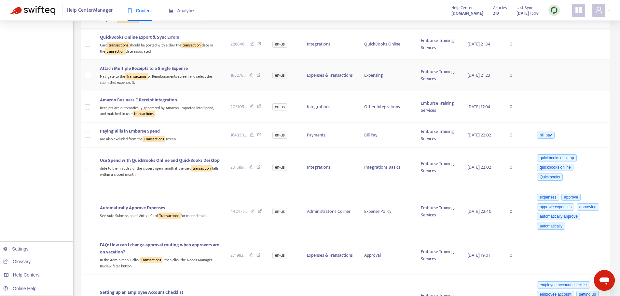
click at [198, 77] on div "Navigate to the Transactions or Reimbursments screen and select the submitted e…" at bounding box center [160, 78] width 120 height 13
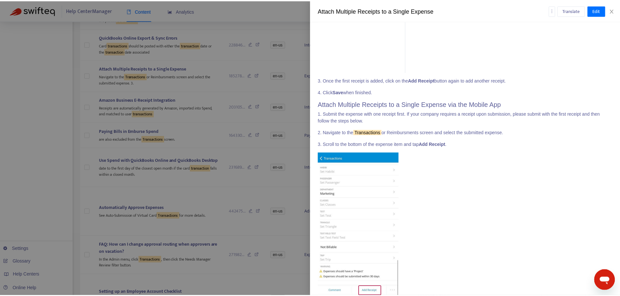
scroll to position [433, 0]
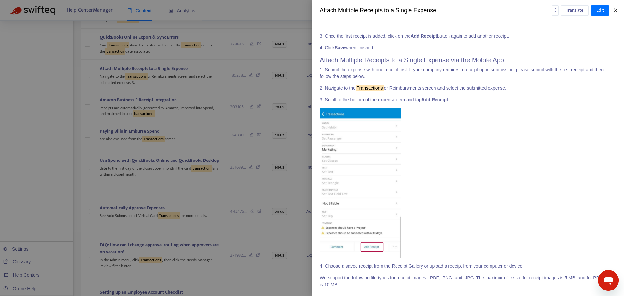
click at [616, 10] on icon "close" at bounding box center [615, 10] width 5 height 5
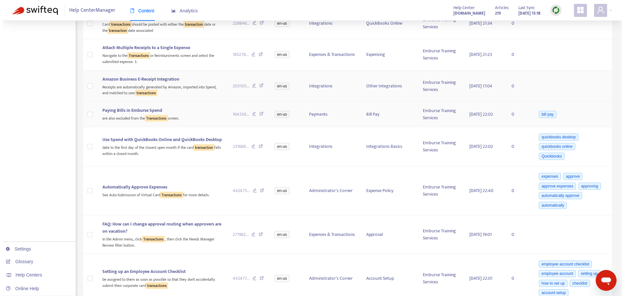
scroll to position [246, 0]
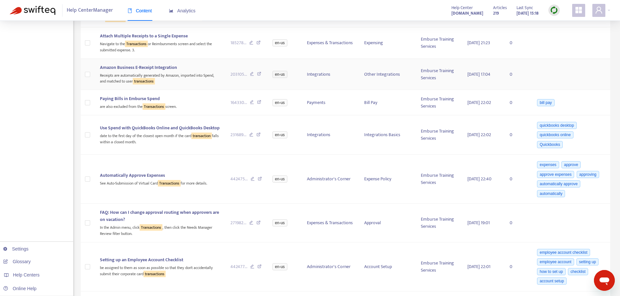
click at [191, 74] on div "Receipts are automatically generated by Amazon, imported into Spend, and matche…" at bounding box center [160, 77] width 120 height 13
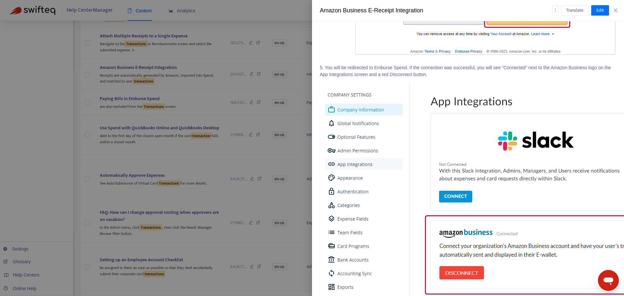
scroll to position [1180, 0]
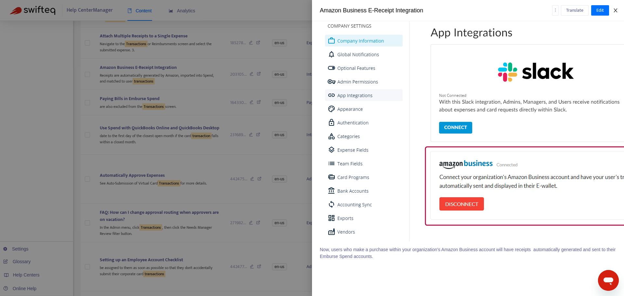
click at [617, 11] on icon "close" at bounding box center [616, 10] width 4 height 4
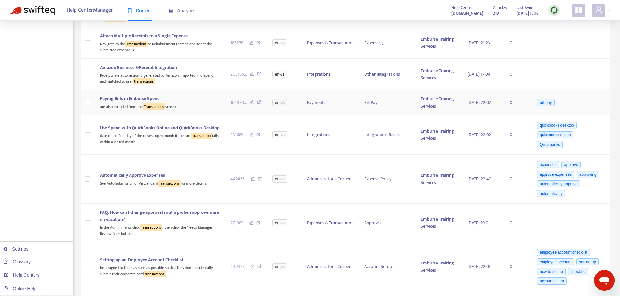
click at [204, 108] on div "are also excluded from the Transactions screen." at bounding box center [160, 105] width 120 height 7
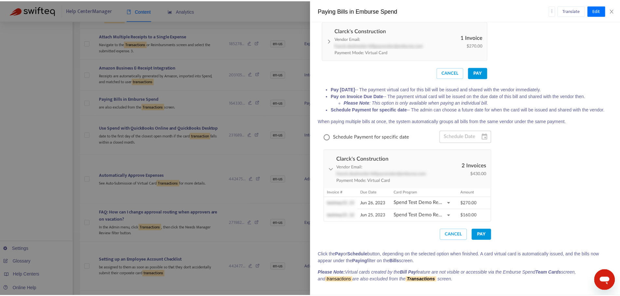
scroll to position [426, 0]
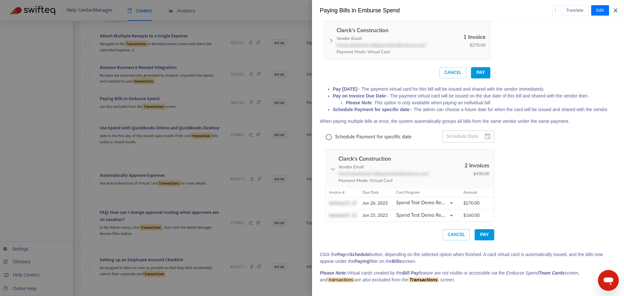
click at [617, 11] on icon "close" at bounding box center [616, 10] width 4 height 4
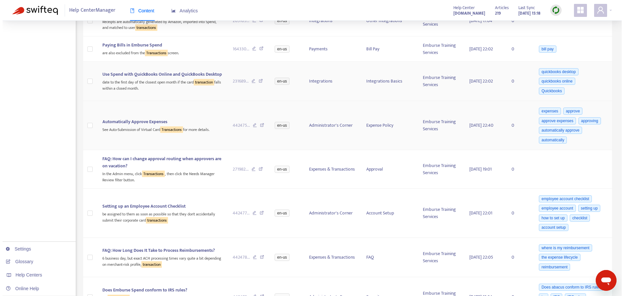
scroll to position [311, 0]
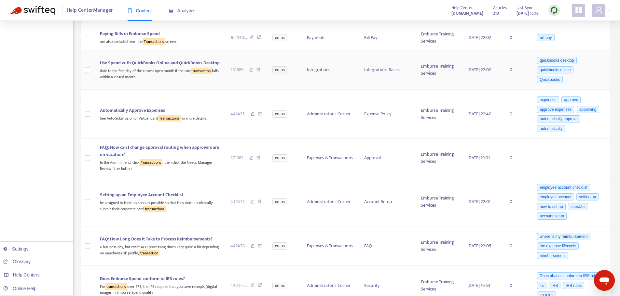
click at [153, 75] on div "date to the first day of the closest open month if the card transaction falls w…" at bounding box center [160, 73] width 120 height 13
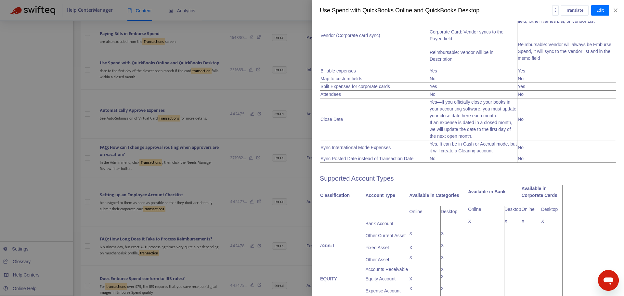
scroll to position [405, 0]
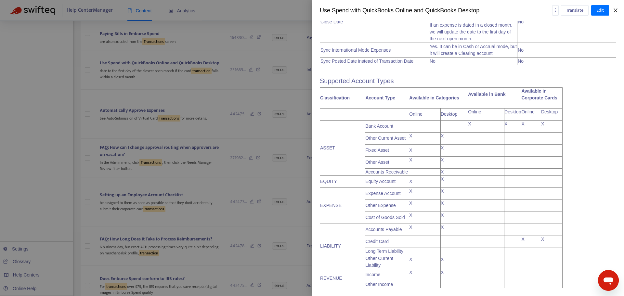
click at [619, 11] on button "Close" at bounding box center [615, 10] width 9 height 6
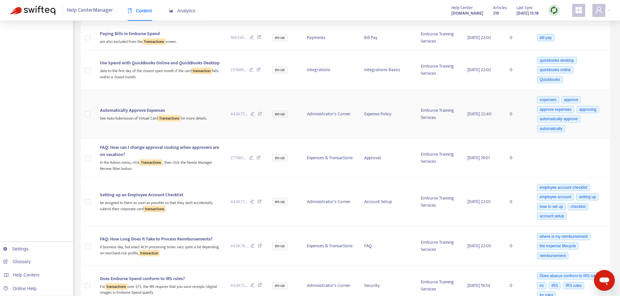
click at [196, 108] on div "Automatically Approve Expenses" at bounding box center [160, 110] width 120 height 7
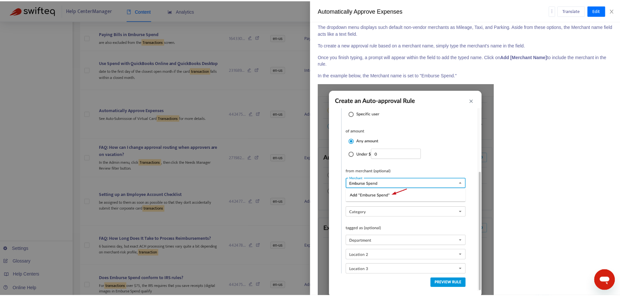
scroll to position [609, 0]
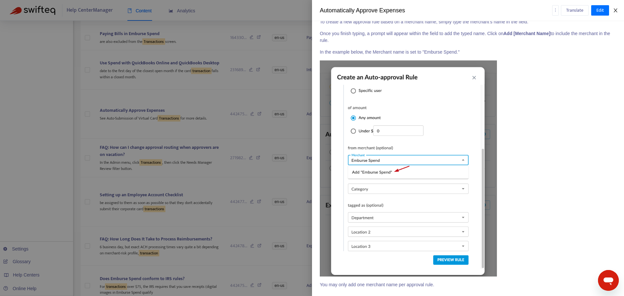
click at [618, 10] on icon "close" at bounding box center [615, 10] width 5 height 5
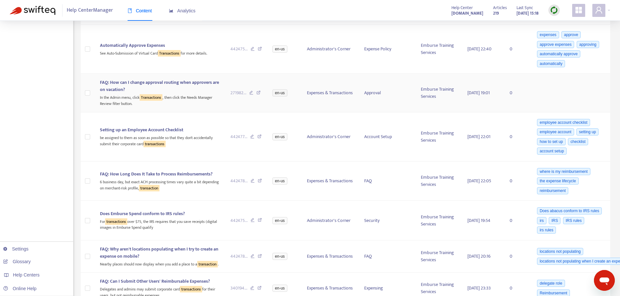
scroll to position [408, 0]
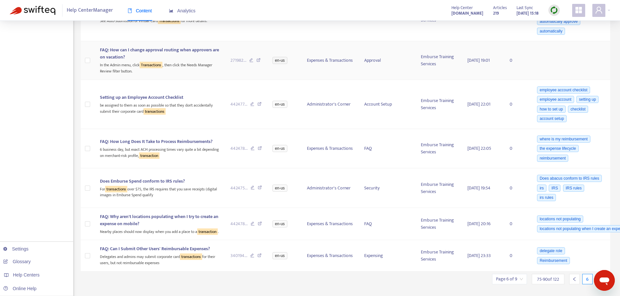
click at [184, 55] on div "FAQ: How can I change approval routing when approvers are on vacation?" at bounding box center [160, 54] width 120 height 14
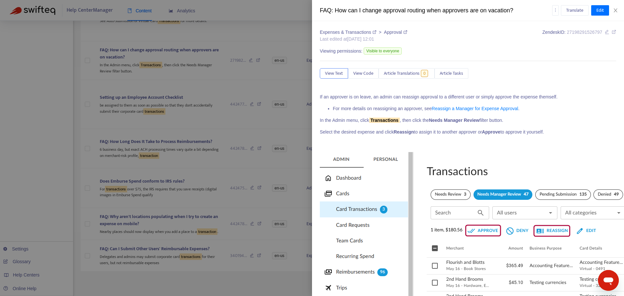
click at [442, 10] on div "FAQ: How can I change approval routing when approvers are on vacation?" at bounding box center [436, 10] width 233 height 9
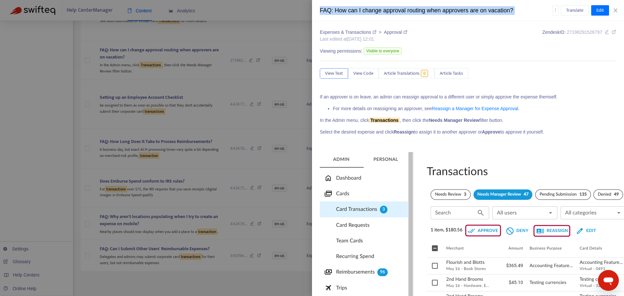
click at [442, 10] on div "FAQ: How can I change approval routing when approvers are on vacation?" at bounding box center [436, 10] width 233 height 9
click at [617, 9] on icon "close" at bounding box center [616, 10] width 4 height 4
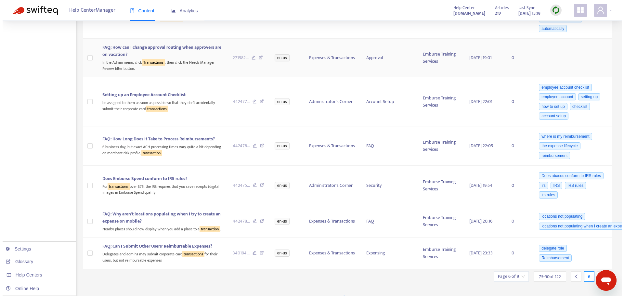
scroll to position [426, 0]
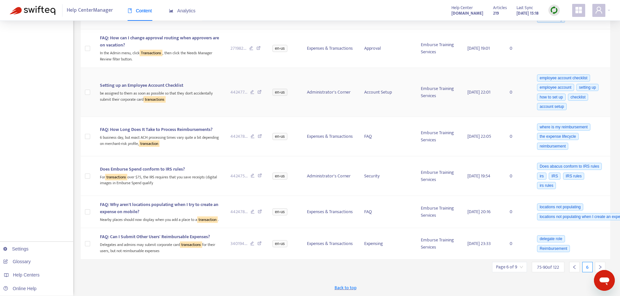
click at [192, 82] on div "Setting up an Employee Account Checklist" at bounding box center [160, 85] width 120 height 7
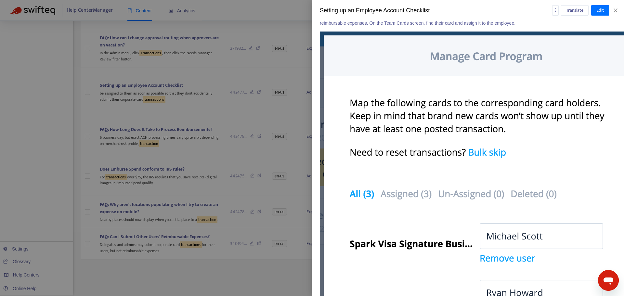
scroll to position [836, 0]
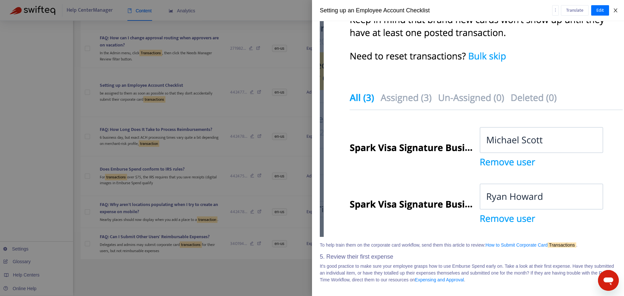
click at [617, 10] on icon "close" at bounding box center [615, 10] width 5 height 5
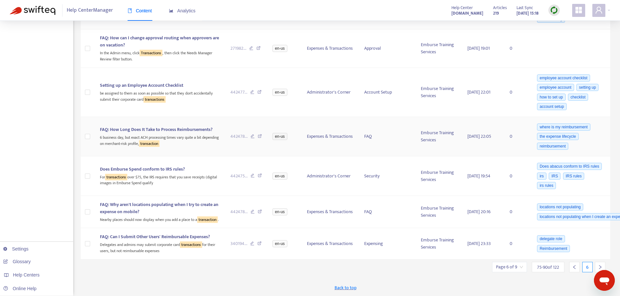
click at [169, 126] on span "FAQ: How Long Does It Take to Process Reimbursements?" at bounding box center [156, 129] width 113 height 7
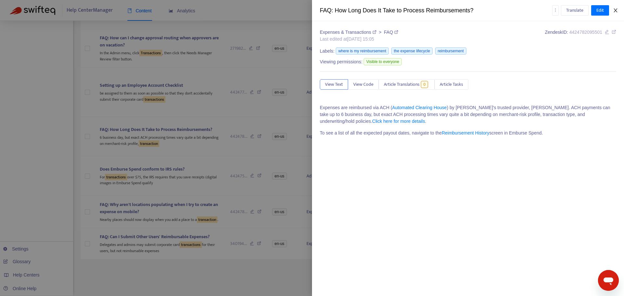
click at [616, 11] on icon "close" at bounding box center [616, 10] width 4 height 4
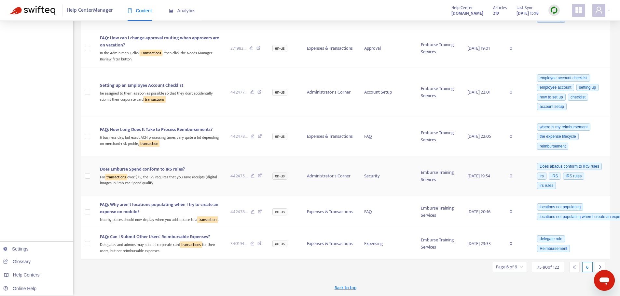
click at [169, 166] on span "Does Emburse Spend conform to IRS rules?" at bounding box center [142, 169] width 85 height 7
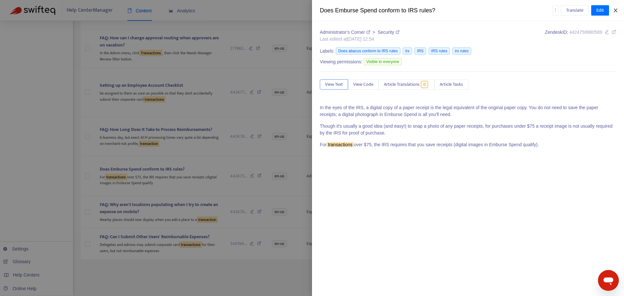
click at [616, 12] on icon "close" at bounding box center [615, 10] width 5 height 5
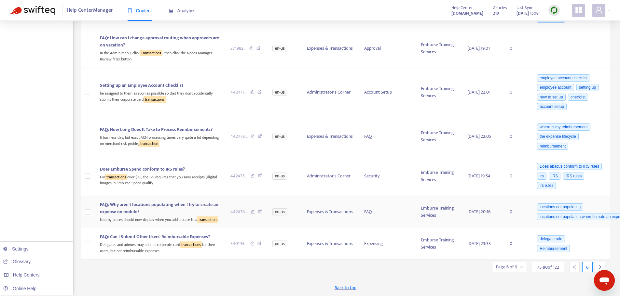
click at [171, 201] on span "FAQ: Why aren't locations populating when I try to create an expense on mobile?" at bounding box center [159, 208] width 118 height 15
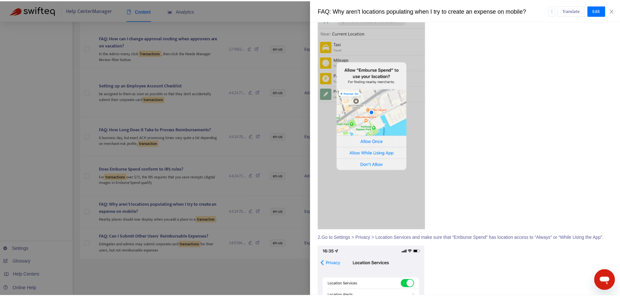
scroll to position [294, 0]
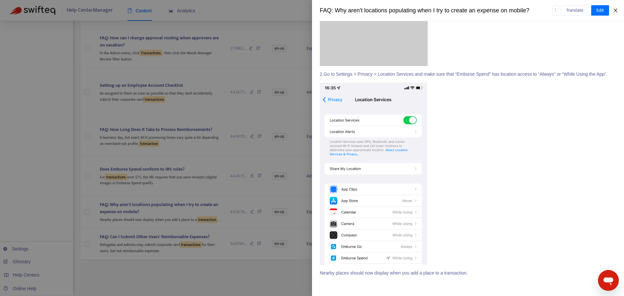
click at [616, 10] on icon "close" at bounding box center [615, 10] width 5 height 5
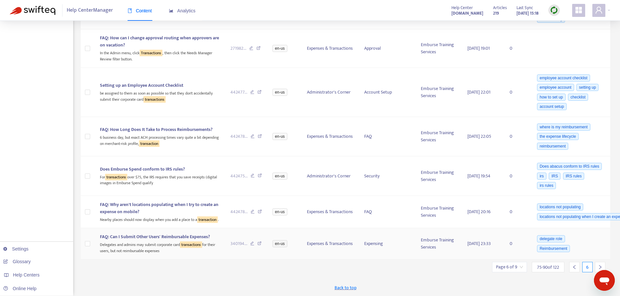
click at [142, 236] on span "FAQ: Can I Submit Other Users' Reimbursable Expenses?" at bounding box center [155, 236] width 110 height 7
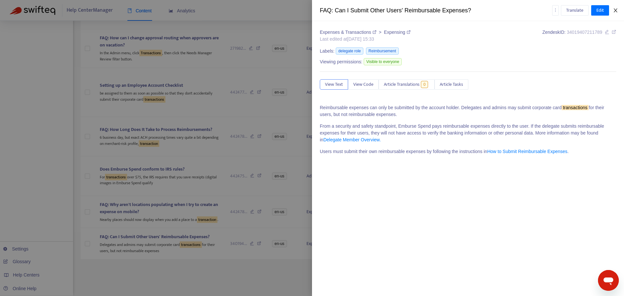
click at [617, 9] on icon "close" at bounding box center [615, 10] width 5 height 5
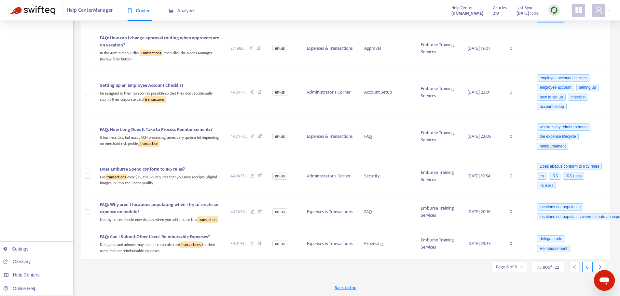
click at [598, 266] on icon "right" at bounding box center [599, 267] width 5 height 5
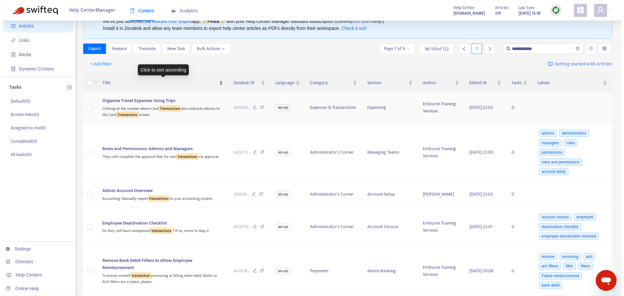
scroll to position [66, 0]
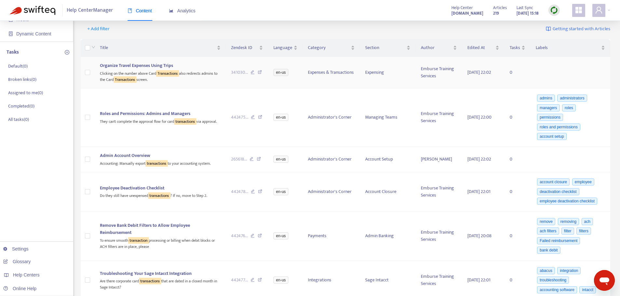
click at [150, 74] on div "Clicking on the number above Card Transactions also redirects admins to the Car…" at bounding box center [160, 75] width 121 height 13
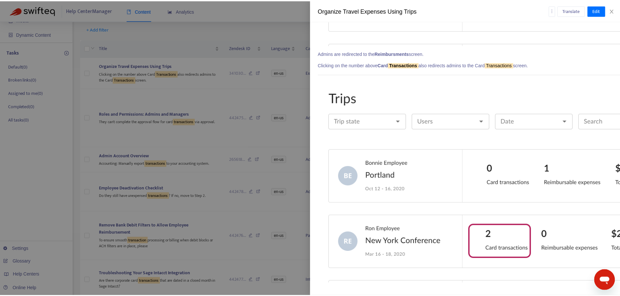
scroll to position [2135, 0]
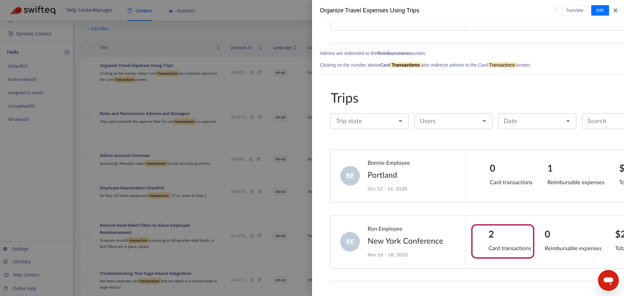
click at [616, 12] on icon "close" at bounding box center [615, 10] width 5 height 5
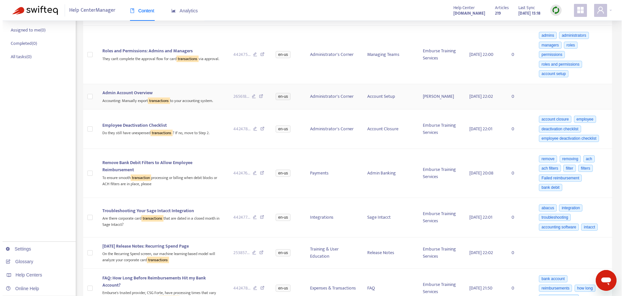
scroll to position [131, 0]
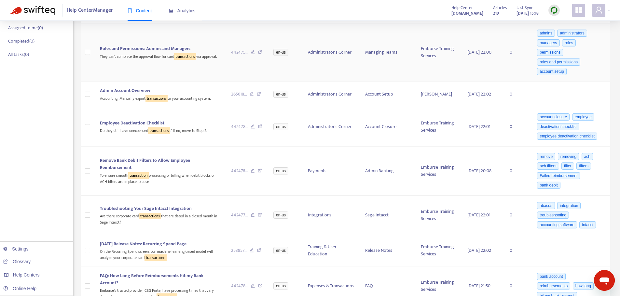
click at [214, 73] on td "Roles and Permissions: Admins and Managers They can't complete the approval flo…" at bounding box center [160, 52] width 131 height 59
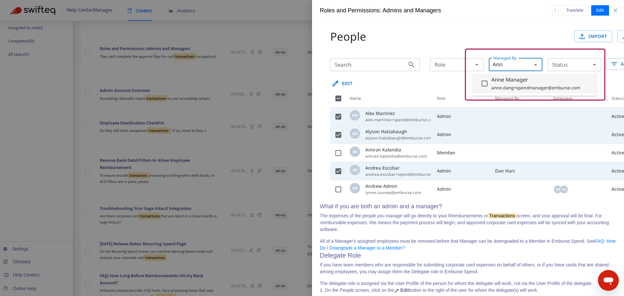
scroll to position [1691, 0]
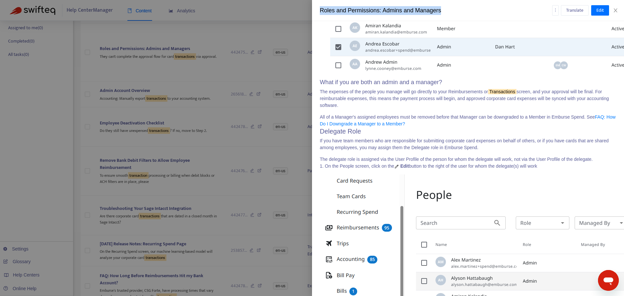
drag, startPoint x: 446, startPoint y: 10, endPoint x: 316, endPoint y: 12, distance: 129.8
click at [316, 12] on div "Roles and Permissions: Admins and Managers Translate Edit" at bounding box center [468, 10] width 312 height 21
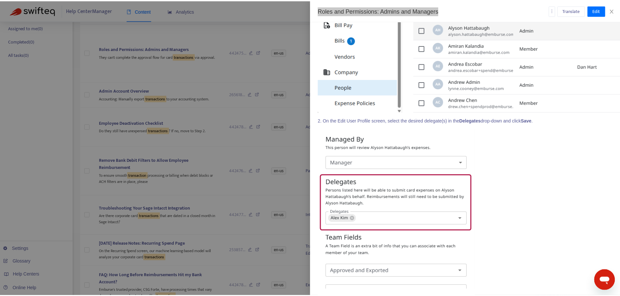
scroll to position [1979, 0]
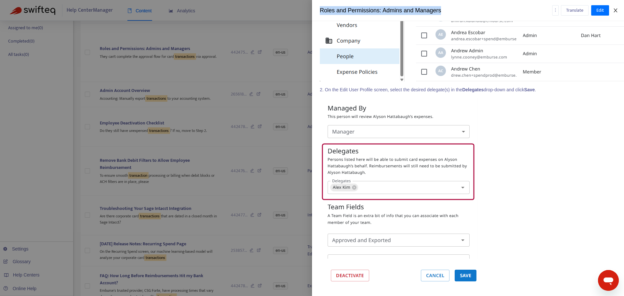
click at [617, 9] on icon "close" at bounding box center [616, 10] width 4 height 4
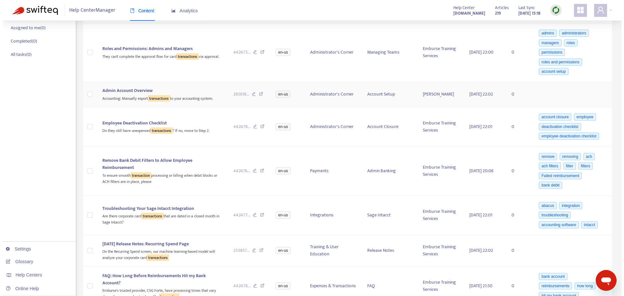
scroll to position [163, 0]
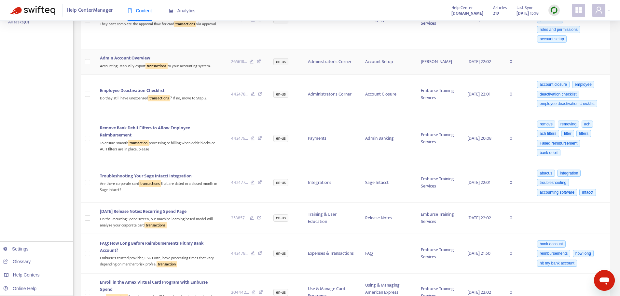
click at [185, 62] on div "Accounting: Manually export transactions to your accounting system." at bounding box center [160, 65] width 121 height 7
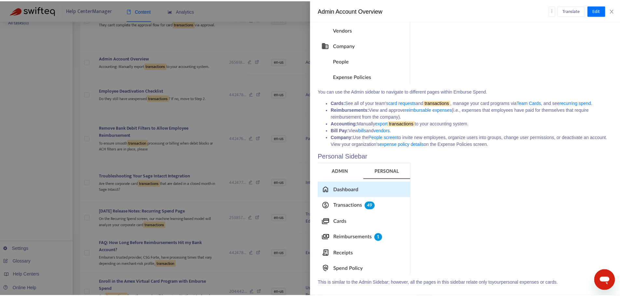
scroll to position [1325, 0]
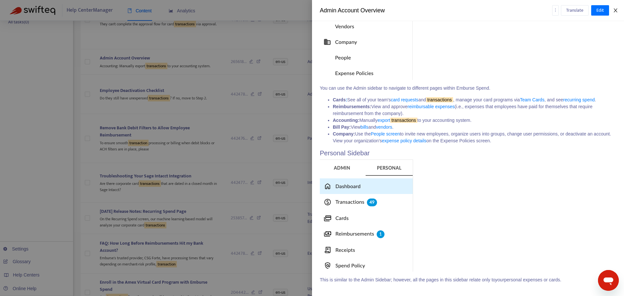
click at [615, 10] on icon "close" at bounding box center [615, 10] width 5 height 5
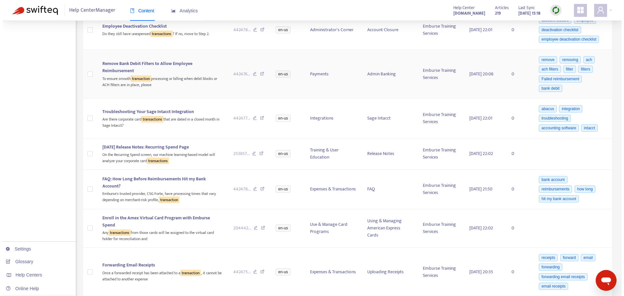
scroll to position [228, 0]
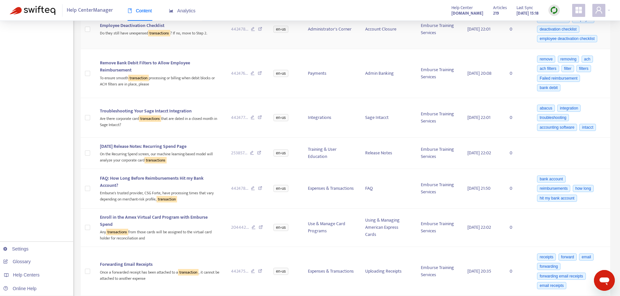
click at [196, 39] on td "Employee Deactivation Checklist Do they still have unexpensed transactions ? If…" at bounding box center [160, 30] width 131 height 40
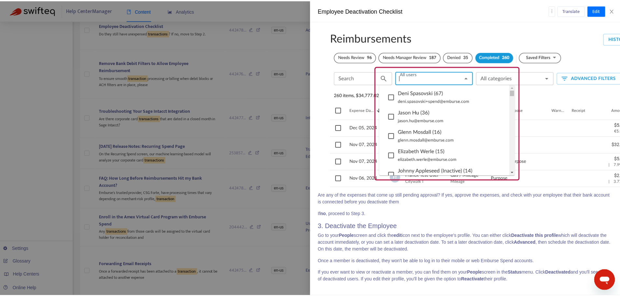
scroll to position [468, 0]
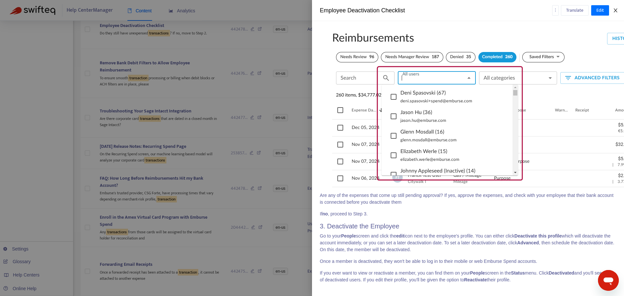
click at [615, 13] on div "Translate Edit" at bounding box center [585, 10] width 64 height 10
click at [616, 12] on icon "close" at bounding box center [615, 10] width 5 height 5
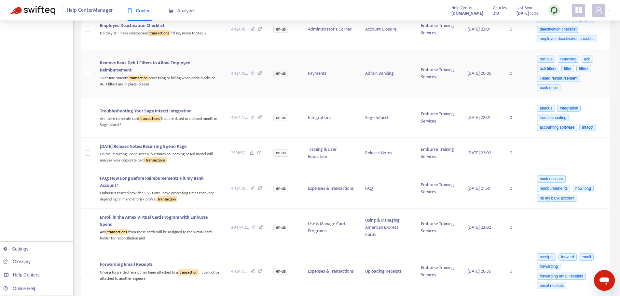
click at [211, 69] on div "Remove Bank Debit Filters to Allow Employee Reimbursement" at bounding box center [160, 67] width 121 height 14
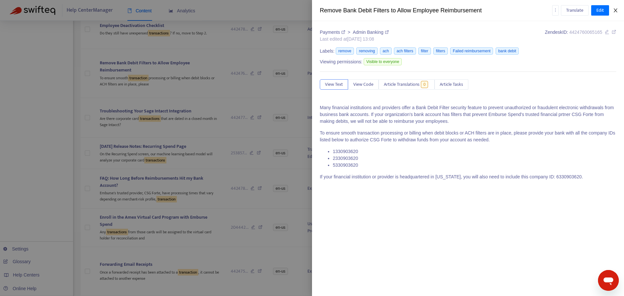
click at [614, 11] on icon "close" at bounding box center [615, 10] width 5 height 5
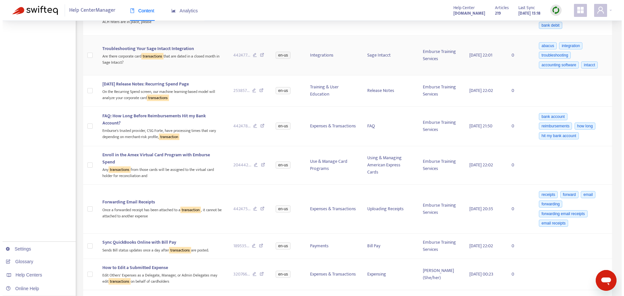
scroll to position [293, 0]
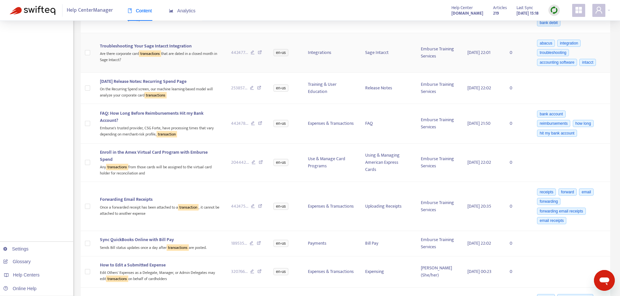
click at [203, 56] on div "Are there corporate card transactions that are dated in a closed month in Sage …" at bounding box center [160, 56] width 121 height 13
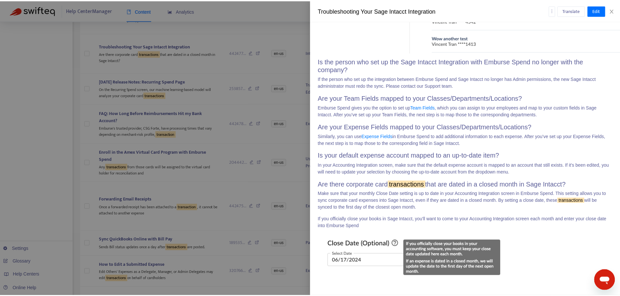
scroll to position [1301, 0]
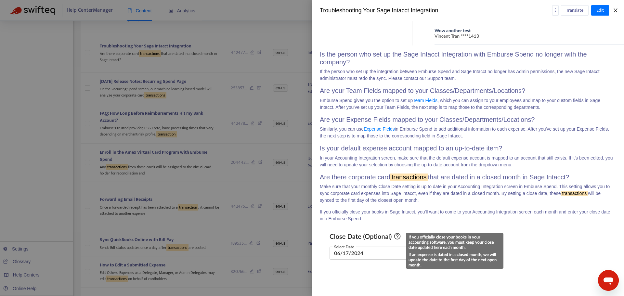
click at [613, 11] on button "Close" at bounding box center [615, 10] width 9 height 6
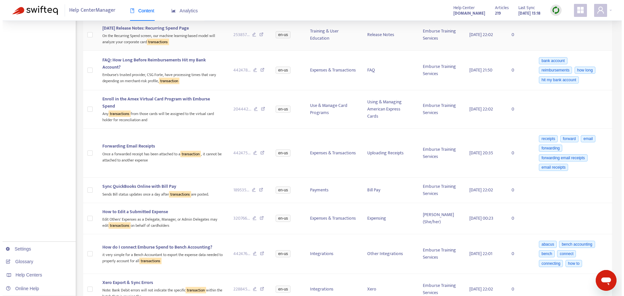
scroll to position [358, 0]
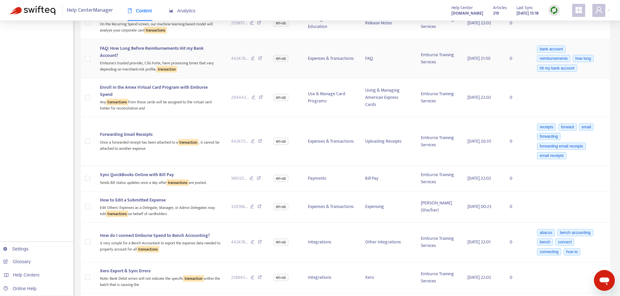
click at [195, 53] on div "FAQ: How Long Before Reimbursements Hit my Bank Account?" at bounding box center [160, 52] width 121 height 14
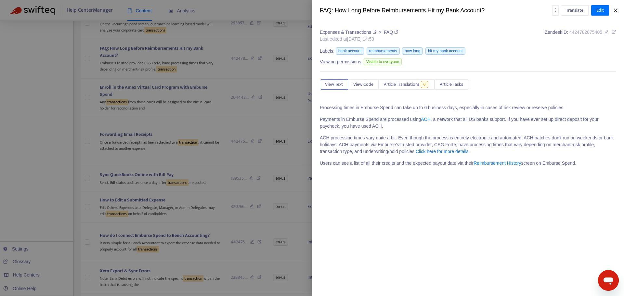
click at [619, 7] on button "Close" at bounding box center [615, 10] width 9 height 6
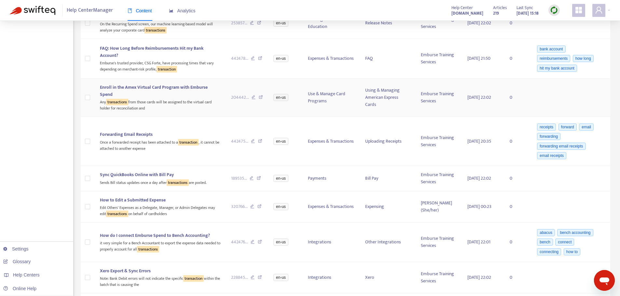
click at [168, 88] on span "Enroll in the Amex Virtual Card Program with Emburse Spend" at bounding box center [154, 91] width 108 height 15
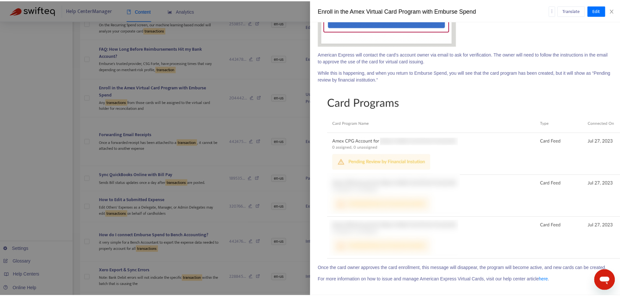
scroll to position [2631, 0]
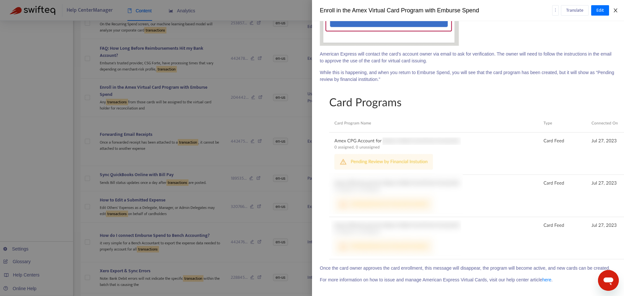
click at [618, 9] on icon "close" at bounding box center [615, 10] width 5 height 5
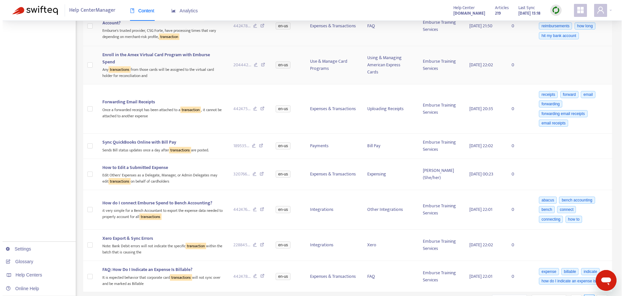
scroll to position [423, 0]
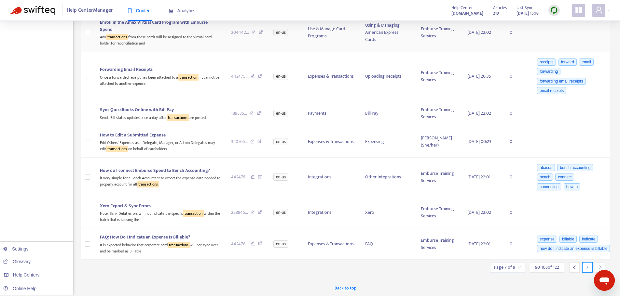
click at [173, 35] on div "Any transactions from those cards will be assigned to the virtual card holder f…" at bounding box center [160, 39] width 121 height 13
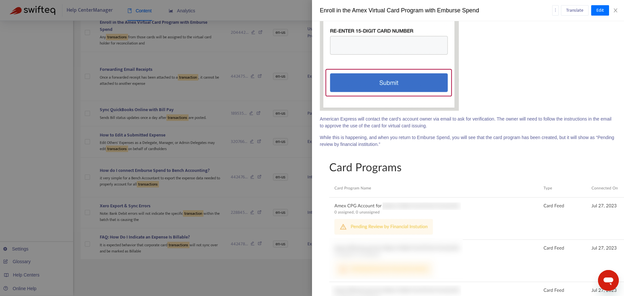
scroll to position [2631, 0]
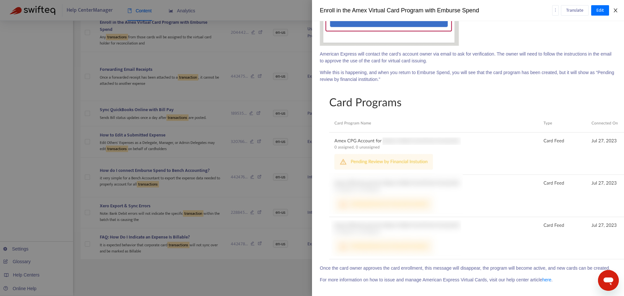
click at [615, 11] on icon "close" at bounding box center [616, 10] width 4 height 4
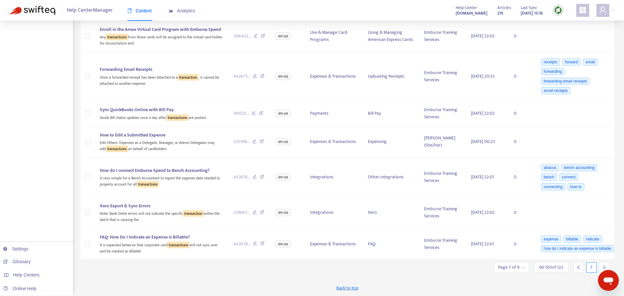
scroll to position [416, 0]
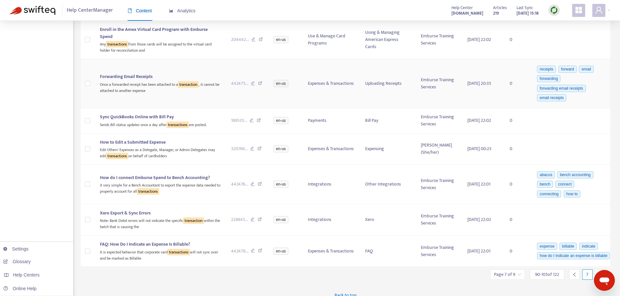
click at [167, 69] on td "Forwarding Email Receipts Once a forwarded receipt has been attached to a trans…" at bounding box center [160, 83] width 131 height 49
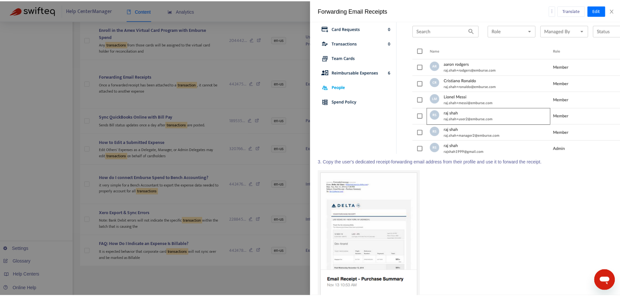
scroll to position [708, 0]
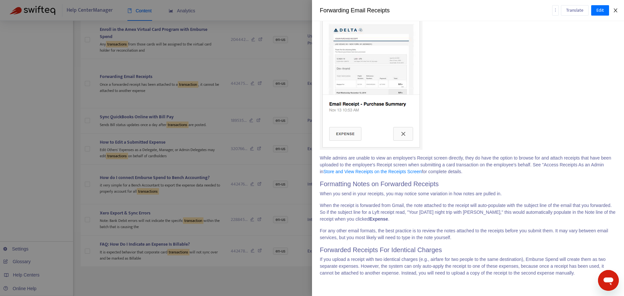
click at [613, 9] on button "Close" at bounding box center [615, 10] width 9 height 6
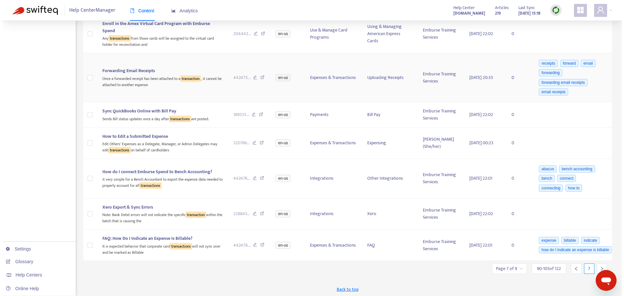
scroll to position [423, 0]
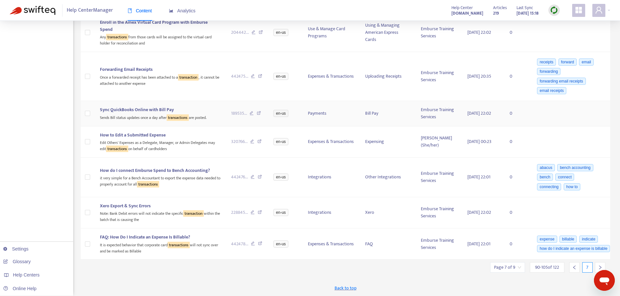
click at [196, 109] on div "Sync QuickBooks Online with Bill Pay" at bounding box center [160, 109] width 121 height 7
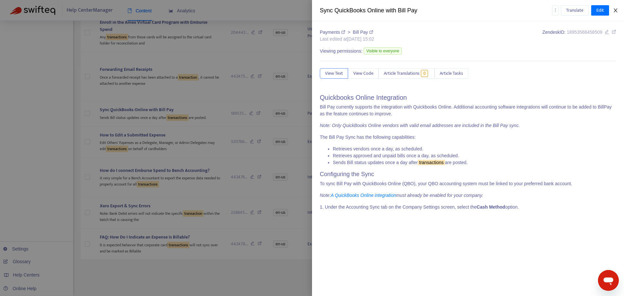
click at [619, 11] on button "Close" at bounding box center [615, 10] width 9 height 6
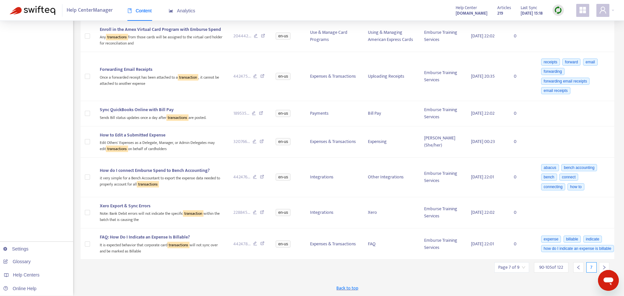
scroll to position [416, 0]
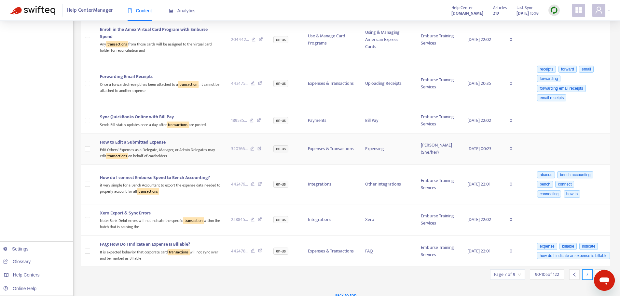
click at [171, 144] on div "How to Edit a Submitted Expense" at bounding box center [160, 142] width 121 height 7
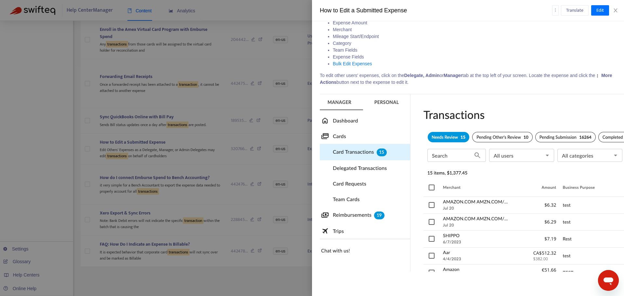
scroll to position [707, 0]
click at [616, 11] on icon "close" at bounding box center [616, 10] width 4 height 4
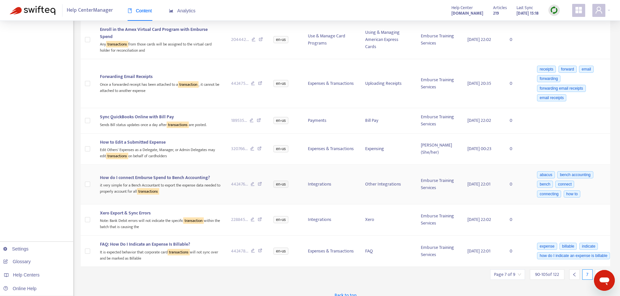
click at [152, 177] on span "How do I connect Emburse Spend to Bench Accounting?" at bounding box center [155, 177] width 110 height 7
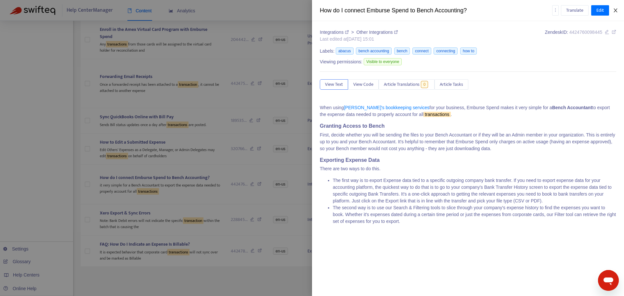
click at [619, 11] on button "Close" at bounding box center [615, 10] width 9 height 6
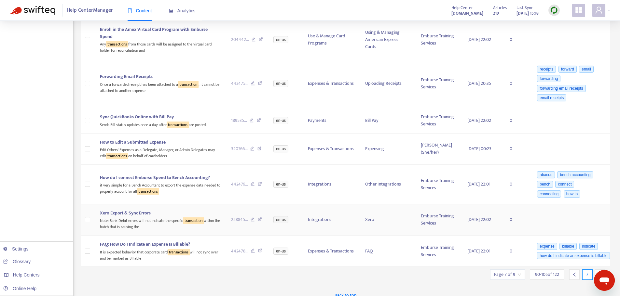
click at [167, 222] on div "Note: Bank Debit errors will not indicate the specific transaction within the b…" at bounding box center [160, 223] width 121 height 13
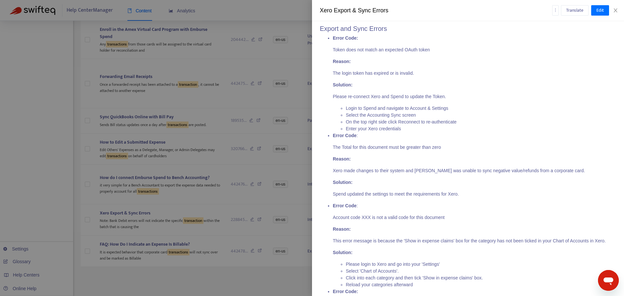
scroll to position [221, 0]
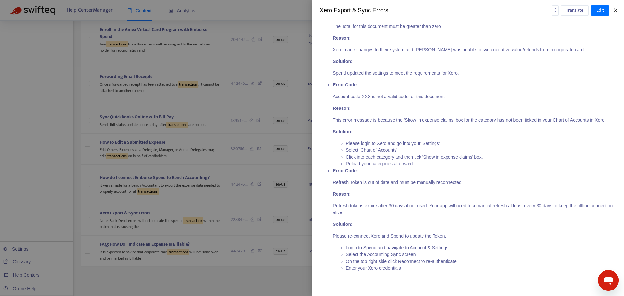
drag, startPoint x: 619, startPoint y: 10, endPoint x: 605, endPoint y: 18, distance: 15.9
click at [619, 11] on button "Close" at bounding box center [615, 10] width 9 height 6
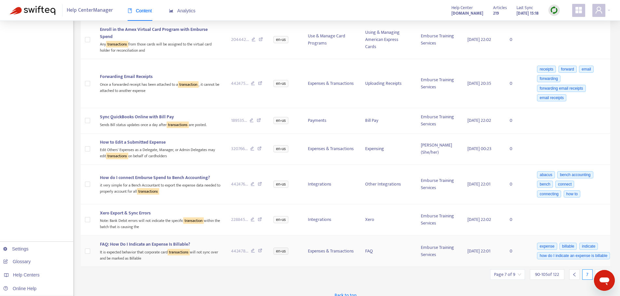
click at [153, 242] on span "FAQ: How Do I Indicate an Expense Is Billable?" at bounding box center [145, 244] width 90 height 7
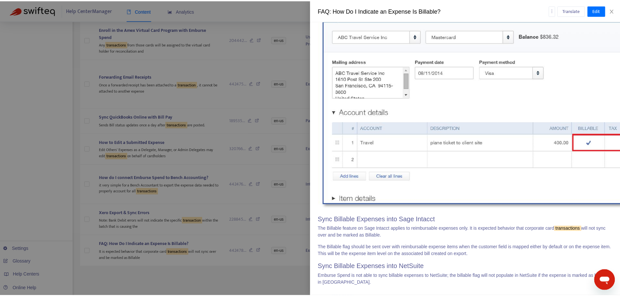
scroll to position [784, 0]
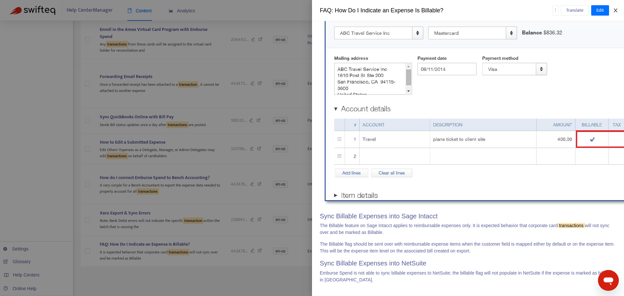
click at [615, 10] on icon "close" at bounding box center [615, 10] width 5 height 5
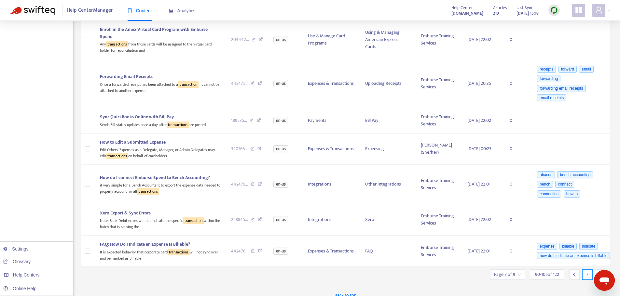
click at [587, 276] on div "7" at bounding box center [587, 275] width 10 height 10
click at [596, 272] on div at bounding box center [600, 275] width 10 height 10
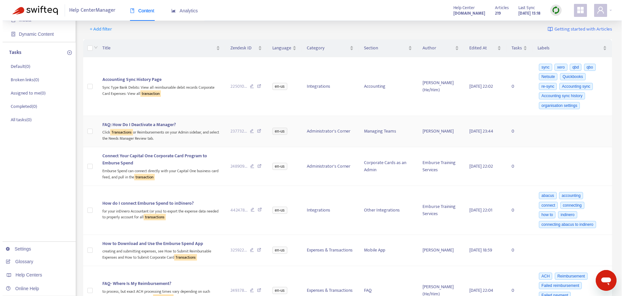
scroll to position [65, 0]
click at [189, 97] on td "Accounting Sync History Page Sync Type Bank Debits: View all reimbursable debit…" at bounding box center [159, 87] width 128 height 59
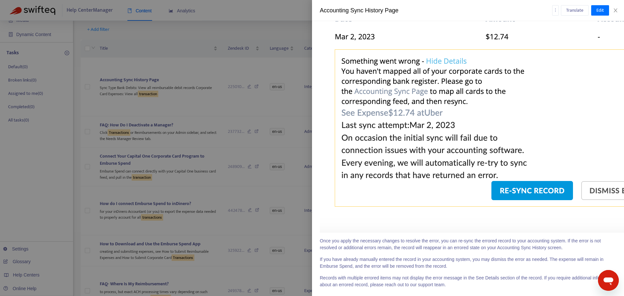
scroll to position [1294, 0]
click at [618, 11] on icon "close" at bounding box center [615, 10] width 5 height 5
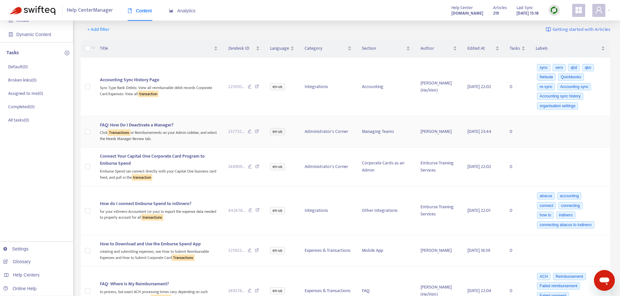
click at [178, 131] on div "Click Transactions or Reimbursements on your Admin sidebar, and select the Need…" at bounding box center [159, 135] width 118 height 13
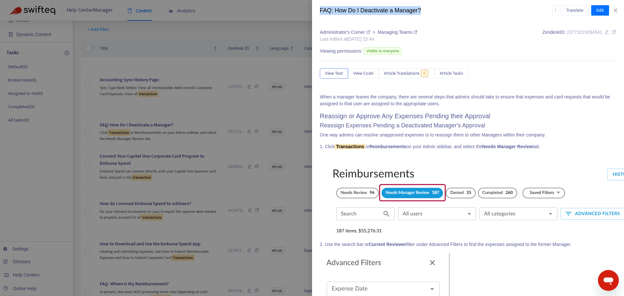
drag, startPoint x: 440, startPoint y: 8, endPoint x: 317, endPoint y: 10, distance: 123.0
click at [317, 10] on div "FAQ: How Do I Deactivate a Manager? Translate Edit" at bounding box center [468, 10] width 312 height 21
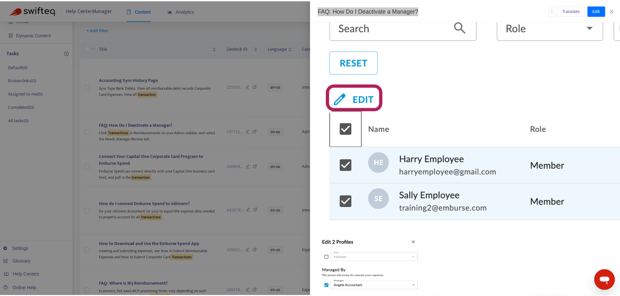
scroll to position [1013, 0]
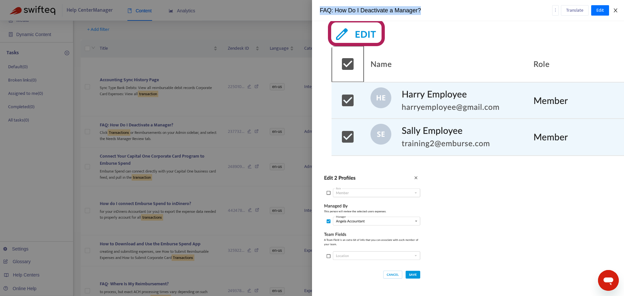
click at [616, 9] on icon "close" at bounding box center [615, 10] width 5 height 5
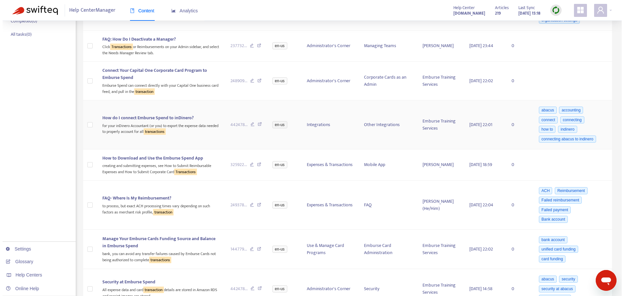
scroll to position [163, 0]
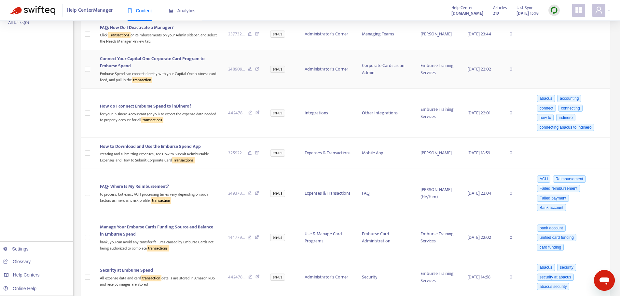
click at [190, 70] on div "Emburse Spend can connect directly with your Capital One business card feed, an…" at bounding box center [159, 76] width 118 height 13
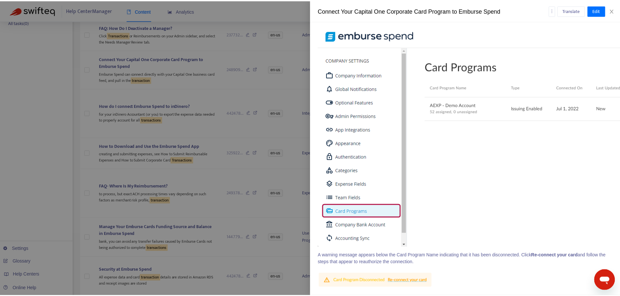
scroll to position [2171, 0]
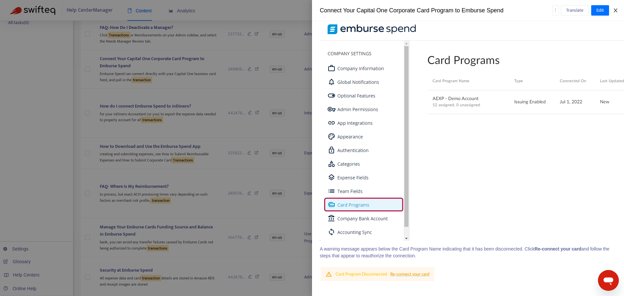
click at [615, 9] on icon "close" at bounding box center [615, 10] width 5 height 5
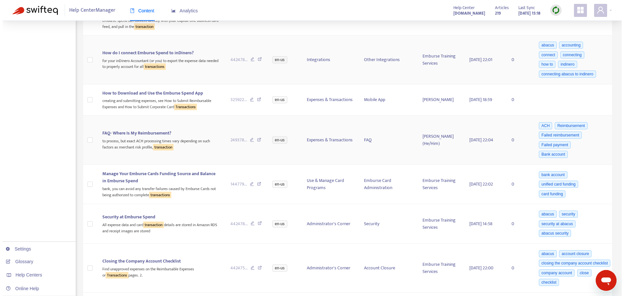
scroll to position [228, 0]
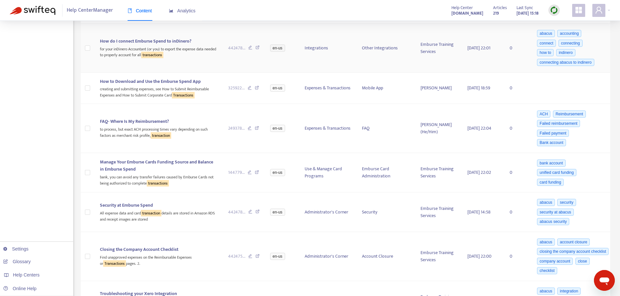
click at [172, 53] on div "for your inDinero Accountant (or you) to export the expense data needed to prop…" at bounding box center [159, 51] width 118 height 13
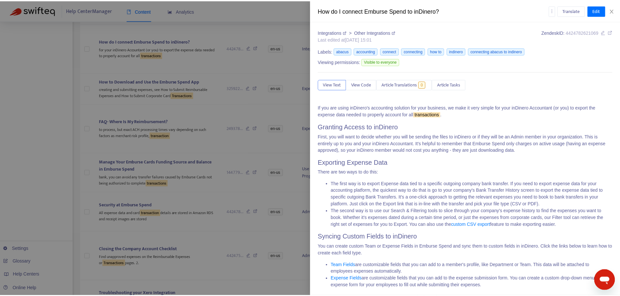
scroll to position [6, 0]
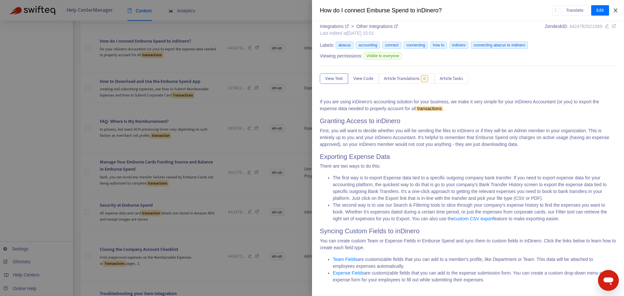
click at [618, 9] on icon "close" at bounding box center [615, 10] width 5 height 5
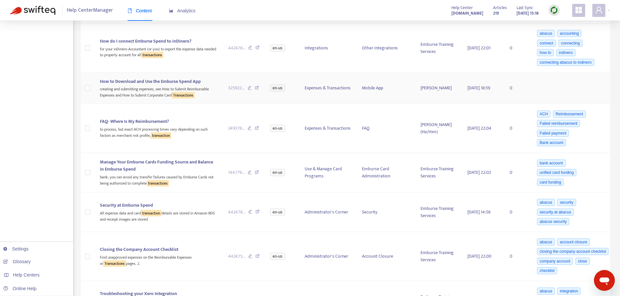
click at [130, 89] on div "creating and submitting expenses, see How to Submit Reimbursable Expenses and H…" at bounding box center [159, 91] width 118 height 13
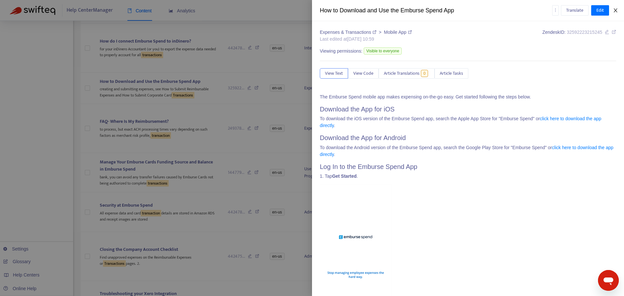
click at [616, 8] on icon "close" at bounding box center [615, 10] width 5 height 5
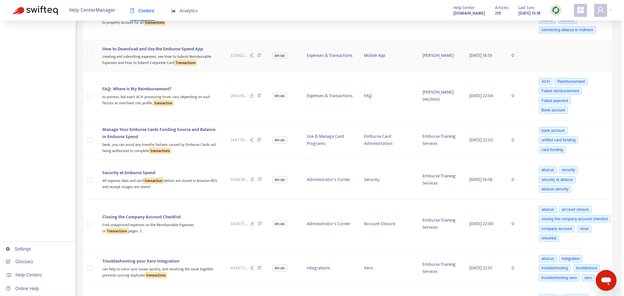
scroll to position [293, 0]
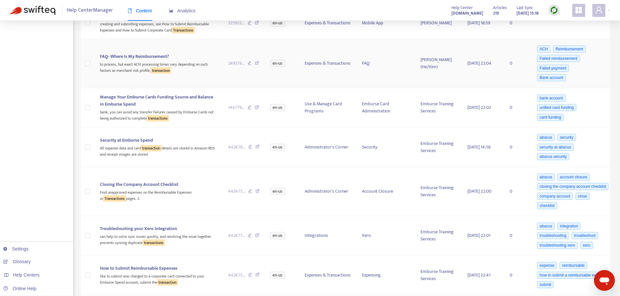
click at [118, 61] on div "to process, but exact ACH processing times vary depending on such factors as me…" at bounding box center [159, 66] width 118 height 13
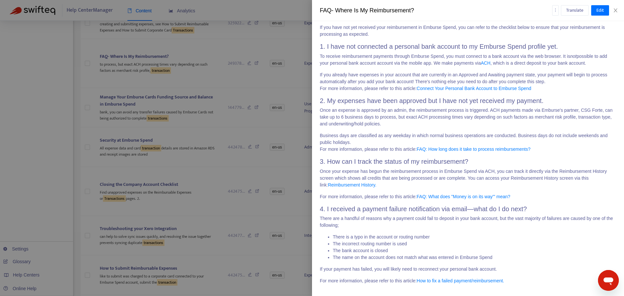
scroll to position [82, 0]
click at [617, 10] on icon "close" at bounding box center [616, 10] width 4 height 4
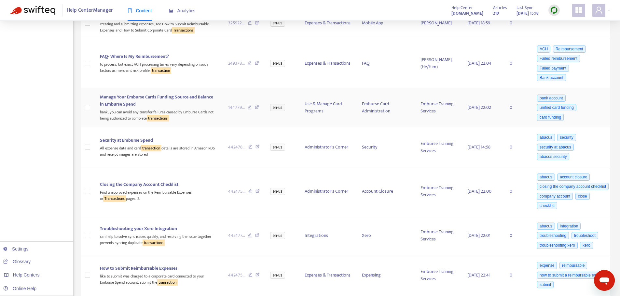
click at [172, 93] on span "Manage Your Emburse Cards Funding Source and Balance in Emburse Spend" at bounding box center [156, 100] width 113 height 15
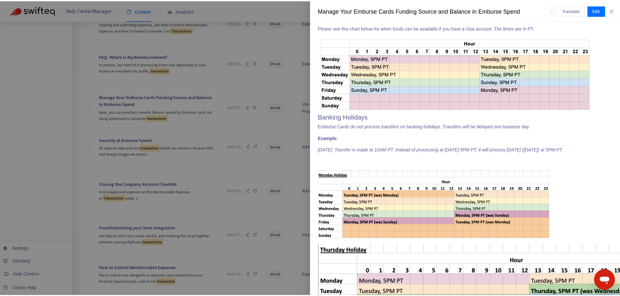
scroll to position [1670, 0]
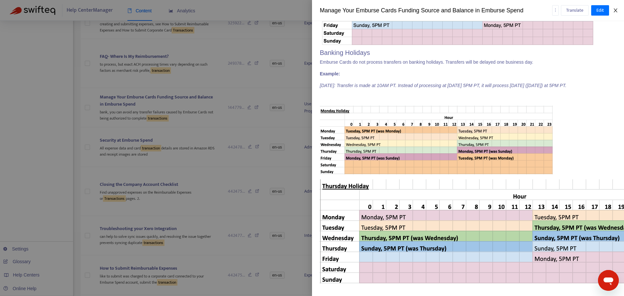
click at [615, 11] on icon "close" at bounding box center [615, 10] width 5 height 5
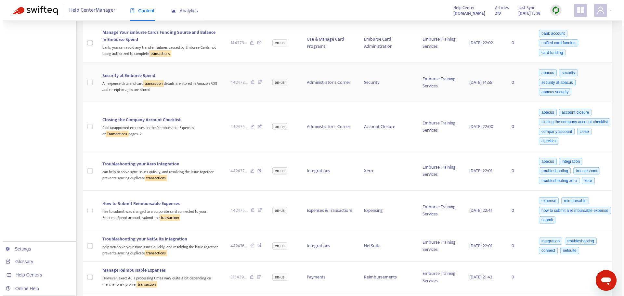
scroll to position [358, 0]
click at [198, 79] on div "All expense data and card transaction details are stored in Amazon RDS and rece…" at bounding box center [159, 85] width 118 height 13
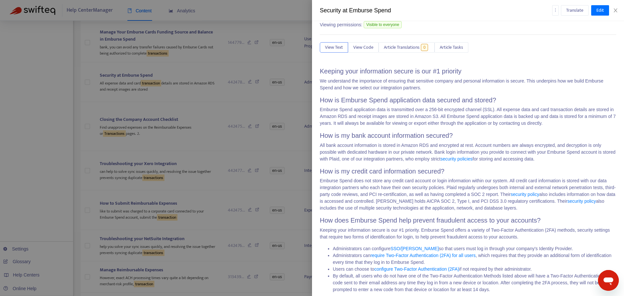
scroll to position [47, 0]
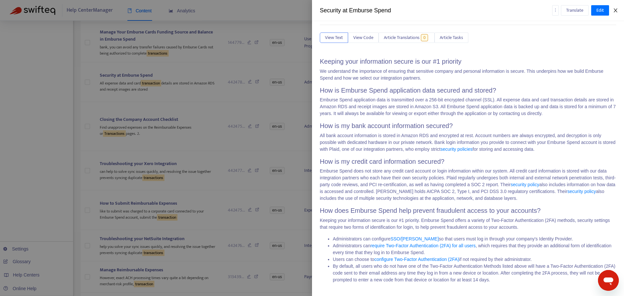
click at [615, 11] on icon "close" at bounding box center [615, 10] width 5 height 5
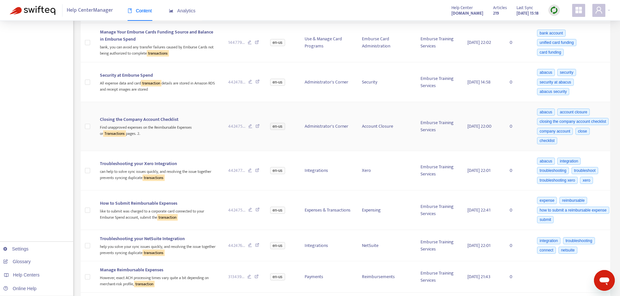
click at [151, 123] on div "Find unapproved expenses on the Reimbursable Expenses or Transactions pages. 2." at bounding box center [159, 129] width 118 height 13
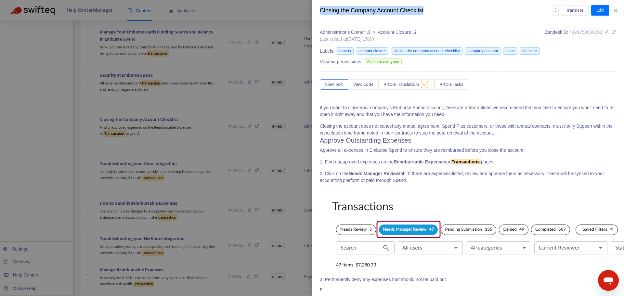
drag, startPoint x: 433, startPoint y: 9, endPoint x: 322, endPoint y: 7, distance: 111.3
click at [322, 7] on div "Closing the Company Account Checklist" at bounding box center [436, 10] width 233 height 9
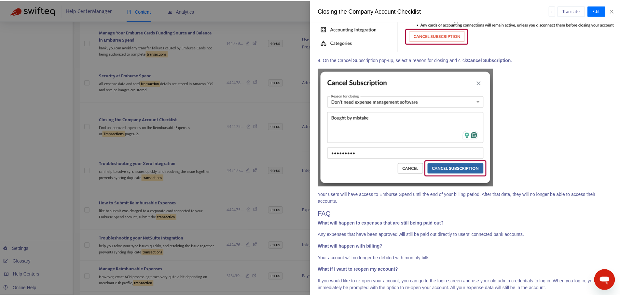
scroll to position [2035, 0]
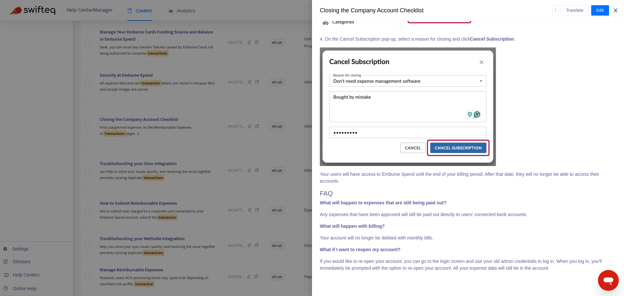
click at [616, 13] on button "Close" at bounding box center [615, 10] width 9 height 6
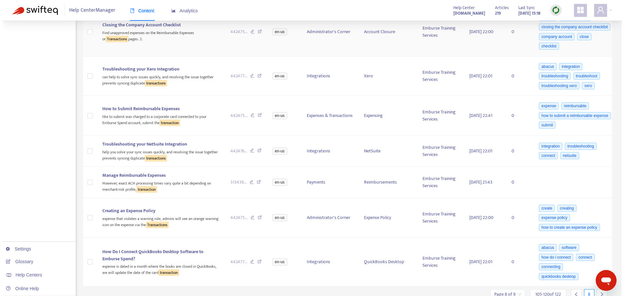
scroll to position [455, 0]
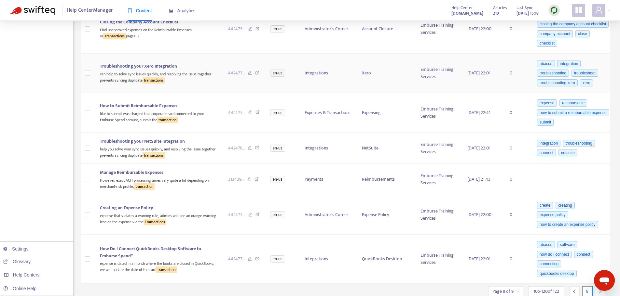
click at [198, 73] on div "can help to solve sync issues quickly, and resolving the issue together prevent…" at bounding box center [159, 76] width 118 height 13
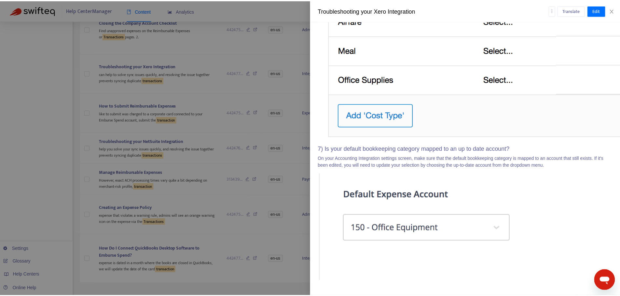
scroll to position [958, 0]
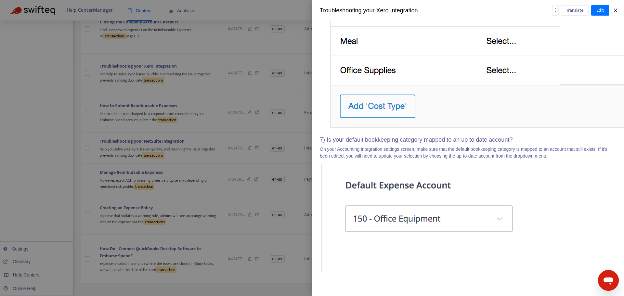
click at [616, 13] on icon "close" at bounding box center [615, 10] width 5 height 5
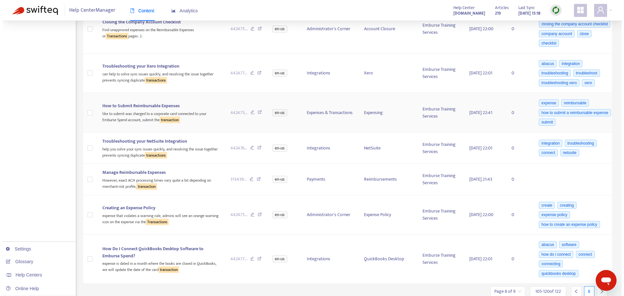
scroll to position [479, 0]
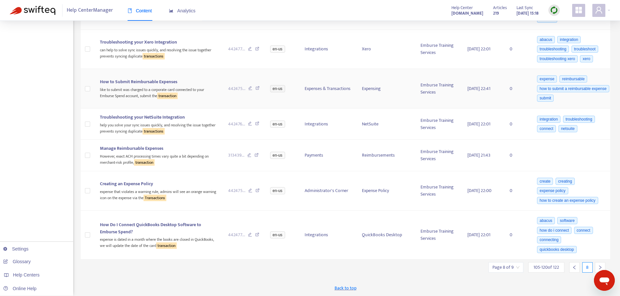
click at [142, 92] on div "like to submit was charged to a corporate card connected to your Emburse Spend …" at bounding box center [159, 92] width 118 height 13
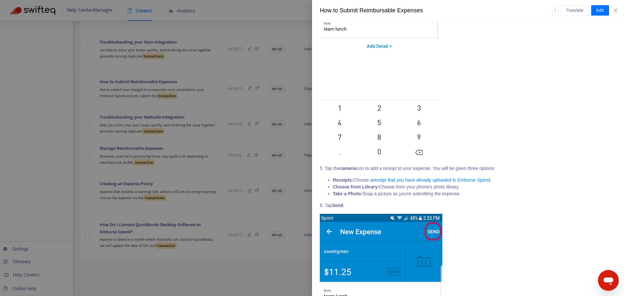
scroll to position [2833, 0]
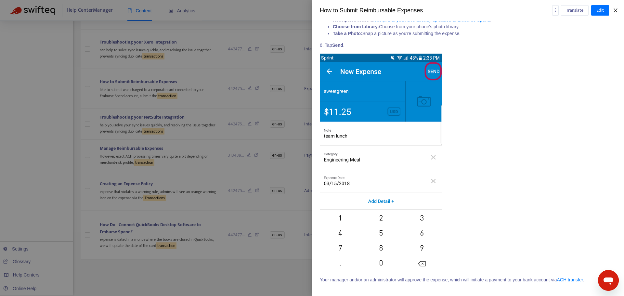
click at [615, 8] on icon "close" at bounding box center [615, 10] width 5 height 5
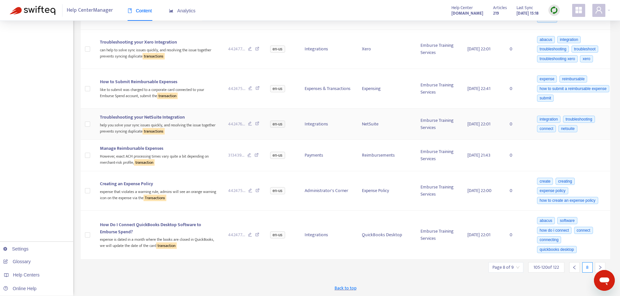
click at [193, 128] on div "help you solve your sync issues quickly, and resolving the issue together preve…" at bounding box center [159, 127] width 118 height 13
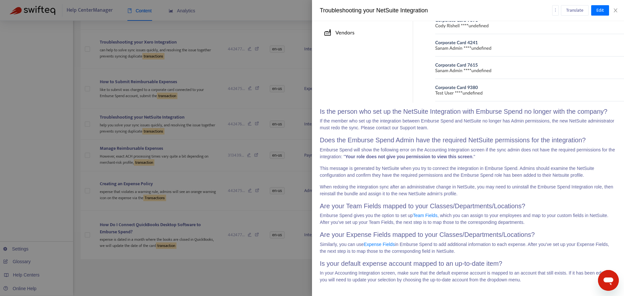
scroll to position [988, 0]
click at [617, 10] on icon "close" at bounding box center [615, 10] width 5 height 5
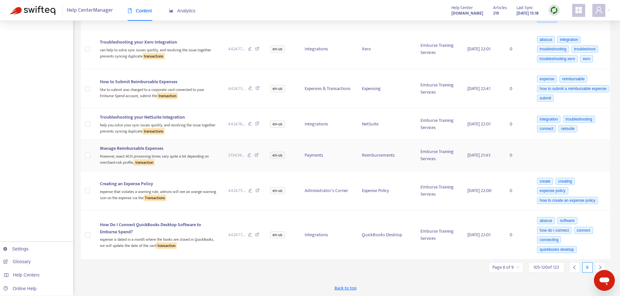
click at [179, 146] on div "Manage Reimbursable Expenses" at bounding box center [159, 148] width 118 height 7
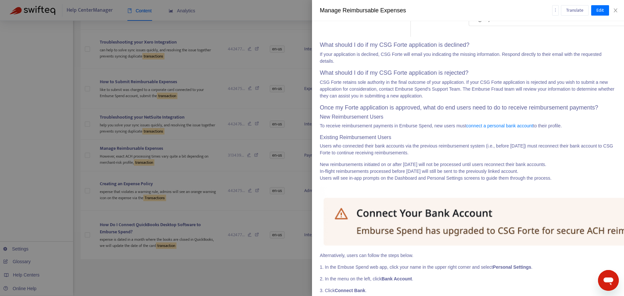
scroll to position [2535, 0]
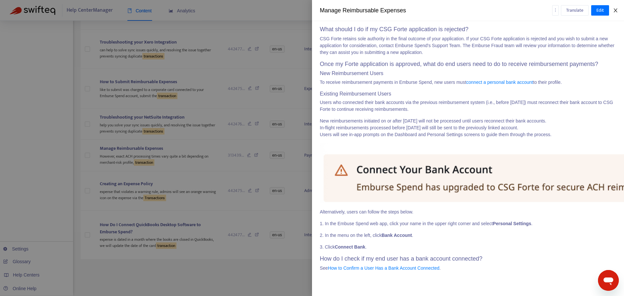
click at [619, 12] on button "Close" at bounding box center [615, 10] width 9 height 6
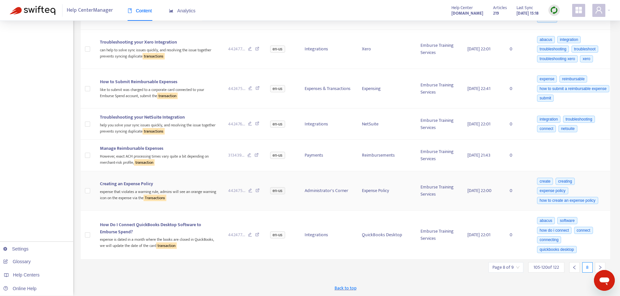
click at [183, 187] on div "Creating an Expense Policy" at bounding box center [159, 184] width 118 height 7
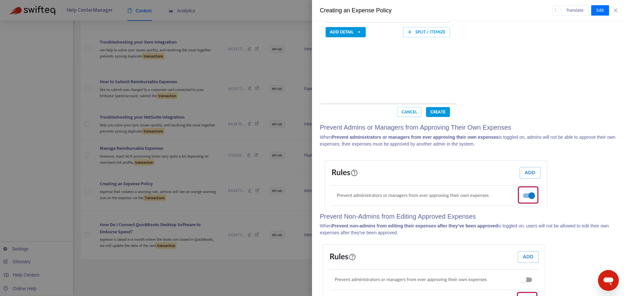
scroll to position [2781, 0]
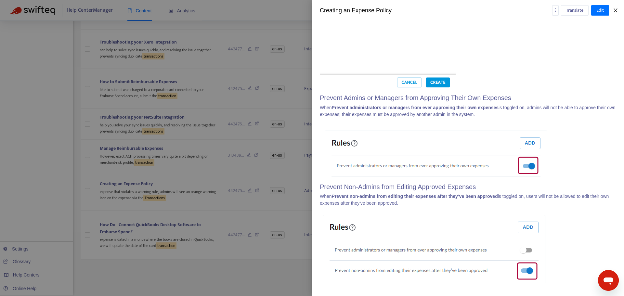
click at [617, 11] on icon "close" at bounding box center [615, 10] width 5 height 5
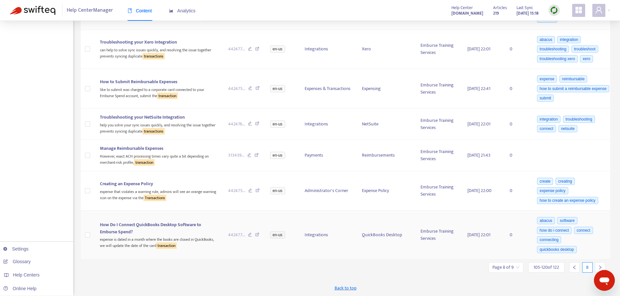
click at [178, 231] on div "How Do I Connect QuickBooks Desktop Software to Emburse Spend?" at bounding box center [159, 228] width 118 height 14
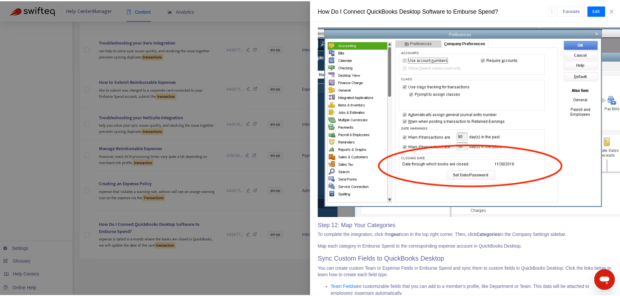
scroll to position [1710, 0]
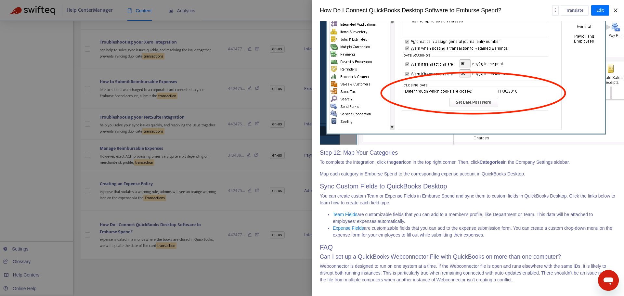
click at [617, 11] on icon "close" at bounding box center [616, 10] width 4 height 4
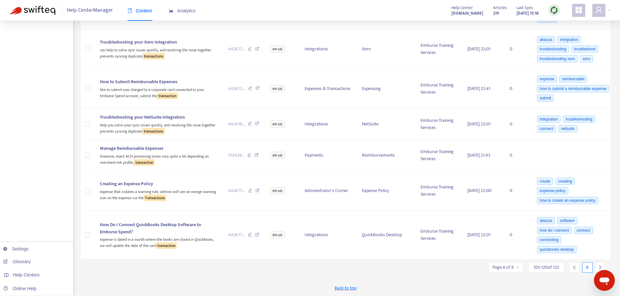
click at [601, 266] on icon "right" at bounding box center [599, 267] width 5 height 5
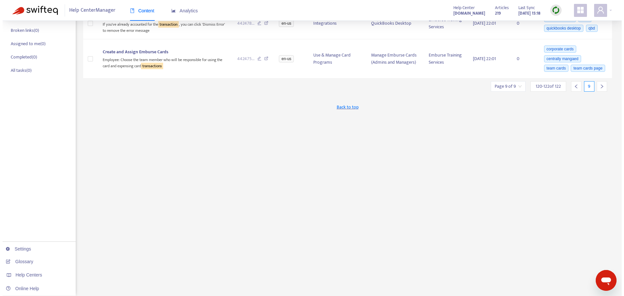
scroll to position [0, 0]
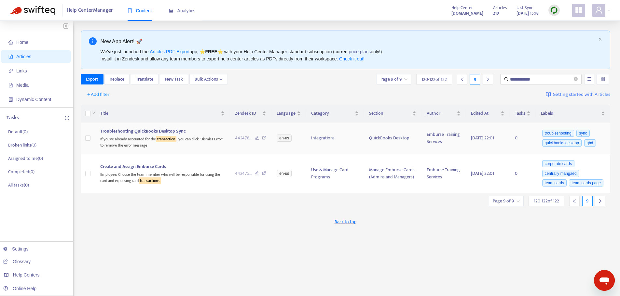
click at [181, 141] on div "If you've already accounted for the transaction , you can click 'Dismiss Error'…" at bounding box center [162, 141] width 124 height 13
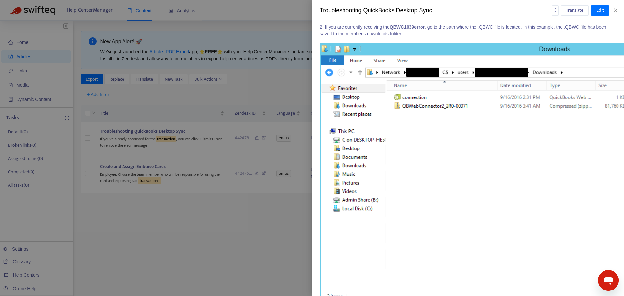
scroll to position [2735, 0]
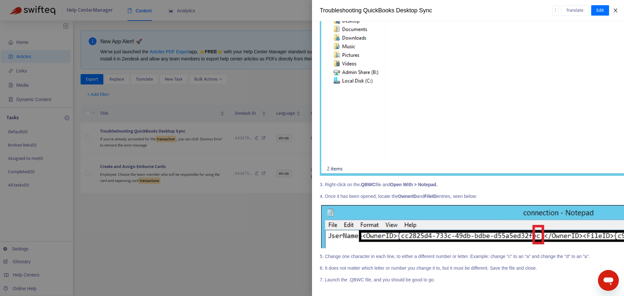
click at [617, 8] on icon "close" at bounding box center [615, 10] width 5 height 5
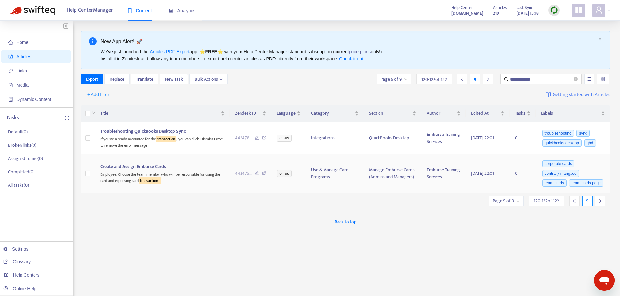
click at [195, 174] on div "Employee: Choose the team member who will be responsible for using the card and…" at bounding box center [162, 176] width 124 height 13
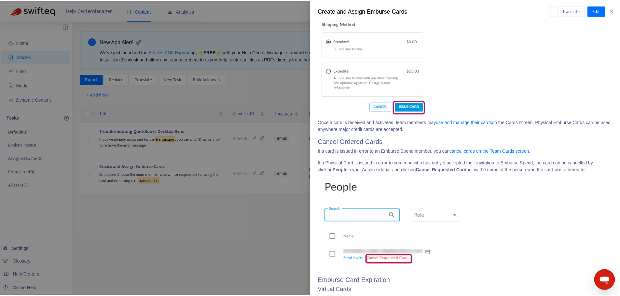
scroll to position [2094, 0]
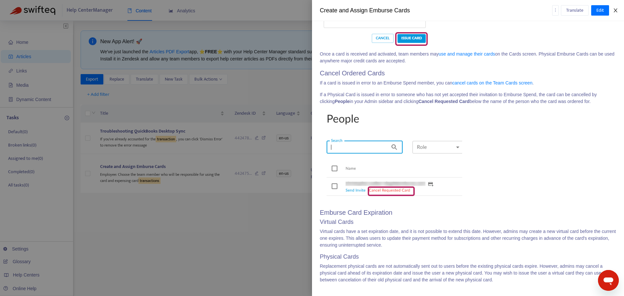
click at [614, 12] on icon "close" at bounding box center [615, 10] width 5 height 5
